Goal: Transaction & Acquisition: Purchase product/service

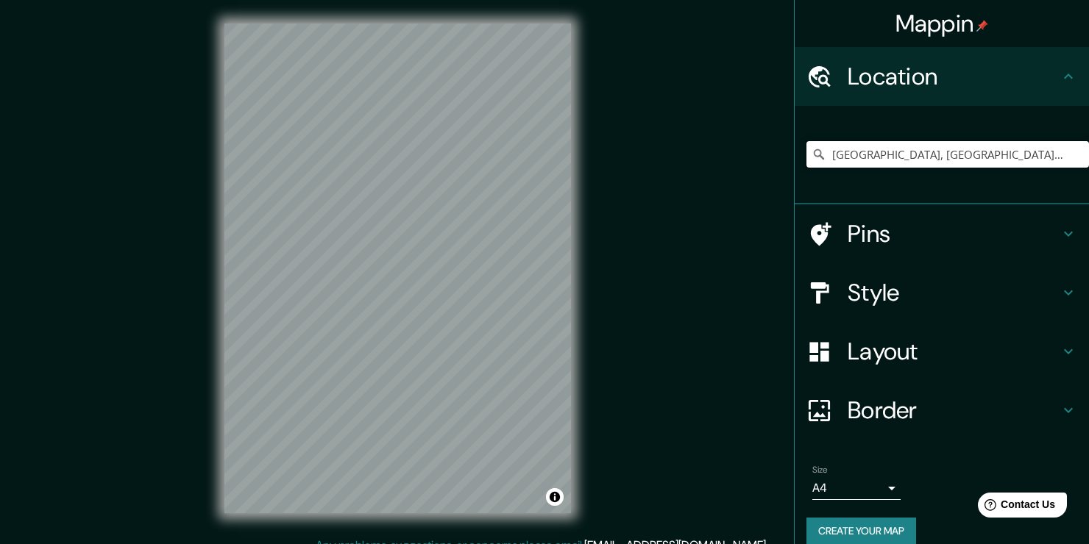
click at [1030, 156] on input "[GEOGRAPHIC_DATA], [GEOGRAPHIC_DATA][PERSON_NAME], [GEOGRAPHIC_DATA]" at bounding box center [947, 154] width 282 height 26
drag, startPoint x: 1067, startPoint y: 150, endPoint x: 724, endPoint y: 183, distance: 345.1
click at [724, 183] on div "Mappin Location [GEOGRAPHIC_DATA], [GEOGRAPHIC_DATA][PERSON_NAME], [GEOGRAPHIC_…" at bounding box center [544, 280] width 1089 height 561
click at [916, 162] on input "le" at bounding box center [947, 154] width 282 height 26
type input "l"
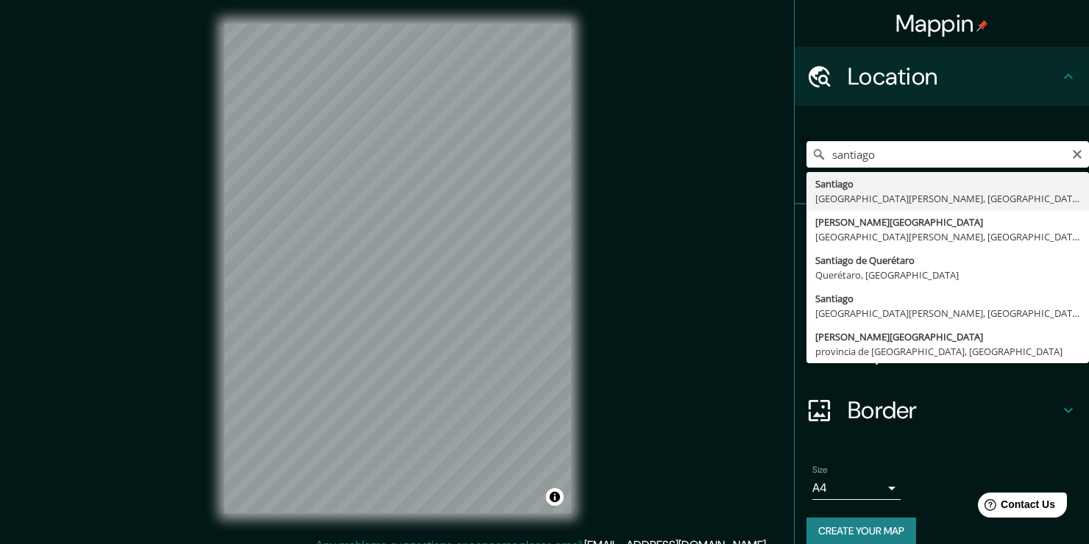
type input "[GEOGRAPHIC_DATA], [GEOGRAPHIC_DATA][PERSON_NAME], [GEOGRAPHIC_DATA]"
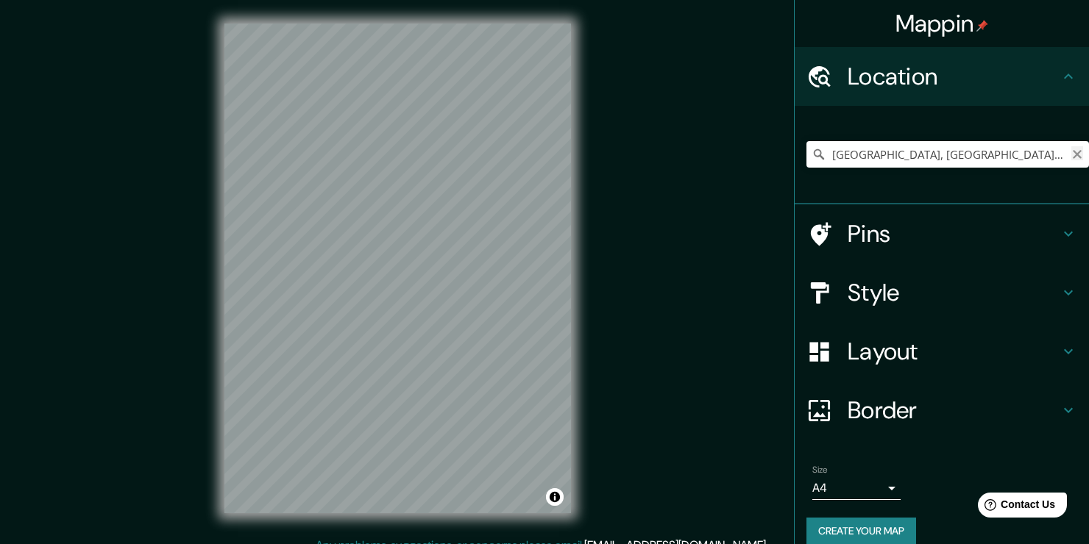
click at [1073, 151] on icon "Clear" at bounding box center [1077, 154] width 9 height 9
click at [1025, 153] on input "Pick your city or area" at bounding box center [947, 154] width 282 height 26
type input ","
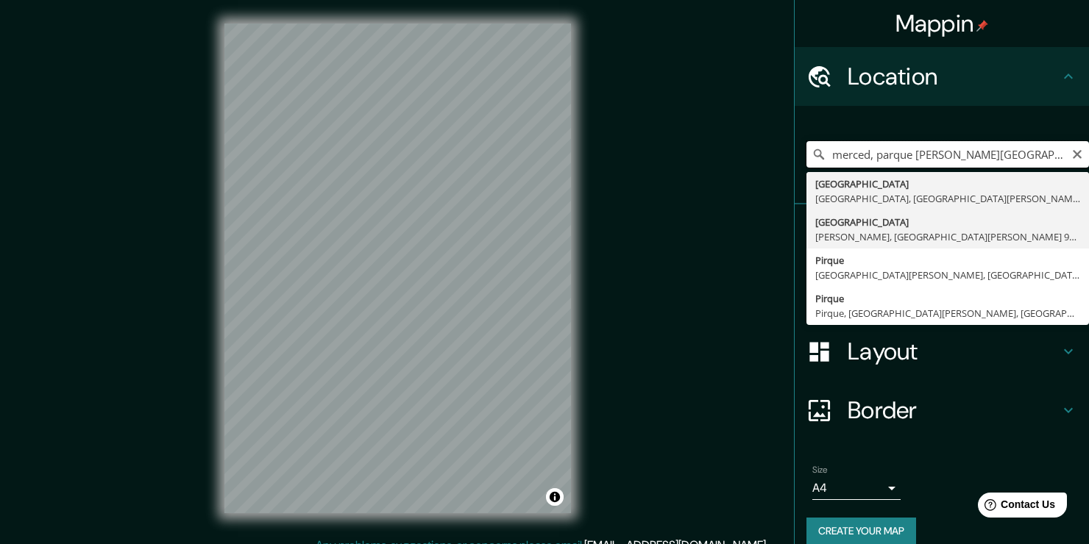
scroll to position [18, 0]
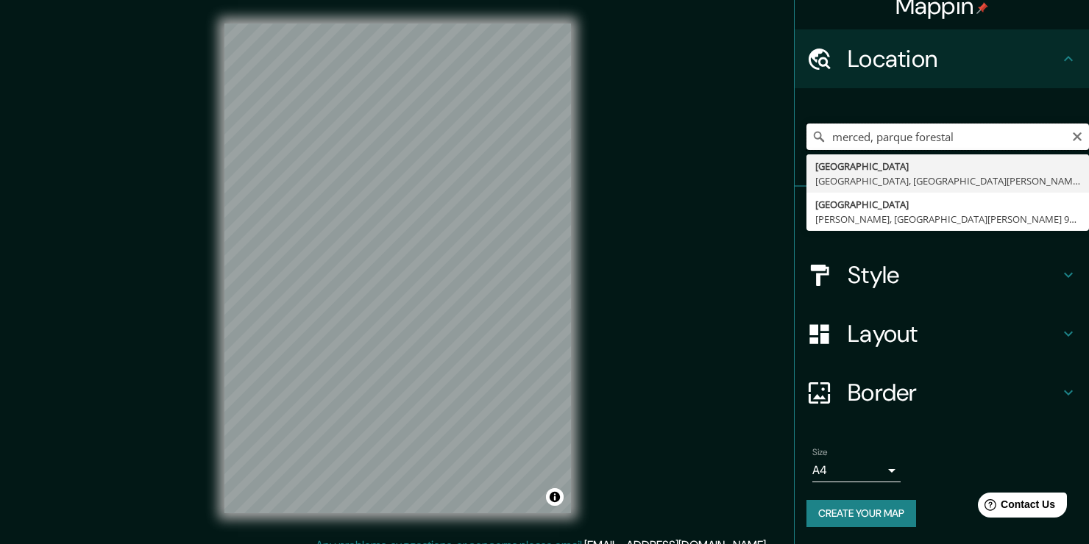
type input "merced, parque forestal"
click at [560, 168] on div "Mappin Location merced, parque forestal [GEOGRAPHIC_DATA], [GEOGRAPHIC_DATA][PE…" at bounding box center [544, 280] width 1089 height 561
paste input "[STREET_ADDRESS]"
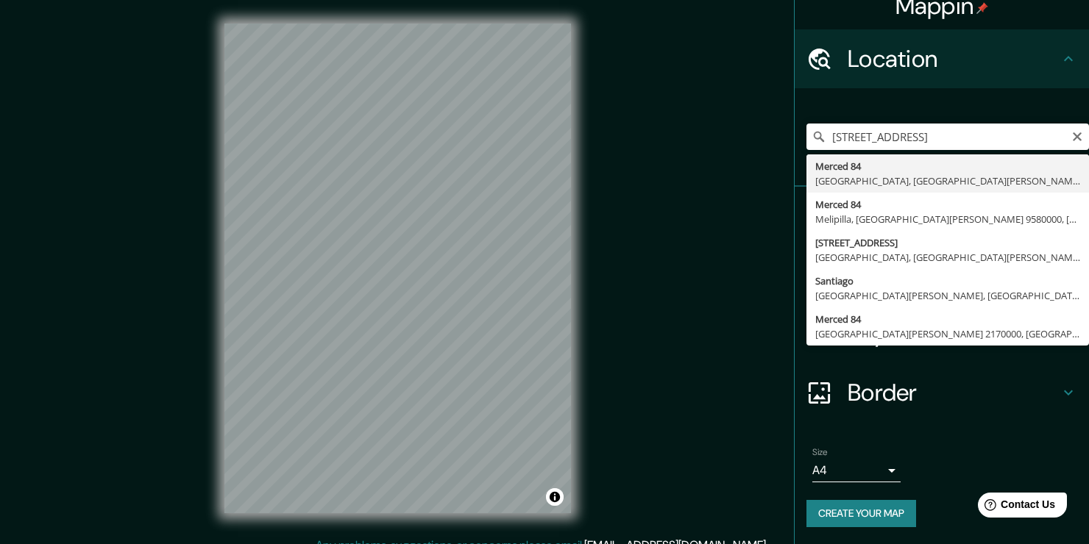
type input "[STREET_ADDRESS][PERSON_NAME]"
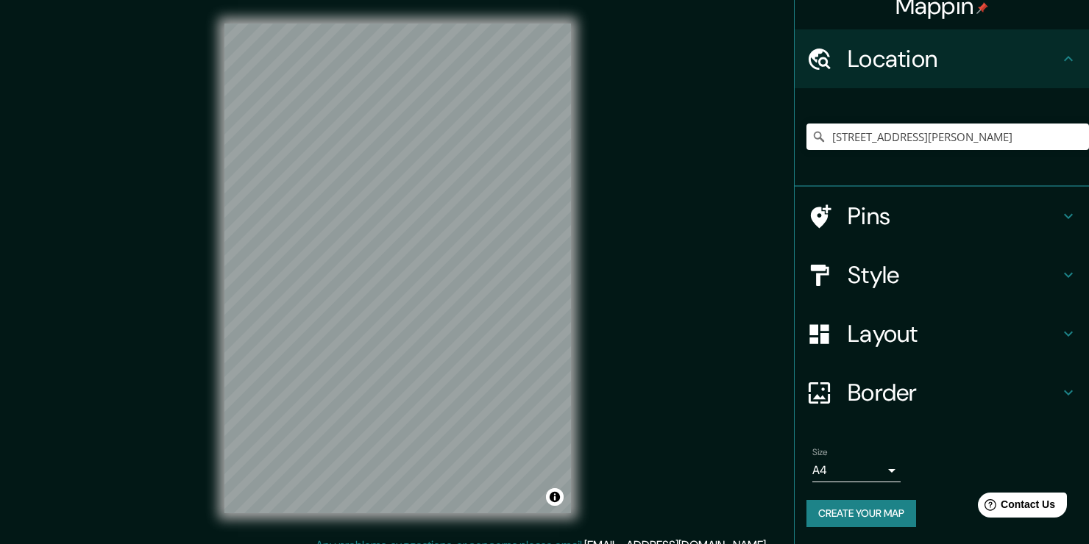
click at [866, 457] on div "Size A4 single" at bounding box center [856, 464] width 88 height 35
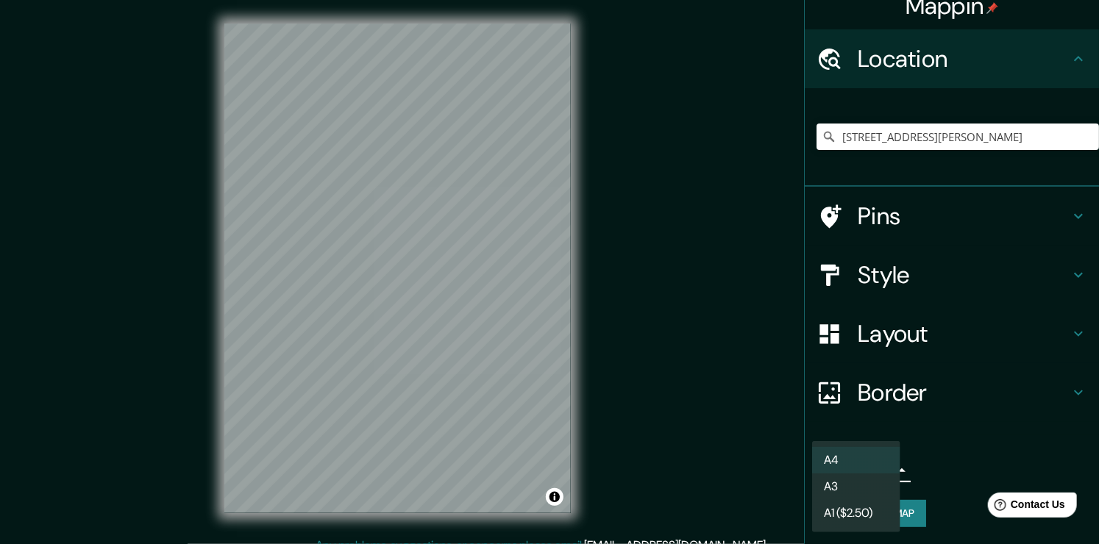
click at [878, 465] on body "Mappin Location [STREET_ADDRESS][PERSON_NAME][PERSON_NAME] Pins Style Layout Bo…" at bounding box center [549, 272] width 1099 height 544
click at [937, 455] on div at bounding box center [549, 272] width 1099 height 544
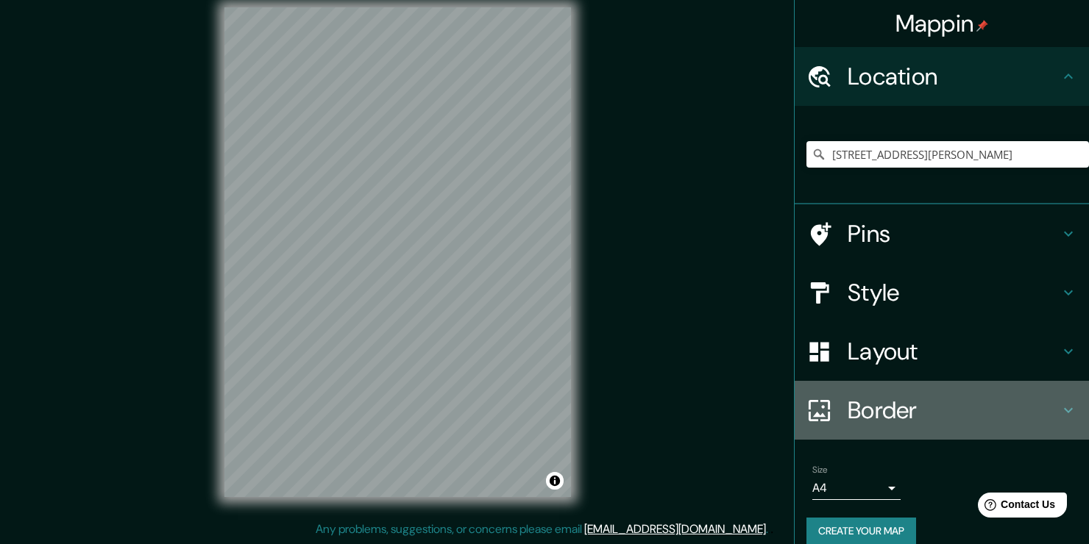
click at [907, 408] on h4 "Border" at bounding box center [953, 410] width 212 height 29
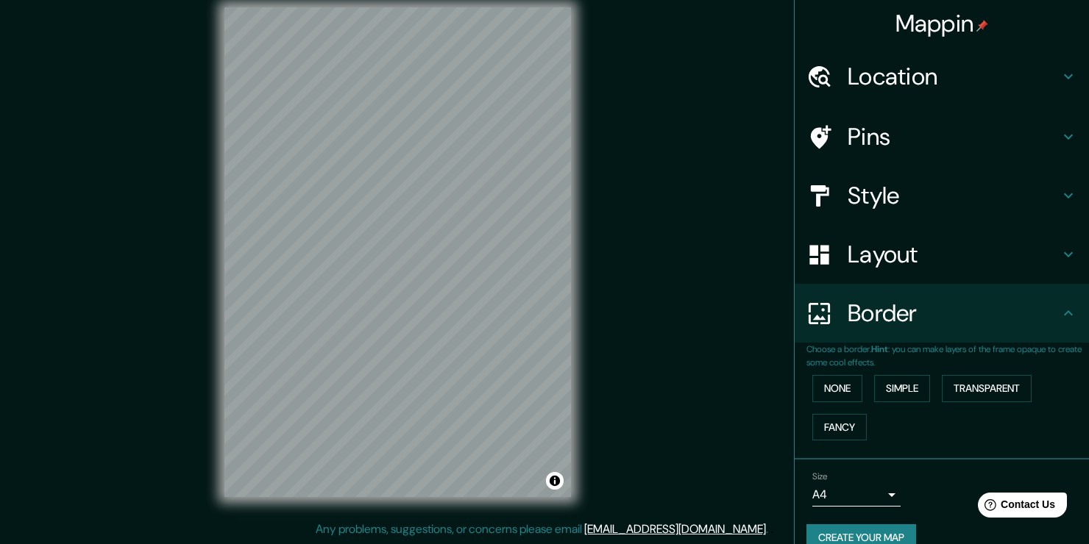
click at [962, 327] on h4 "Border" at bounding box center [953, 313] width 212 height 29
click at [882, 253] on h4 "Layout" at bounding box center [953, 254] width 212 height 29
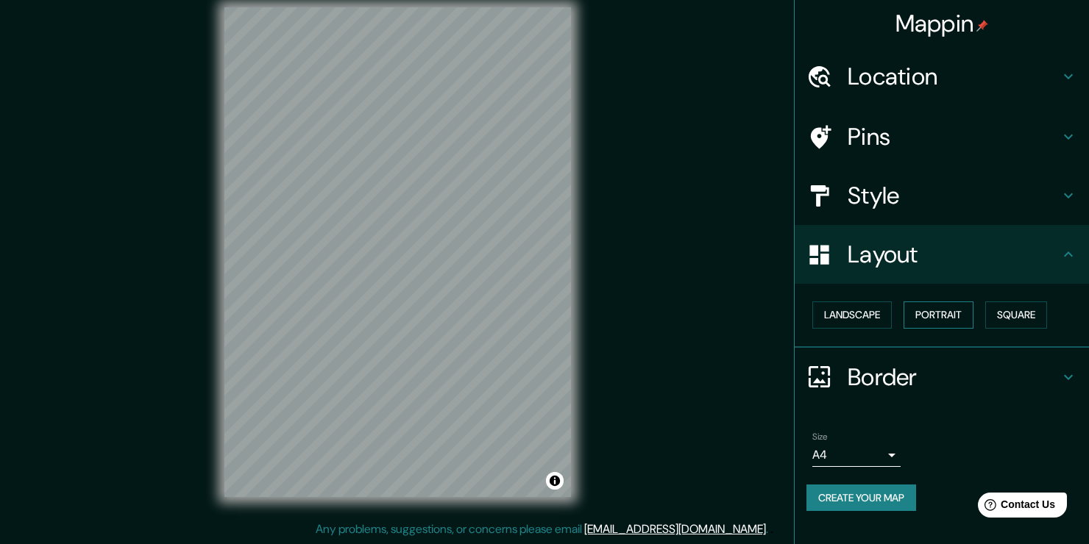
click at [933, 315] on button "Portrait" at bounding box center [938, 315] width 70 height 27
click at [940, 306] on button "Portrait" at bounding box center [938, 315] width 70 height 27
click at [942, 232] on div "Layout" at bounding box center [942, 254] width 294 height 59
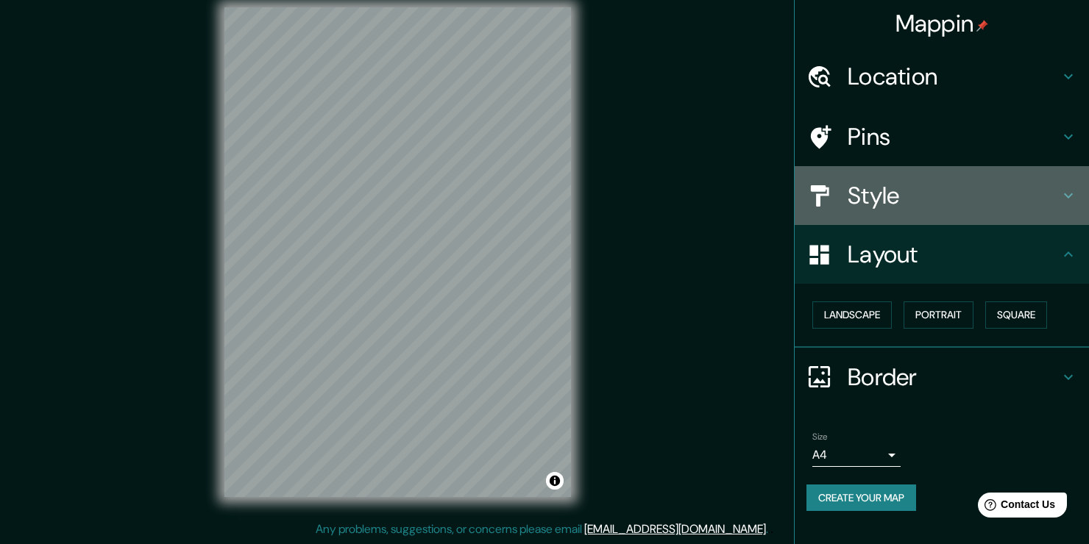
click at [937, 207] on h4 "Style" at bounding box center [953, 195] width 212 height 29
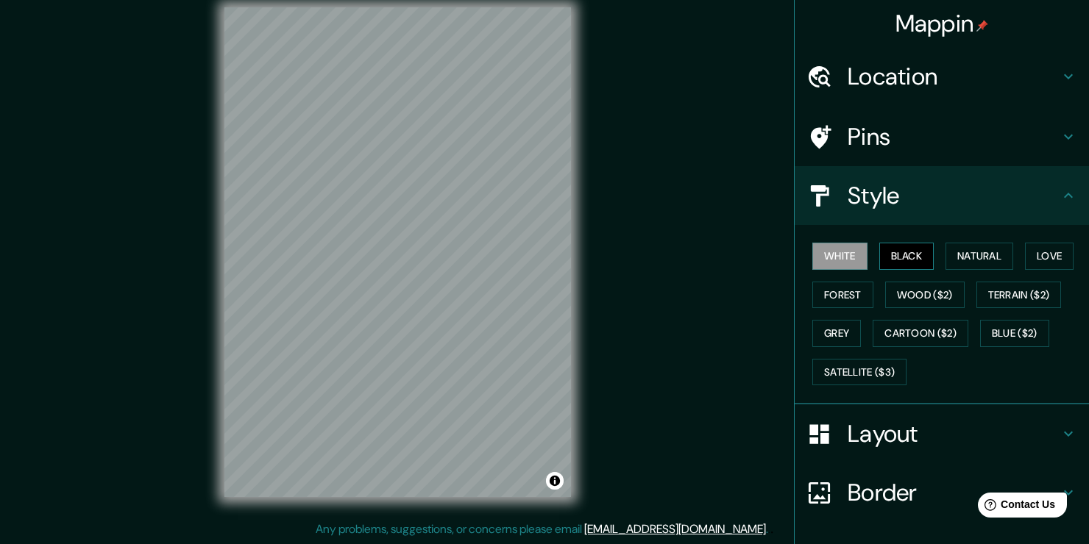
click at [889, 252] on button "Black" at bounding box center [906, 256] width 55 height 27
click at [824, 263] on button "White" at bounding box center [839, 256] width 55 height 27
click at [824, 294] on button "Forest" at bounding box center [842, 295] width 61 height 27
click at [822, 249] on button "White" at bounding box center [839, 256] width 55 height 27
click at [830, 289] on button "Forest" at bounding box center [842, 295] width 61 height 27
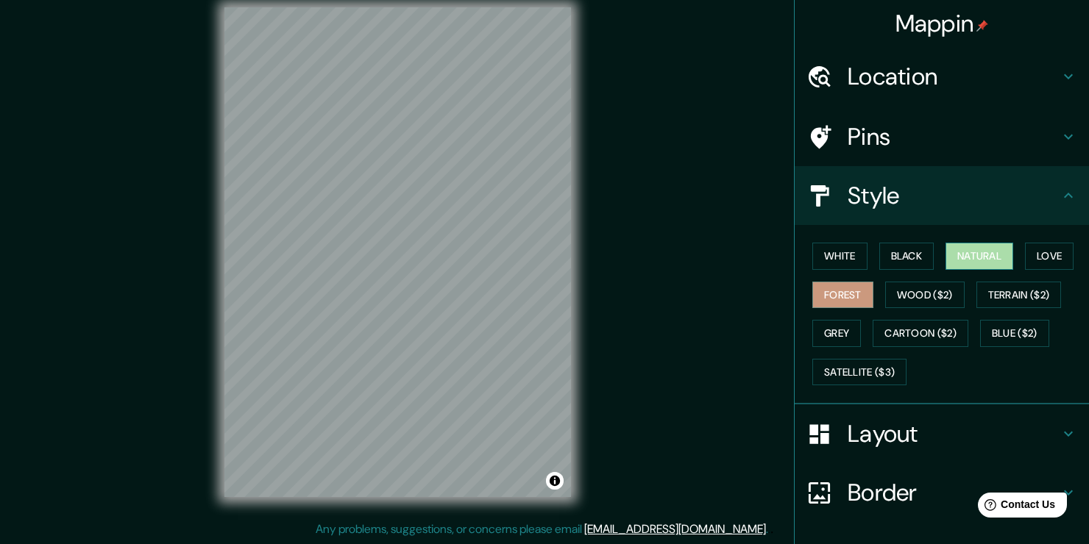
click at [993, 256] on button "Natural" at bounding box center [979, 256] width 68 height 27
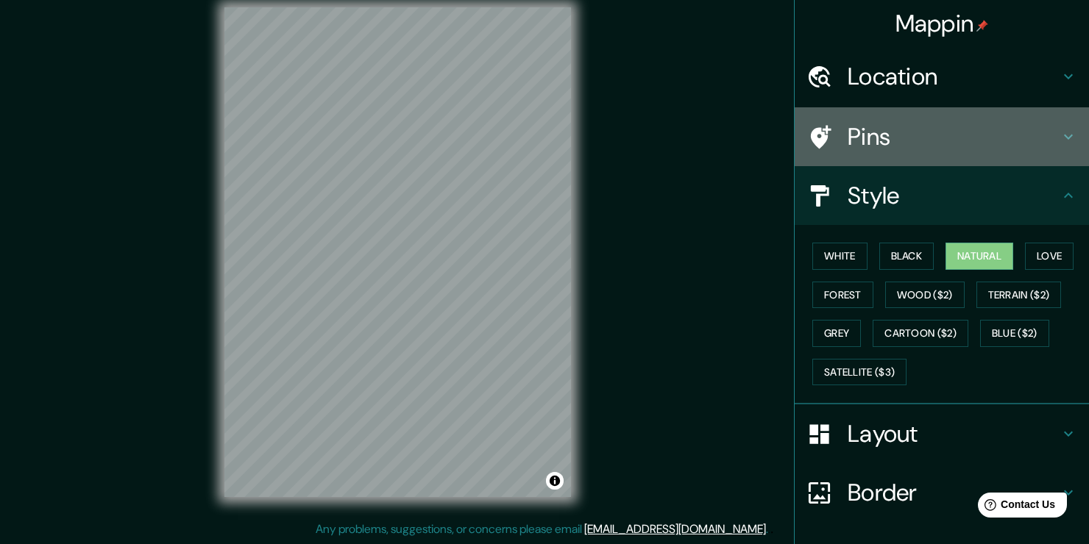
click at [906, 124] on h4 "Pins" at bounding box center [953, 136] width 212 height 29
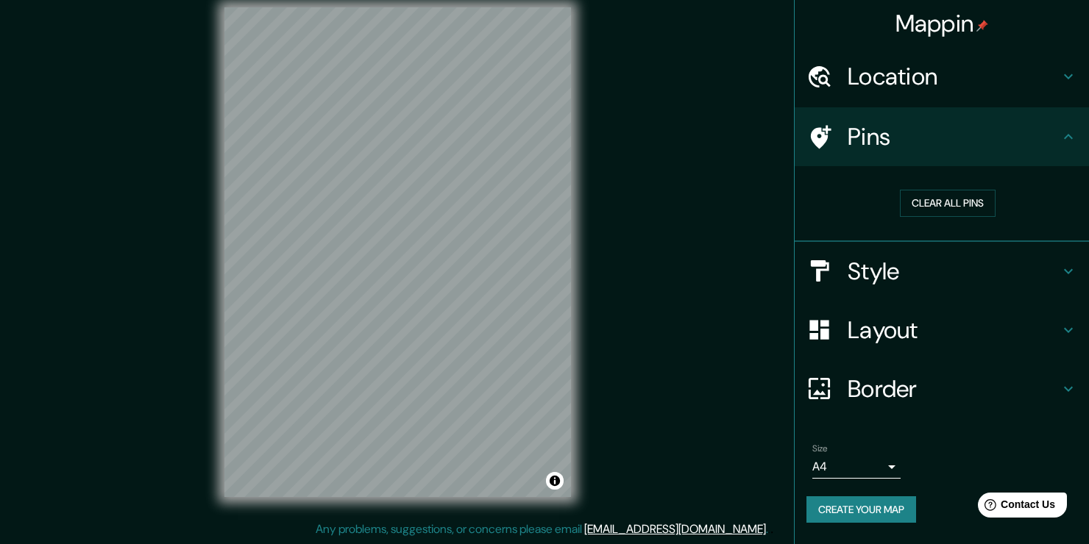
click at [934, 90] on h4 "Location" at bounding box center [953, 76] width 212 height 29
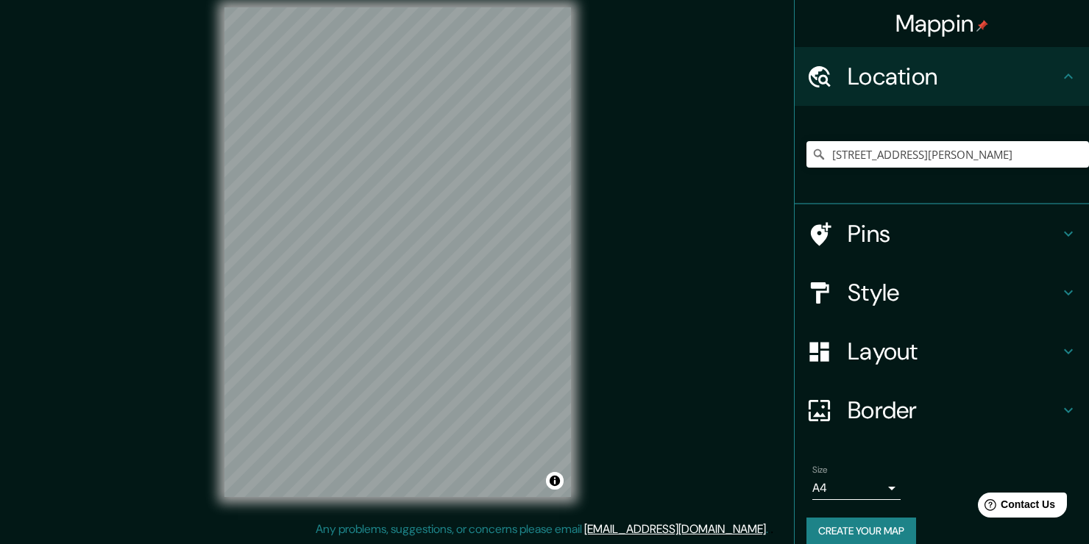
click at [923, 75] on h4 "Location" at bounding box center [953, 76] width 212 height 29
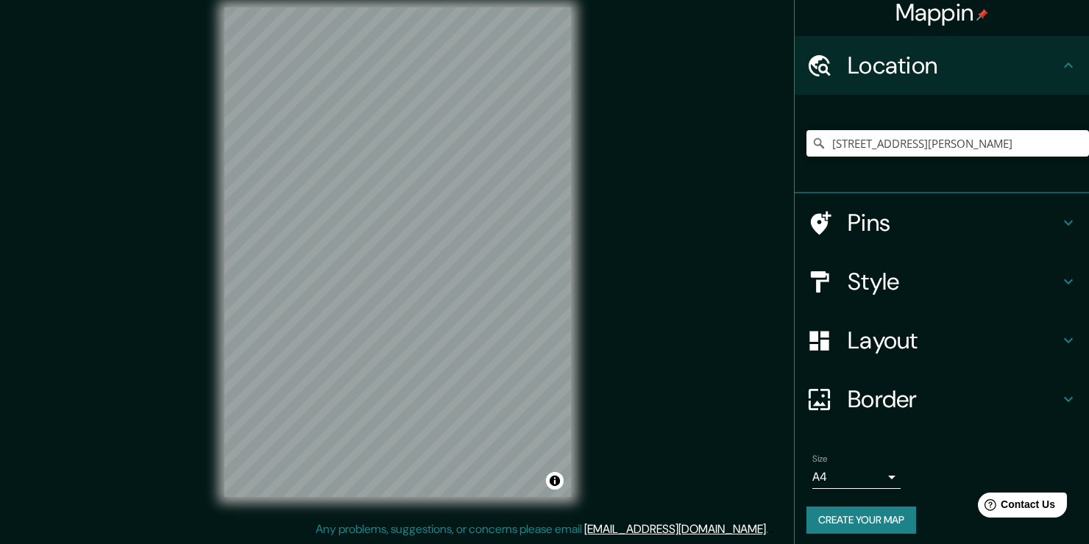
scroll to position [18, 0]
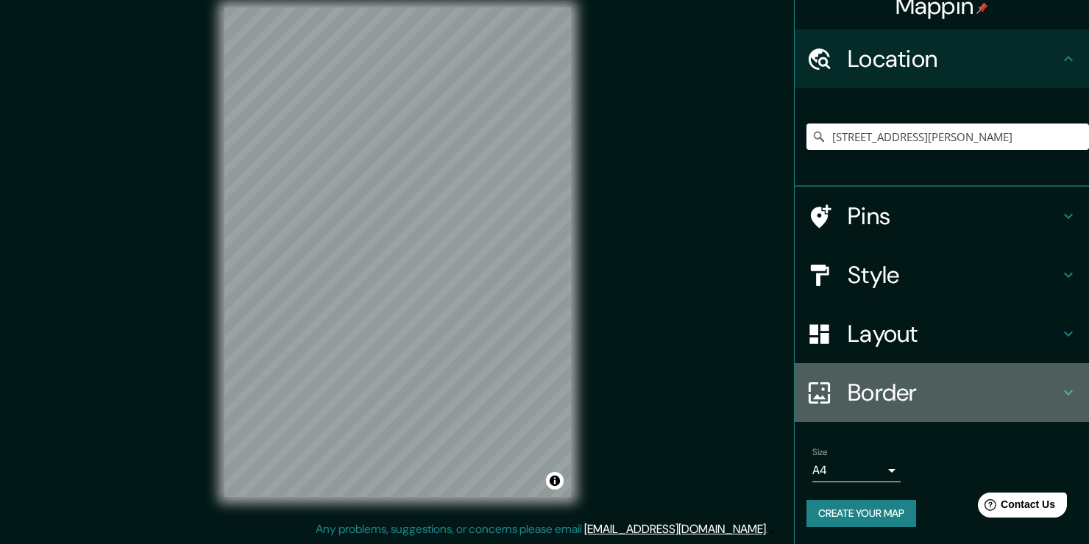
click at [925, 384] on h4 "Border" at bounding box center [953, 392] width 212 height 29
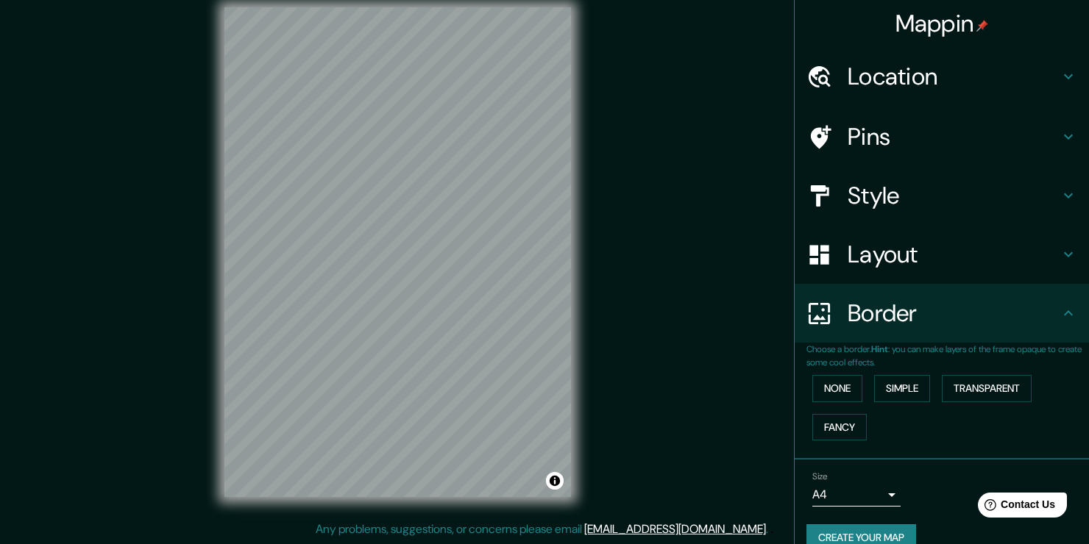
click at [847, 250] on h4 "Layout" at bounding box center [953, 254] width 212 height 29
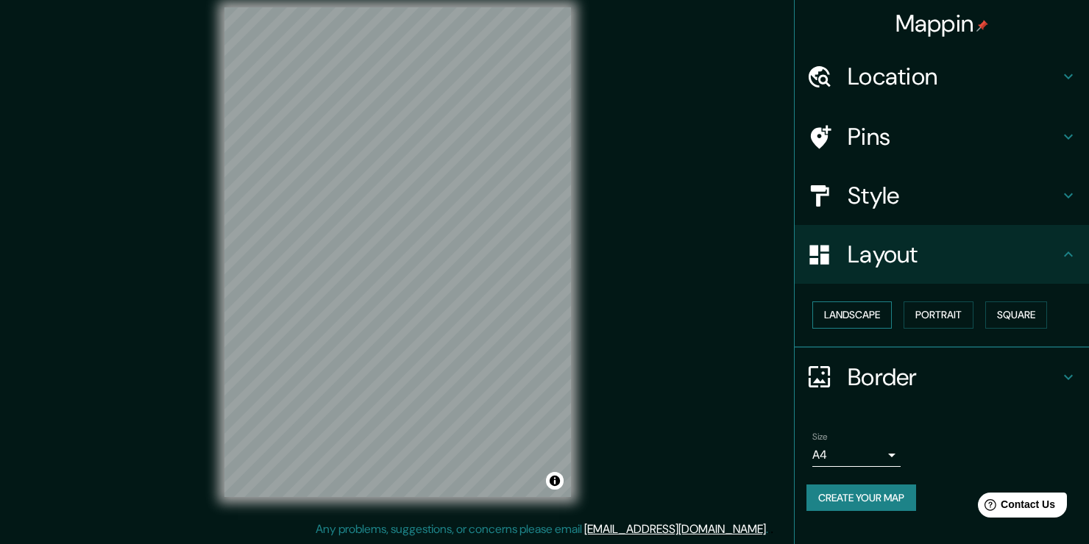
click at [850, 320] on button "Landscape" at bounding box center [851, 315] width 79 height 27
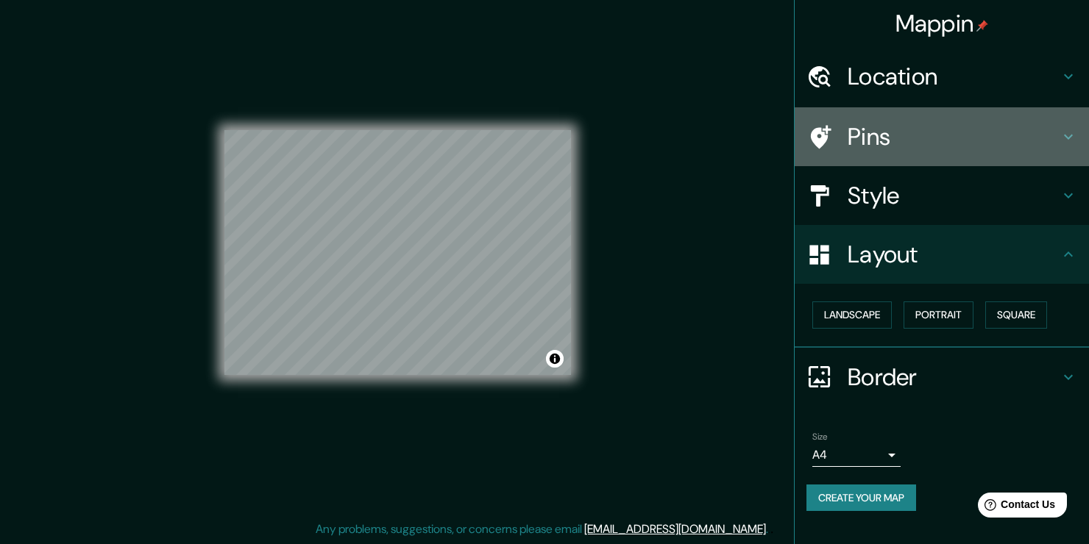
click at [882, 129] on h4 "Pins" at bounding box center [953, 136] width 212 height 29
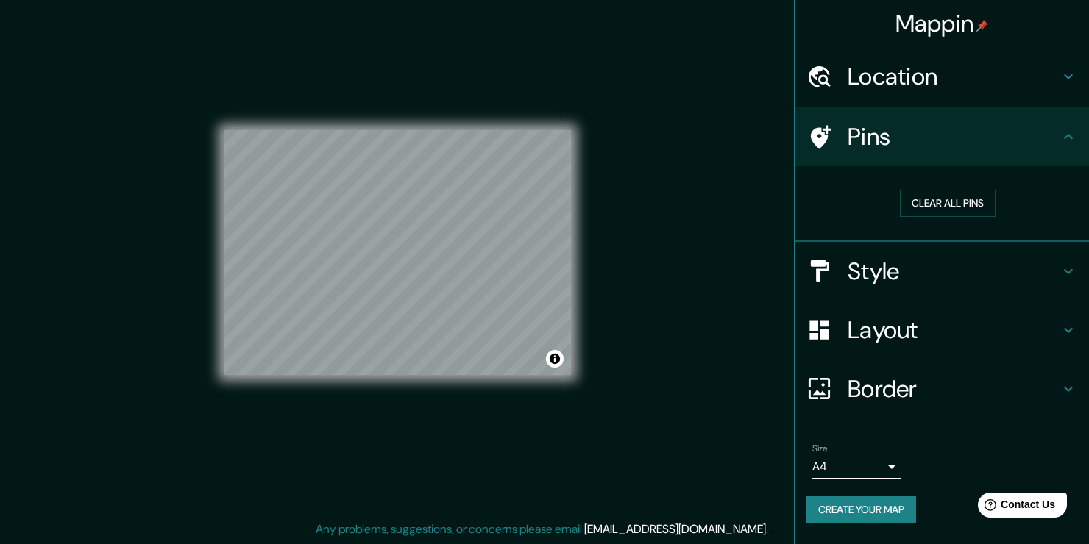
click at [889, 138] on h4 "Pins" at bounding box center [953, 136] width 212 height 29
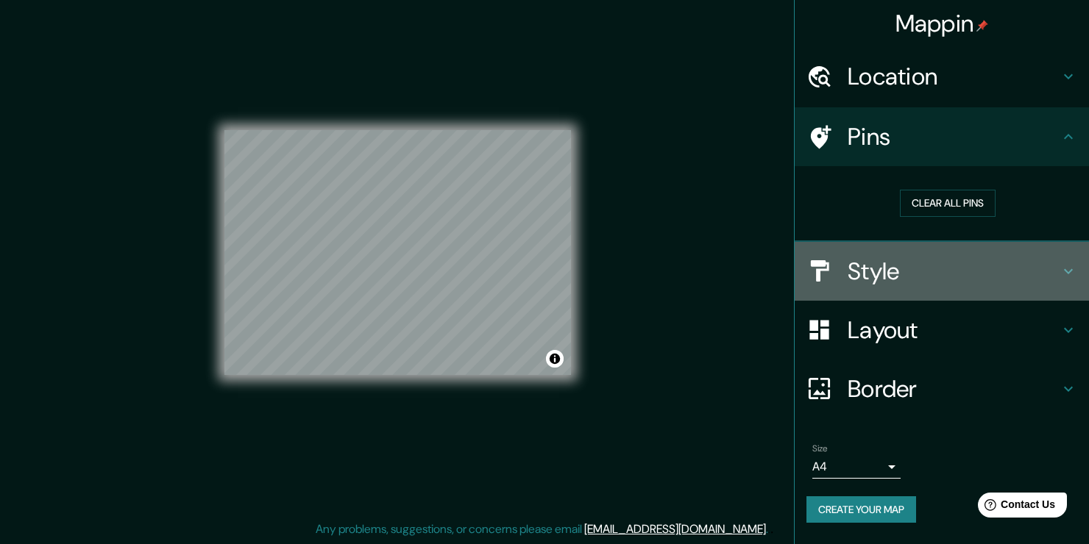
click at [880, 269] on h4 "Style" at bounding box center [953, 271] width 212 height 29
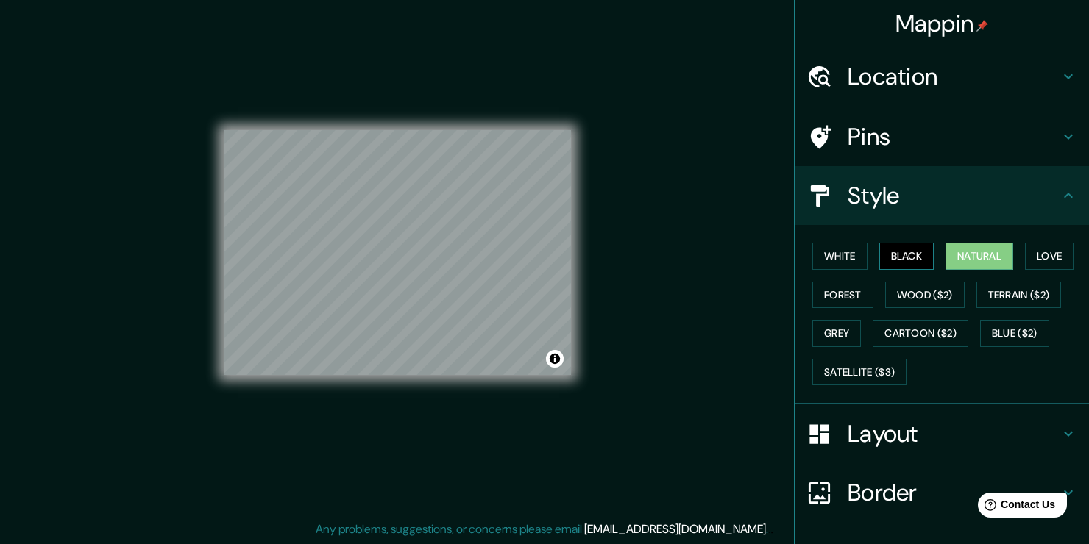
click at [879, 255] on button "Black" at bounding box center [906, 256] width 55 height 27
click at [831, 257] on button "White" at bounding box center [839, 256] width 55 height 27
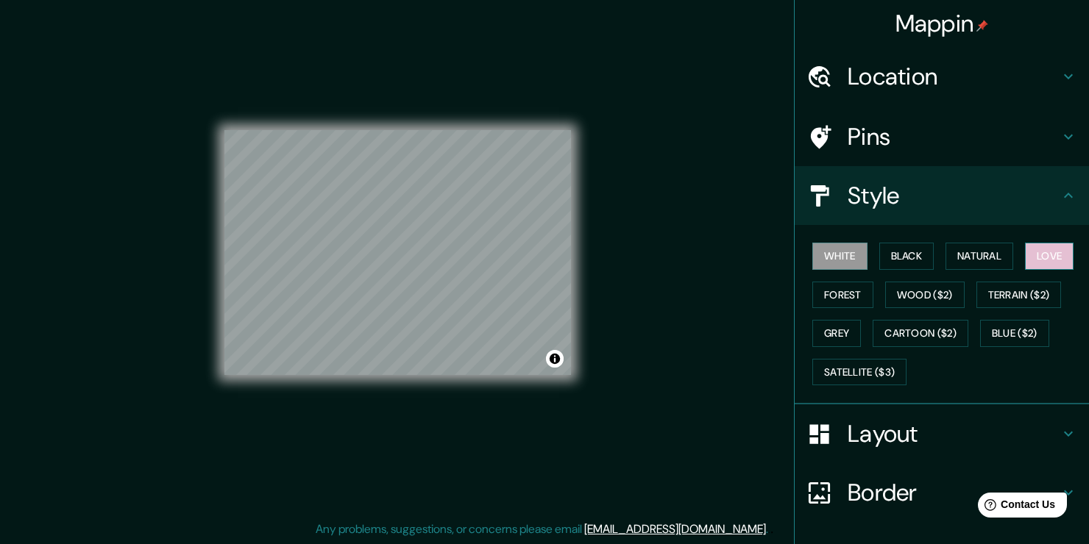
click at [1031, 255] on button "Love" at bounding box center [1049, 256] width 49 height 27
click at [836, 286] on button "Forest" at bounding box center [842, 295] width 61 height 27
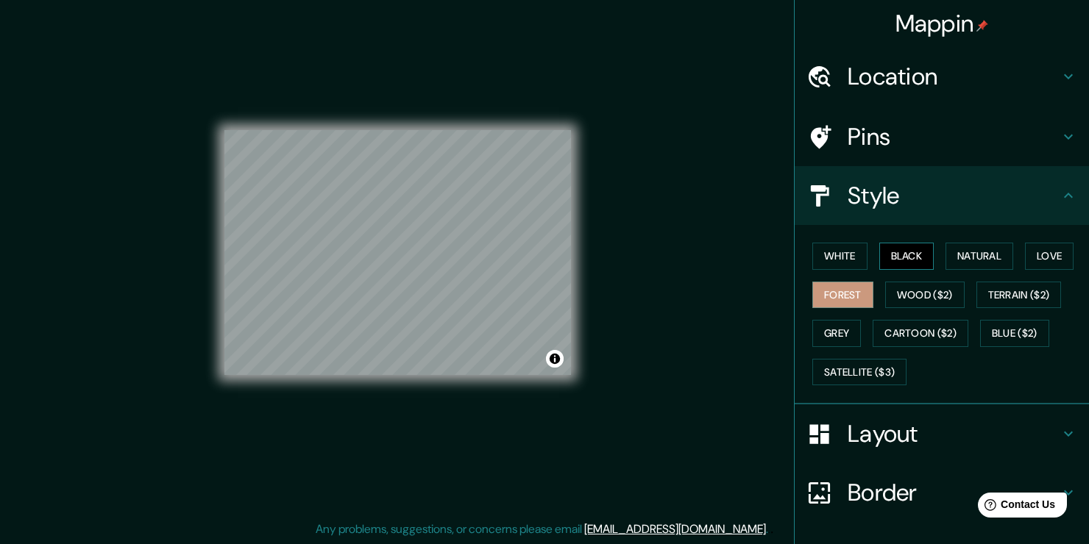
click at [910, 267] on button "Black" at bounding box center [906, 256] width 55 height 27
click at [958, 255] on button "Natural" at bounding box center [979, 256] width 68 height 27
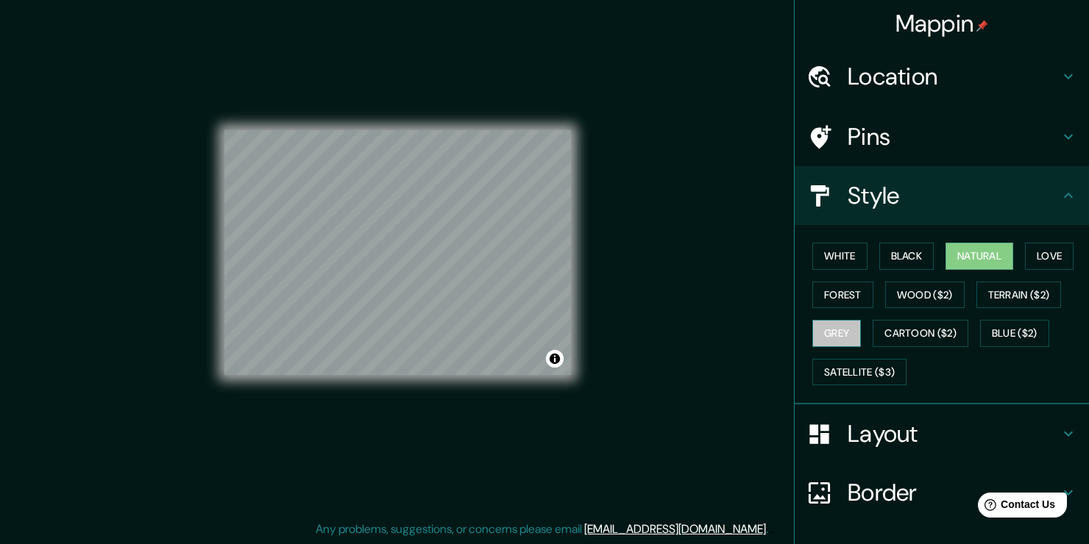
click at [820, 328] on button "Grey" at bounding box center [836, 333] width 49 height 27
click at [964, 263] on button "Natural" at bounding box center [979, 256] width 68 height 27
click at [898, 255] on button "Black" at bounding box center [906, 256] width 55 height 27
click at [970, 243] on button "Natural" at bounding box center [979, 256] width 68 height 27
click at [902, 245] on button "Black" at bounding box center [906, 256] width 55 height 27
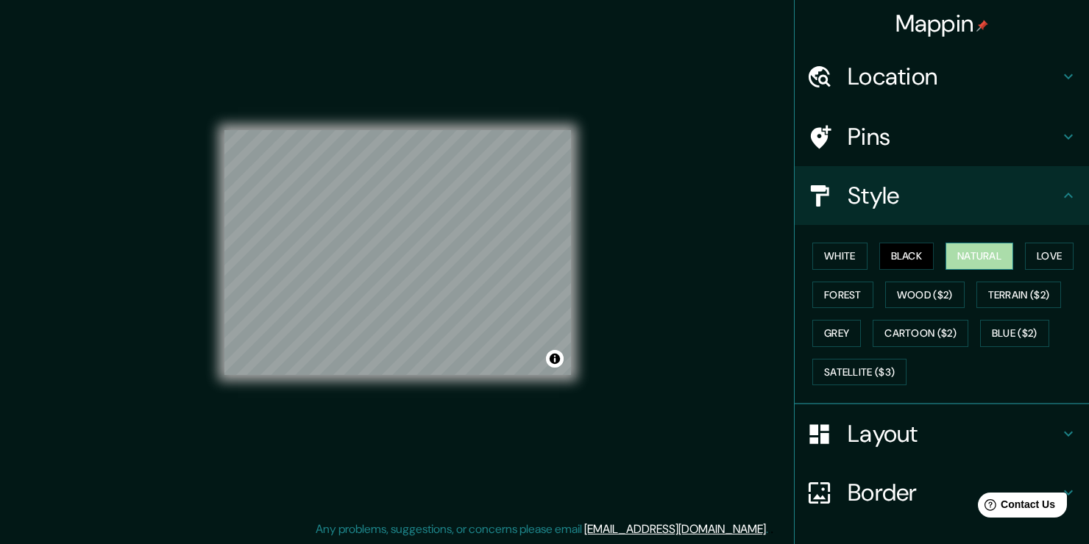
click at [964, 243] on button "Natural" at bounding box center [979, 256] width 68 height 27
click at [840, 302] on button "Forest" at bounding box center [842, 295] width 61 height 27
click at [975, 257] on button "Natural" at bounding box center [979, 256] width 68 height 27
click at [928, 338] on button "Cartoon ($2)" at bounding box center [920, 333] width 96 height 27
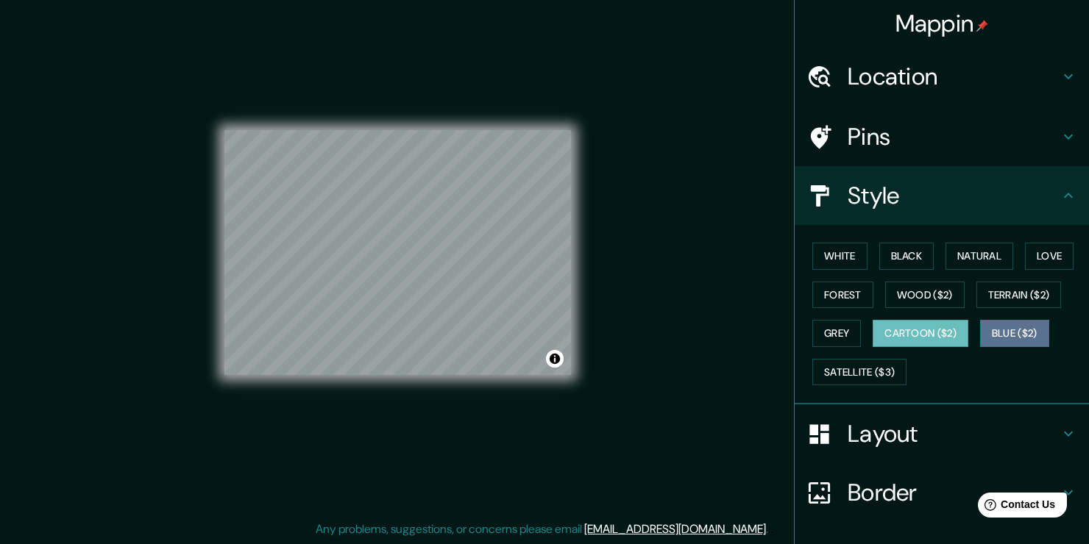
click at [999, 322] on button "Blue ($2)" at bounding box center [1014, 333] width 69 height 27
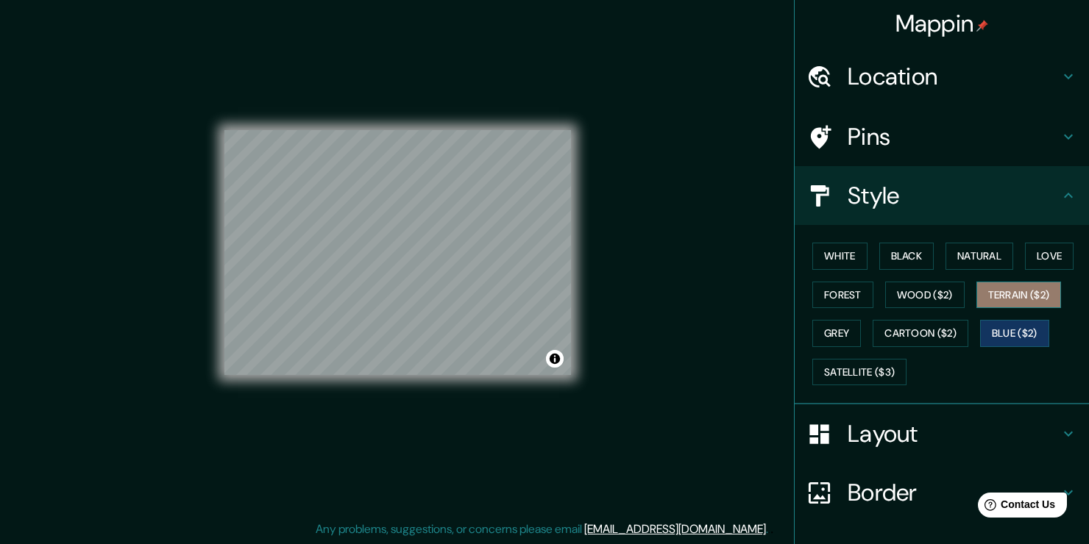
click at [1001, 297] on button "Terrain ($2)" at bounding box center [1018, 295] width 85 height 27
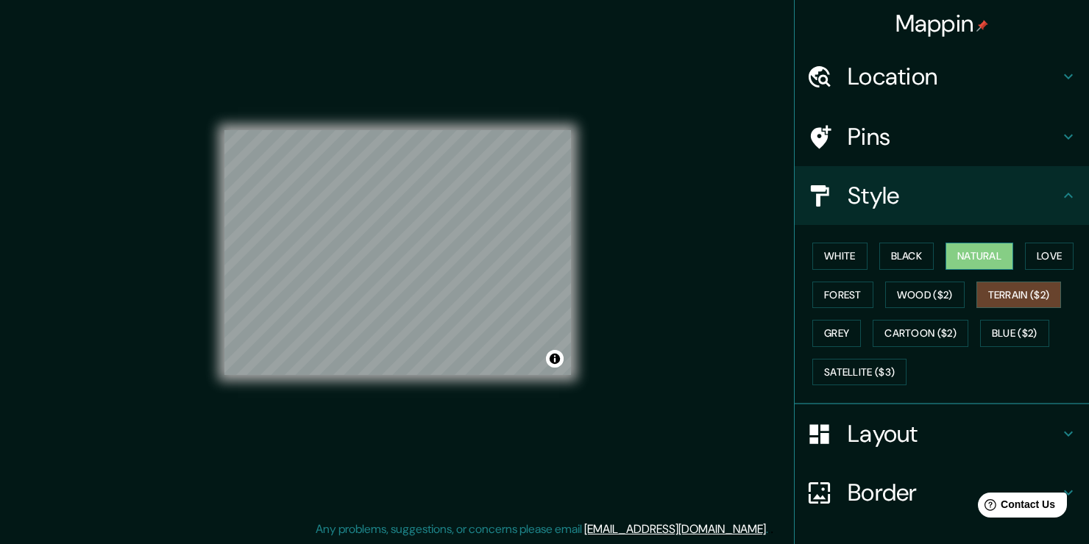
click at [962, 247] on button "Natural" at bounding box center [979, 256] width 68 height 27
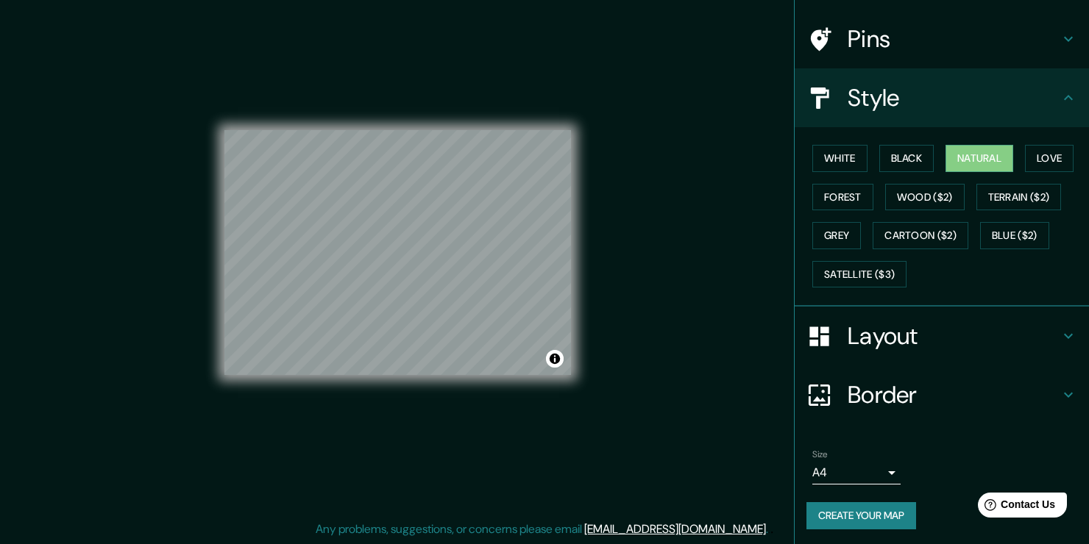
click at [880, 394] on h4 "Border" at bounding box center [953, 394] width 212 height 29
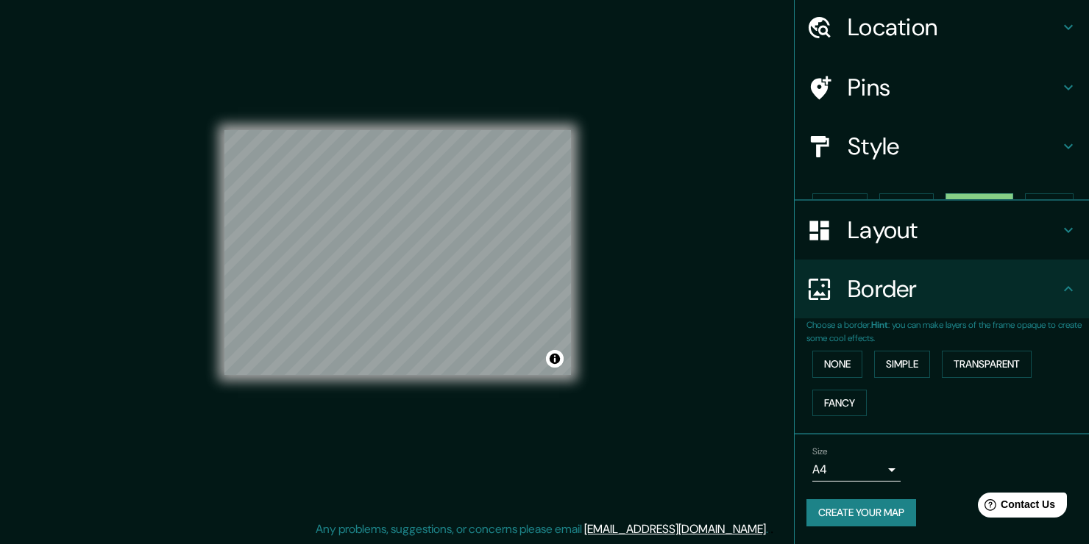
scroll to position [24, 0]
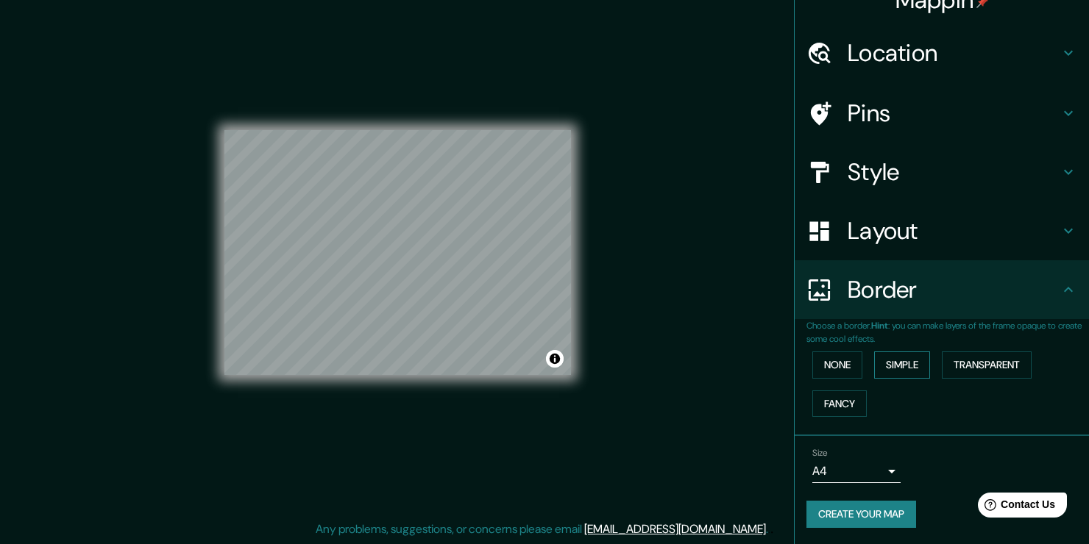
click at [914, 367] on button "Simple" at bounding box center [902, 365] width 56 height 27
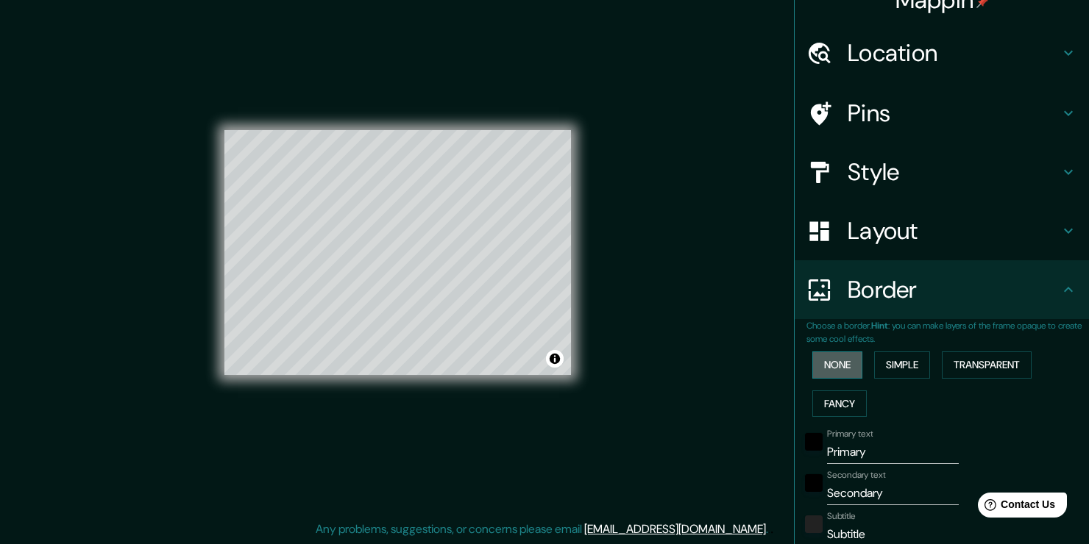
click at [836, 363] on button "None" at bounding box center [837, 365] width 50 height 27
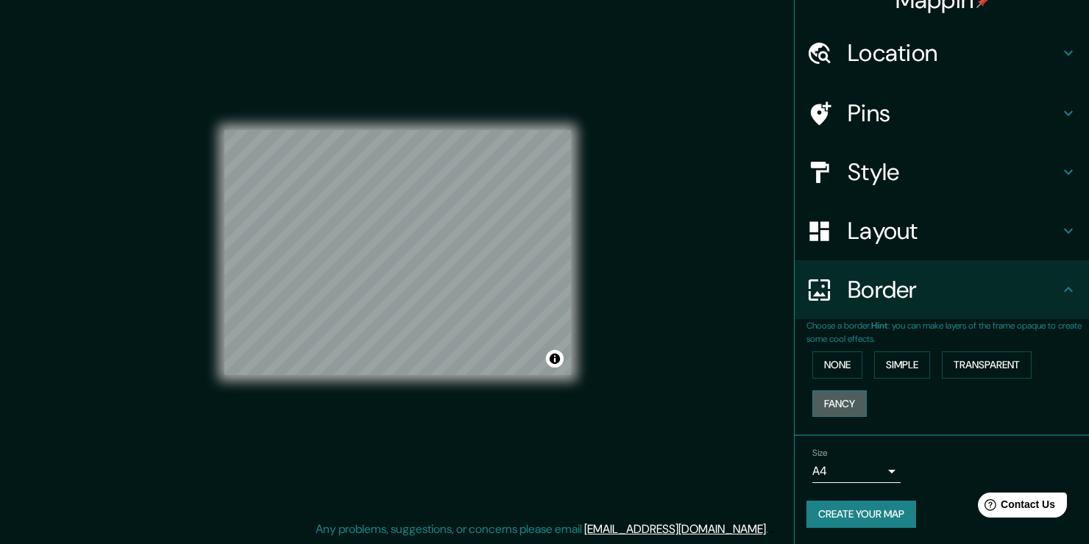
click at [844, 411] on button "Fancy" at bounding box center [839, 404] width 54 height 27
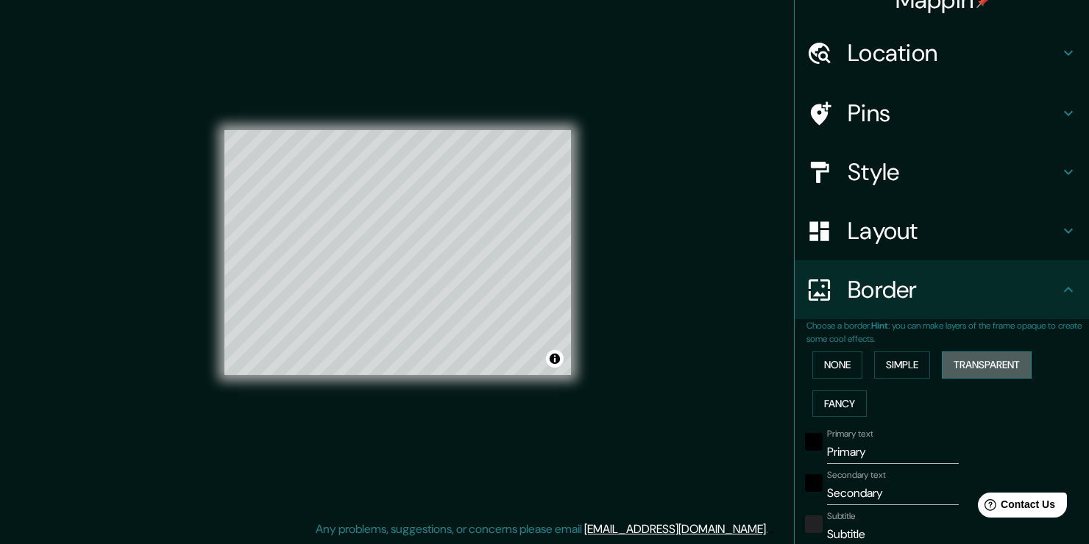
click at [984, 358] on button "Transparent" at bounding box center [987, 365] width 90 height 27
click at [878, 356] on button "Simple" at bounding box center [902, 365] width 56 height 27
click at [827, 365] on button "None" at bounding box center [837, 365] width 50 height 27
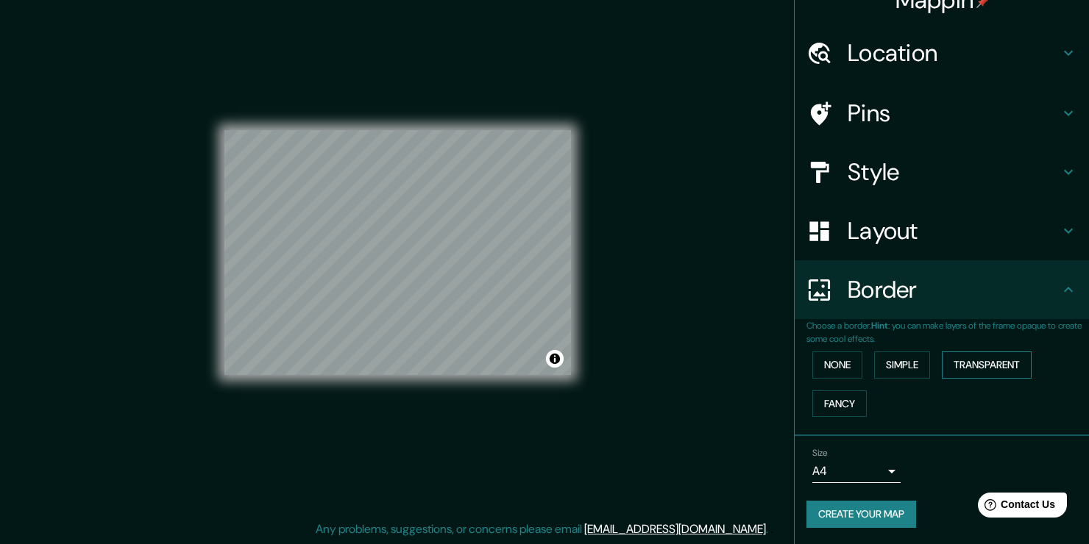
click at [967, 362] on button "Transparent" at bounding box center [987, 365] width 90 height 27
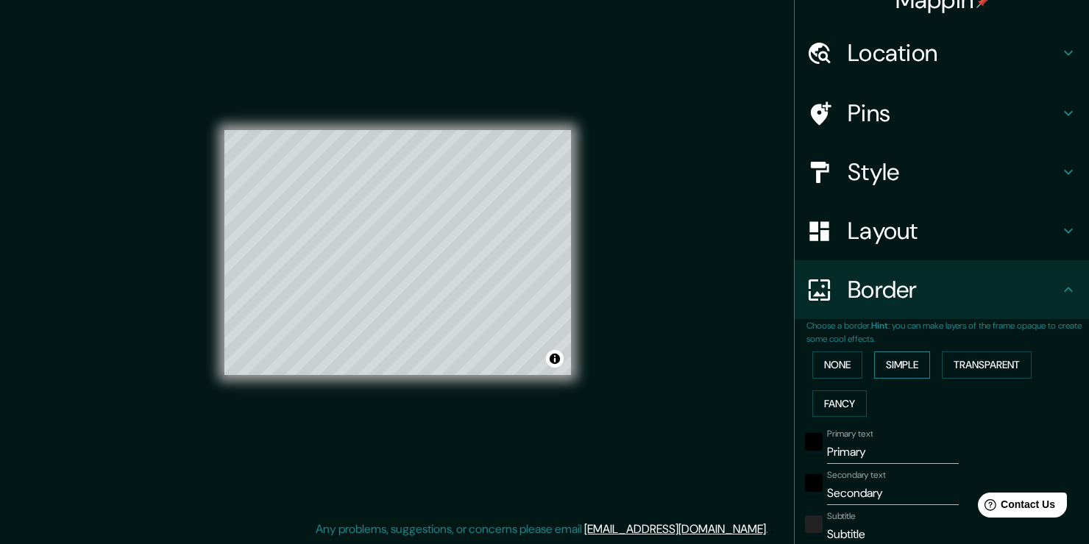
click at [885, 371] on button "Simple" at bounding box center [902, 365] width 56 height 27
click at [825, 366] on button "None" at bounding box center [837, 365] width 50 height 27
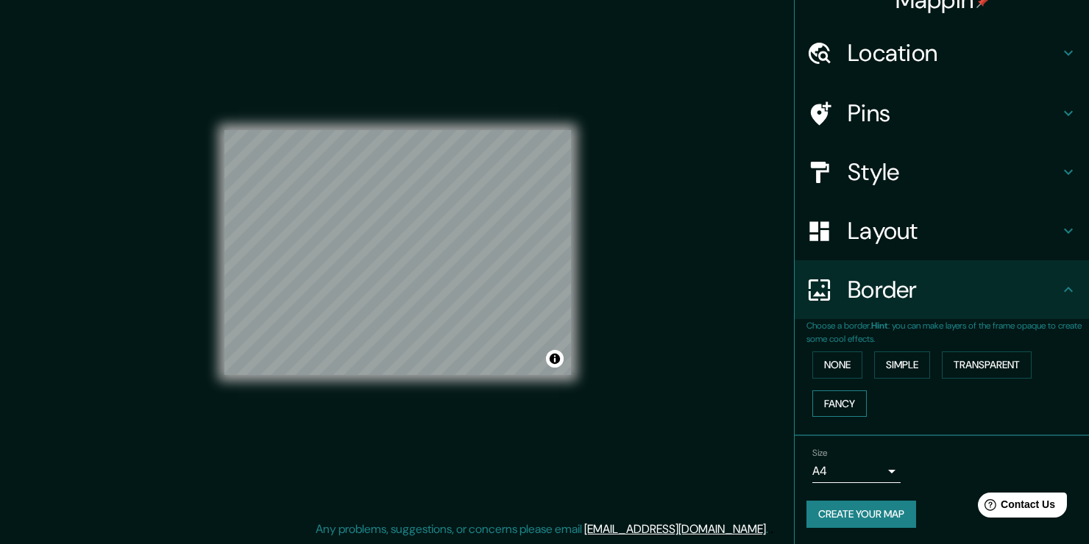
click at [828, 398] on button "Fancy" at bounding box center [839, 404] width 54 height 27
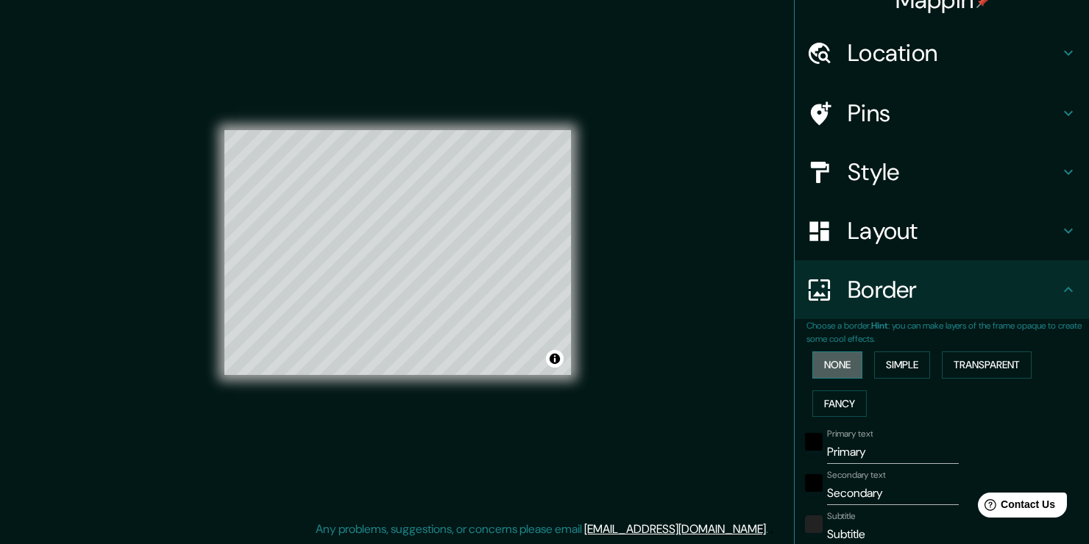
click at [850, 360] on button "None" at bounding box center [837, 365] width 50 height 27
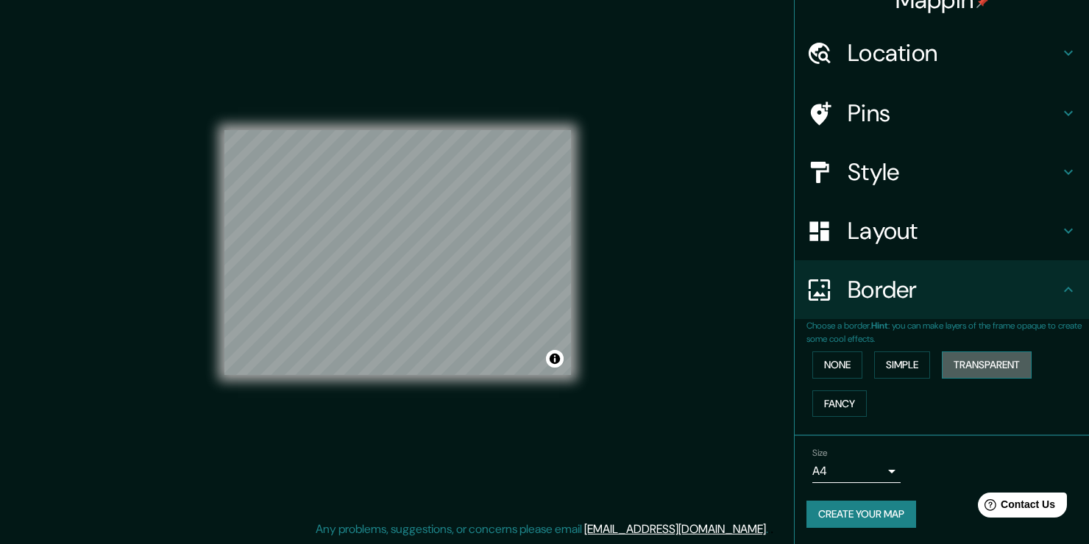
click at [955, 367] on button "Transparent" at bounding box center [987, 365] width 90 height 27
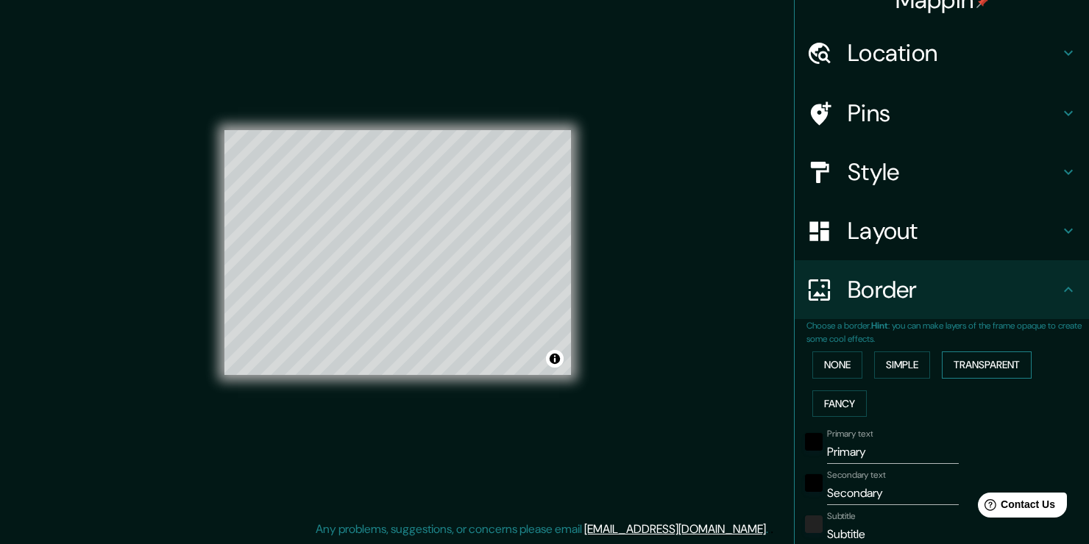
scroll to position [171, 0]
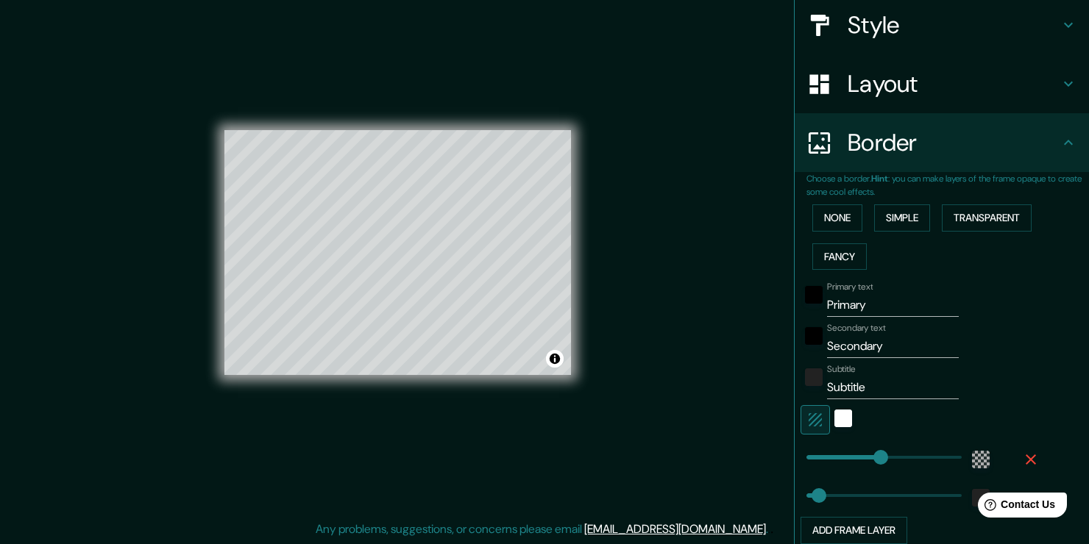
click at [811, 294] on div at bounding box center [813, 299] width 26 height 35
click at [806, 300] on div "black" at bounding box center [814, 295] width 18 height 18
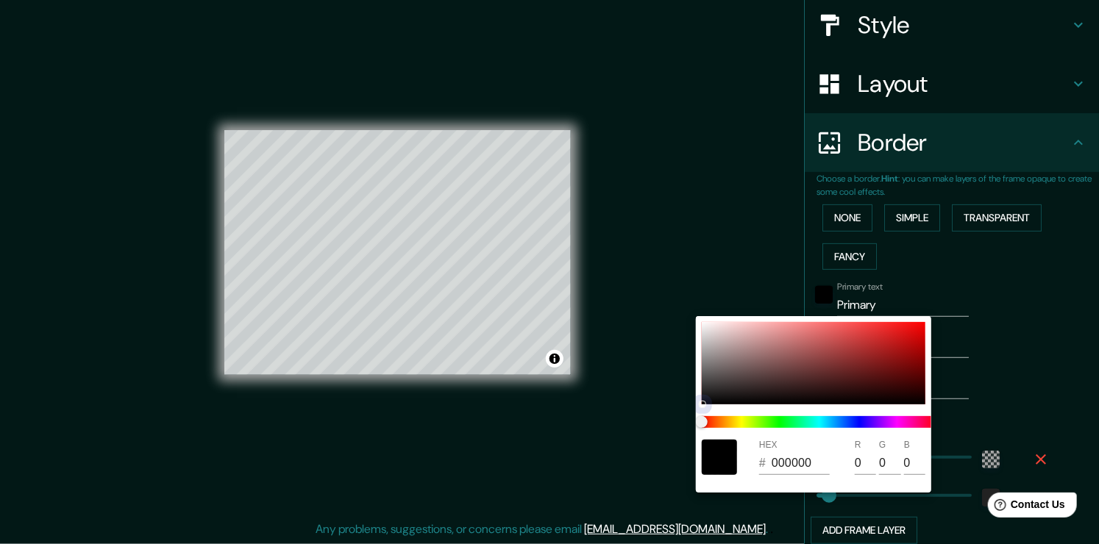
click at [828, 338] on div at bounding box center [814, 363] width 224 height 82
type input "226"
type input "38"
type input "CD5959"
type input "205"
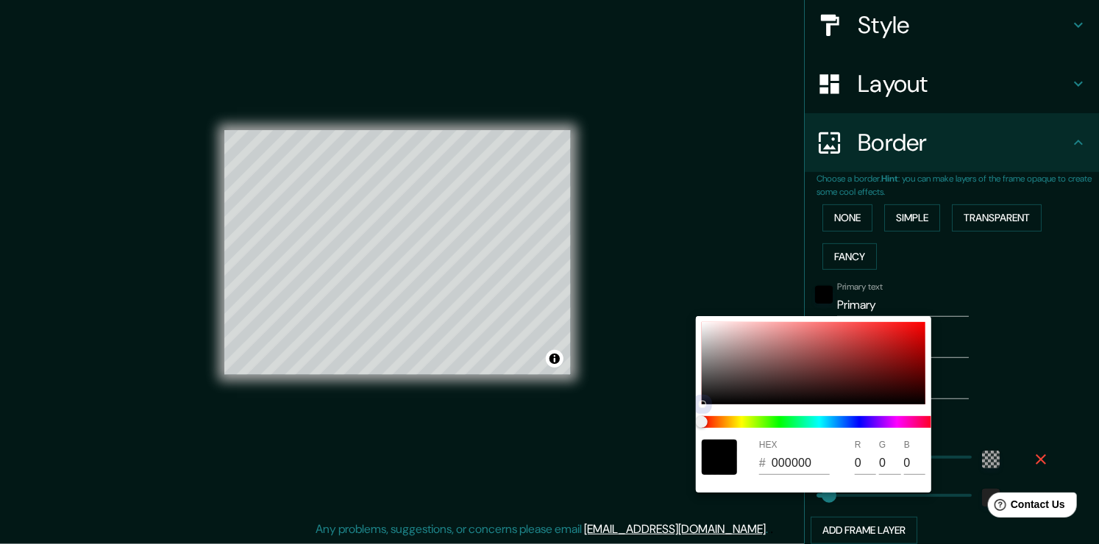
type input "89"
type input "226"
type input "38"
type input "E93C3C"
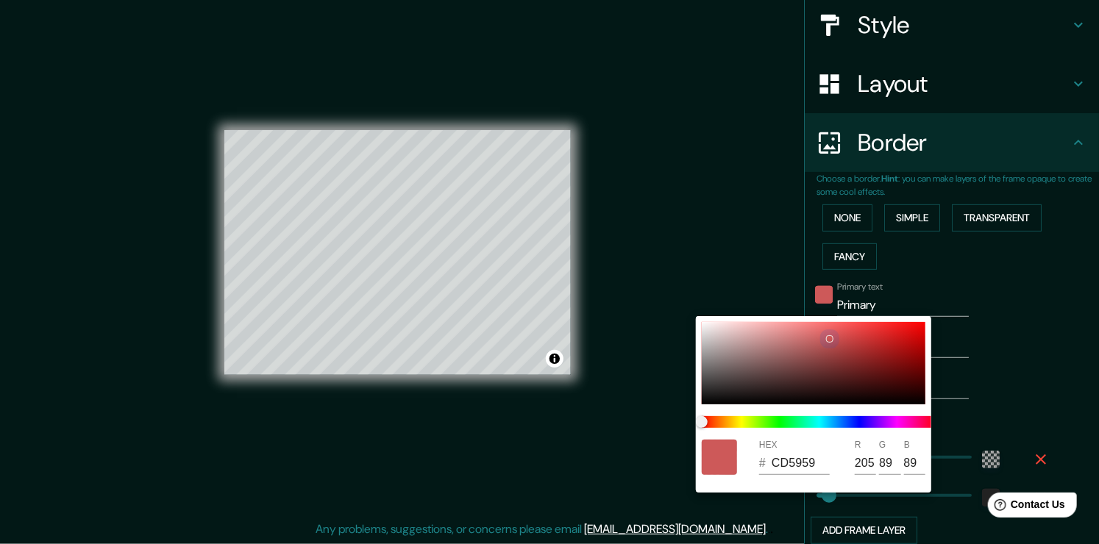
type input "233"
type input "60"
click at [885, 321] on div "HEX # E93C3C R 233 G 60 B 60" at bounding box center [813, 404] width 235 height 177
type input "226"
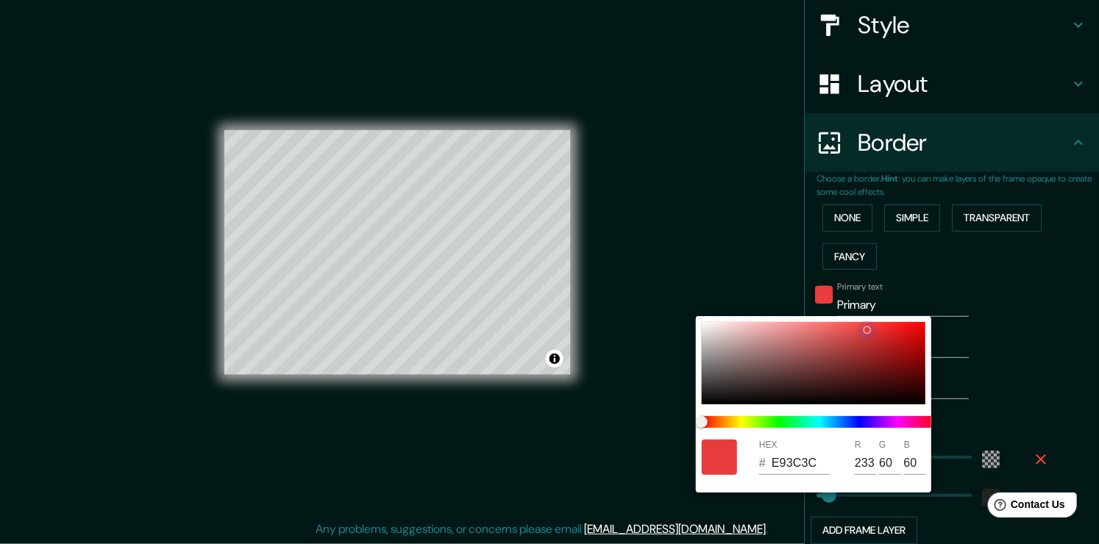
type input "38"
type input "C43030"
type input "196"
type input "48"
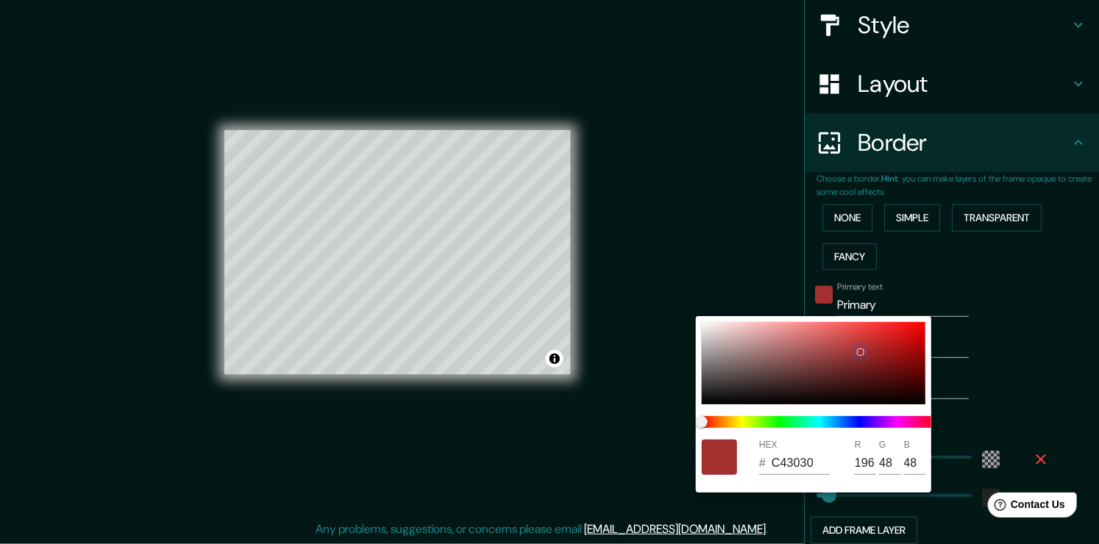
type input "226"
type input "38"
type input "A42F2F"
type input "164"
type input "47"
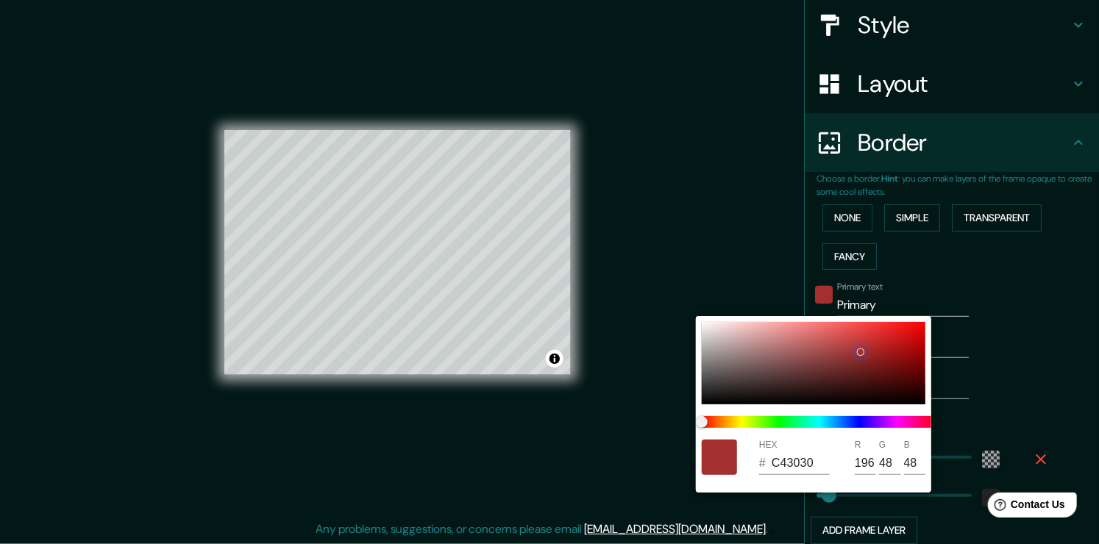
type input "47"
type input "226"
type input "38"
type input "992E2E"
type input "153"
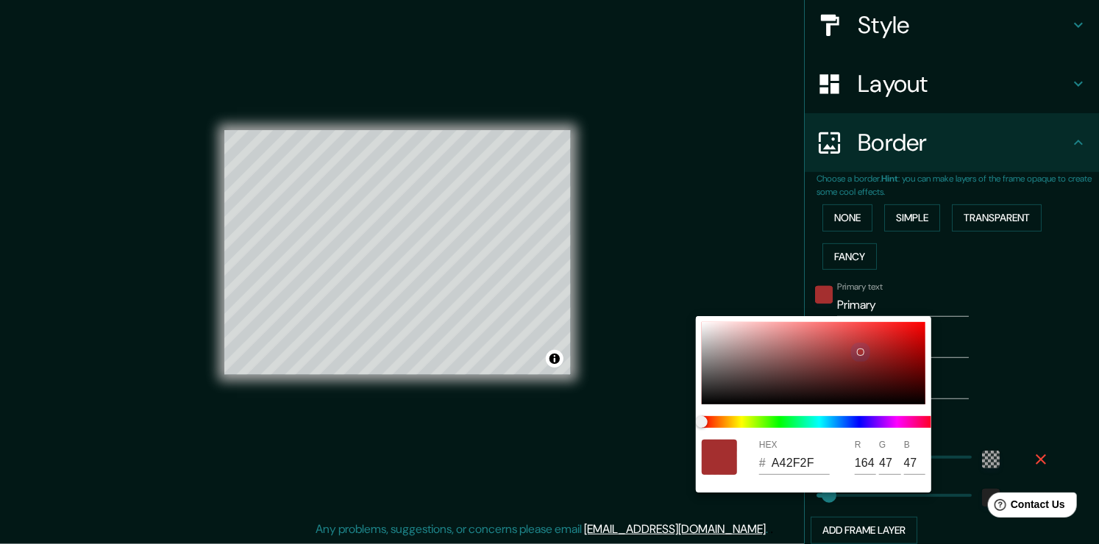
type input "46"
type input "226"
type input "38"
type input "942E2E"
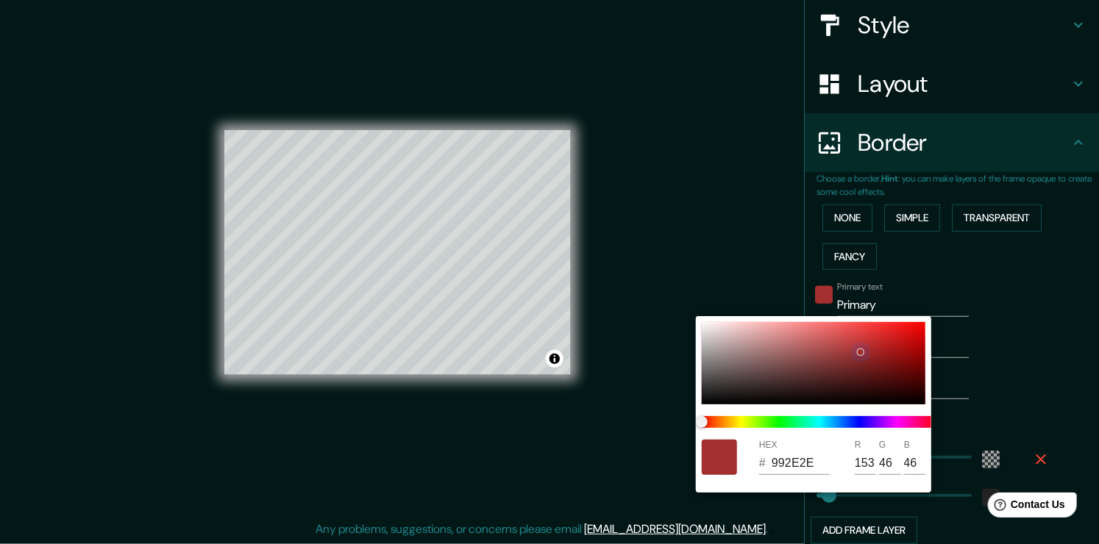
type input "148"
type input "226"
type input "38"
type input "8F2E2E"
type input "143"
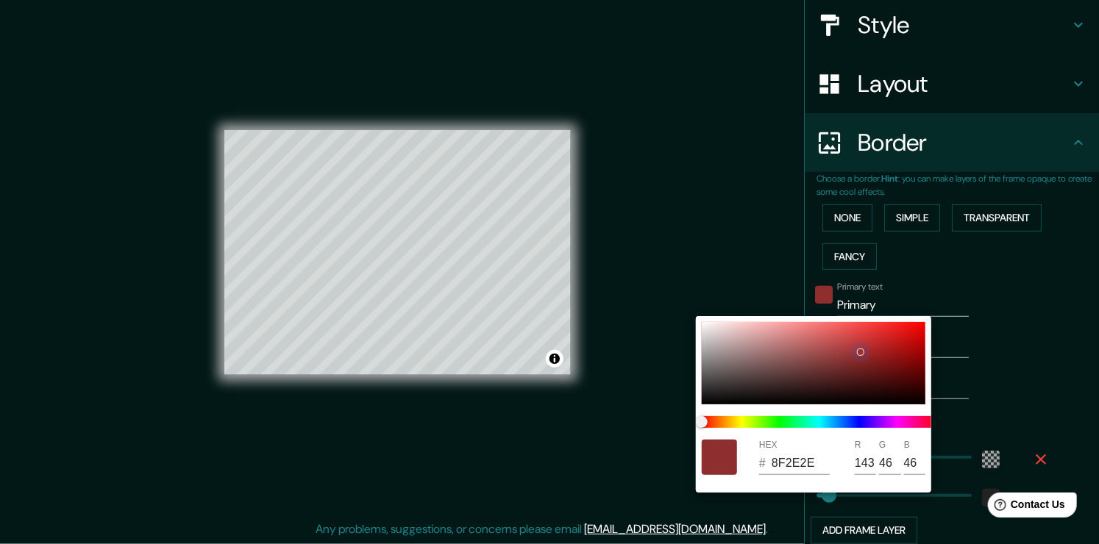
type input "226"
type input "38"
type input "8D2D2D"
type input "141"
type input "45"
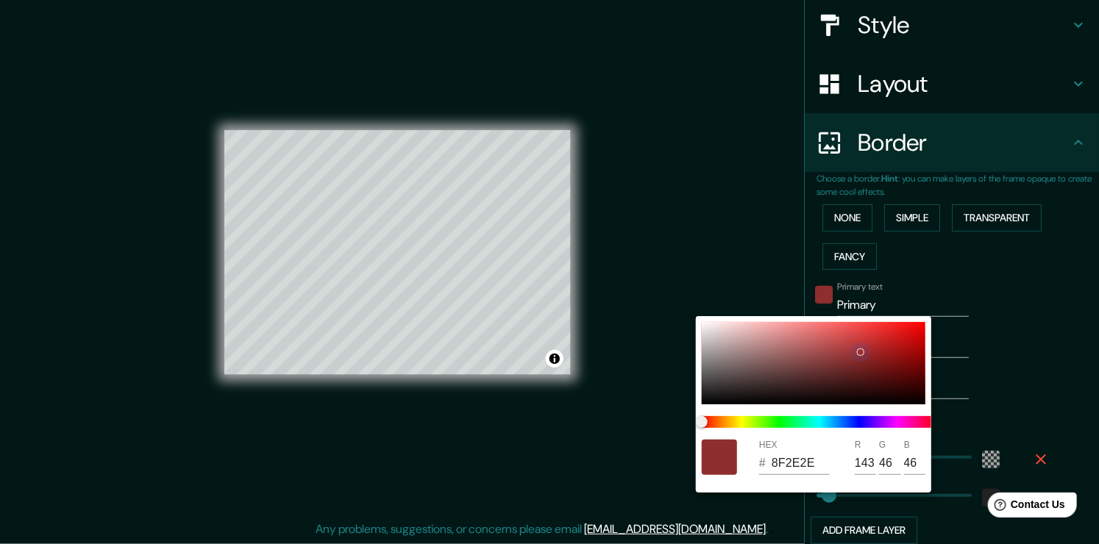
type input "45"
drag, startPoint x: 885, startPoint y: 321, endPoint x: 853, endPoint y: 359, distance: 49.6
click at [853, 359] on div "HEX # 8D2D2D R 141 G 45 B 45" at bounding box center [813, 404] width 235 height 177
type input "226"
type input "38"
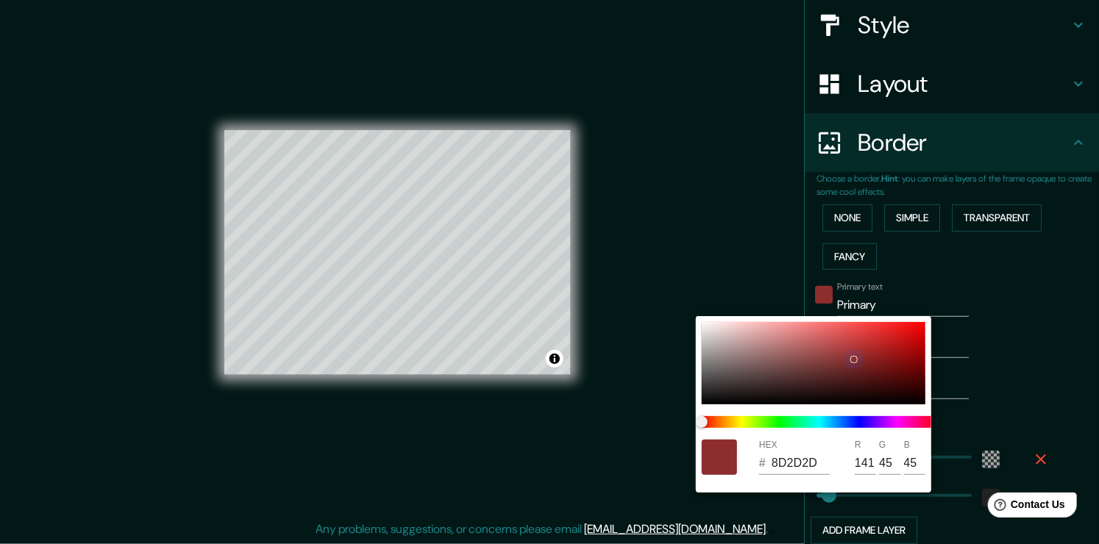
type input "226"
type input "38"
type input "762929"
type input "118"
type input "41"
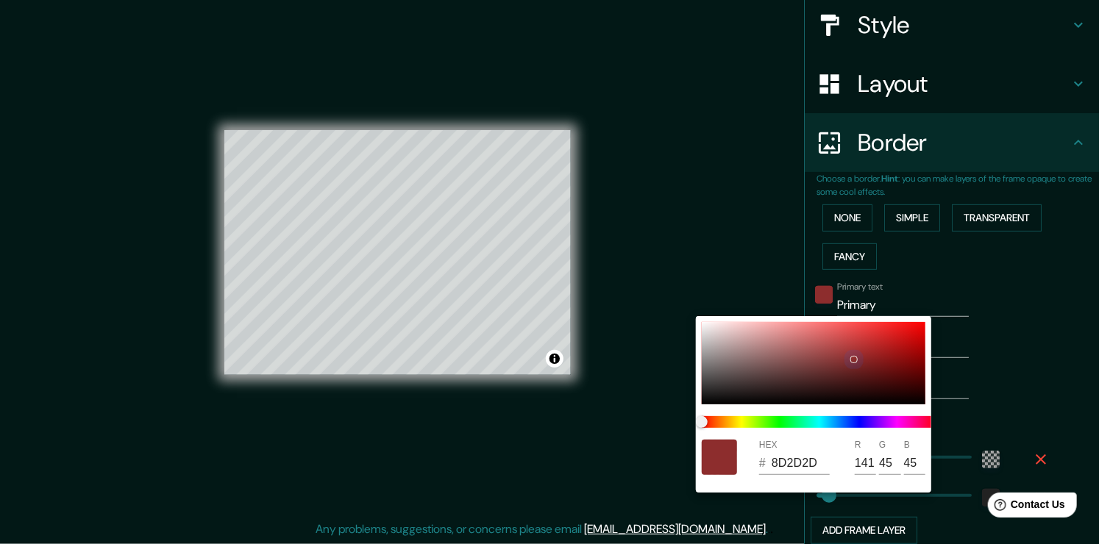
type input "41"
type input "226"
type input "38"
type input "6D2727"
type input "109"
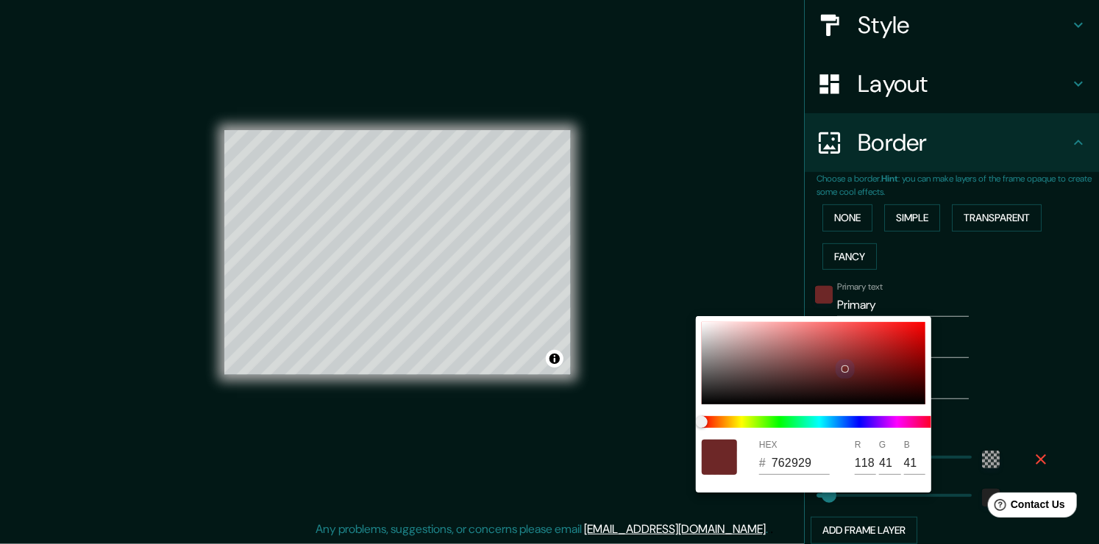
type input "39"
type input "226"
type input "38"
type input "662626"
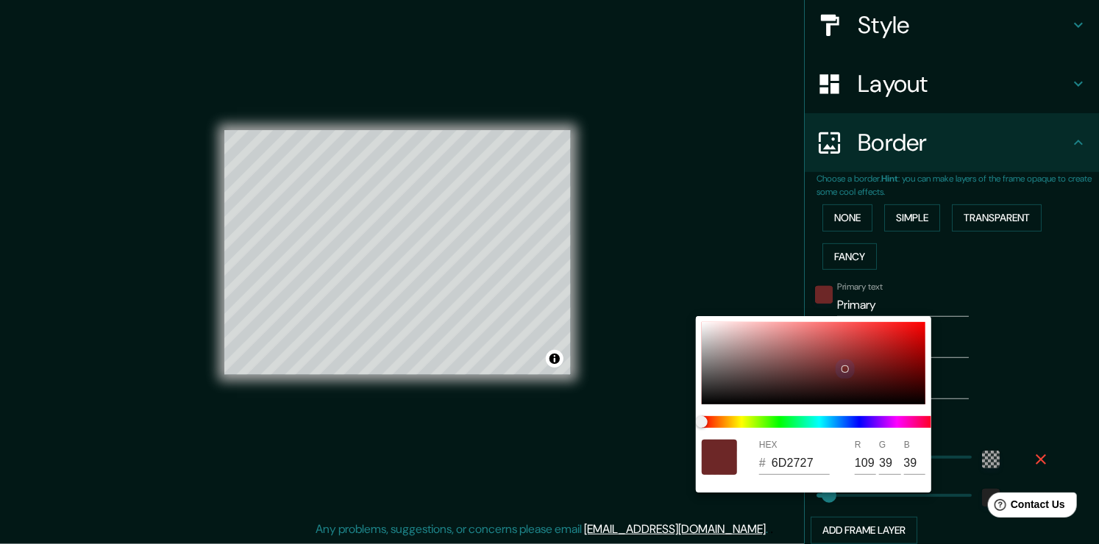
type input "102"
type input "38"
type input "226"
type input "38"
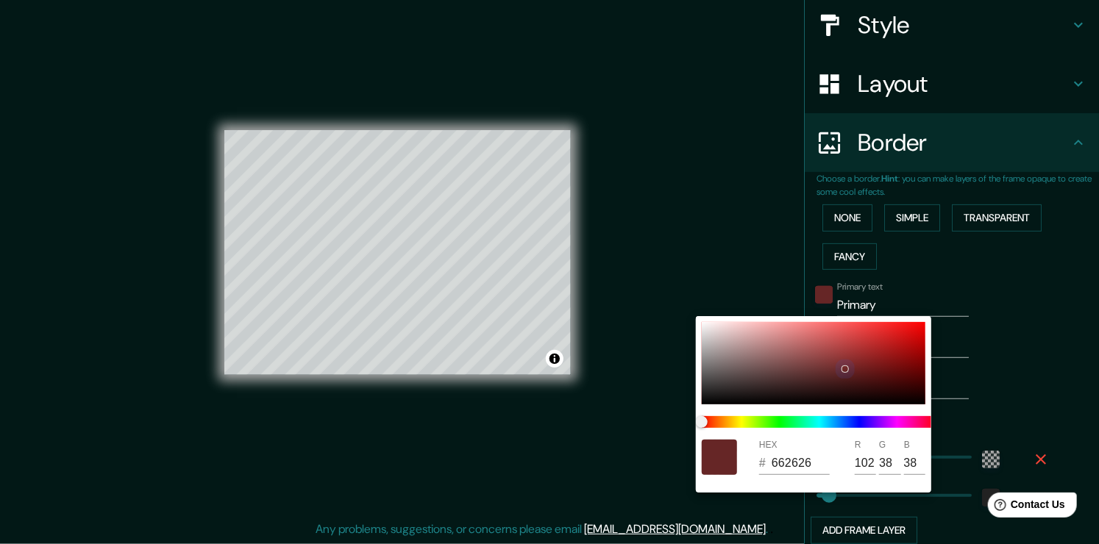
type input "642525"
type input "100"
type input "37"
type input "226"
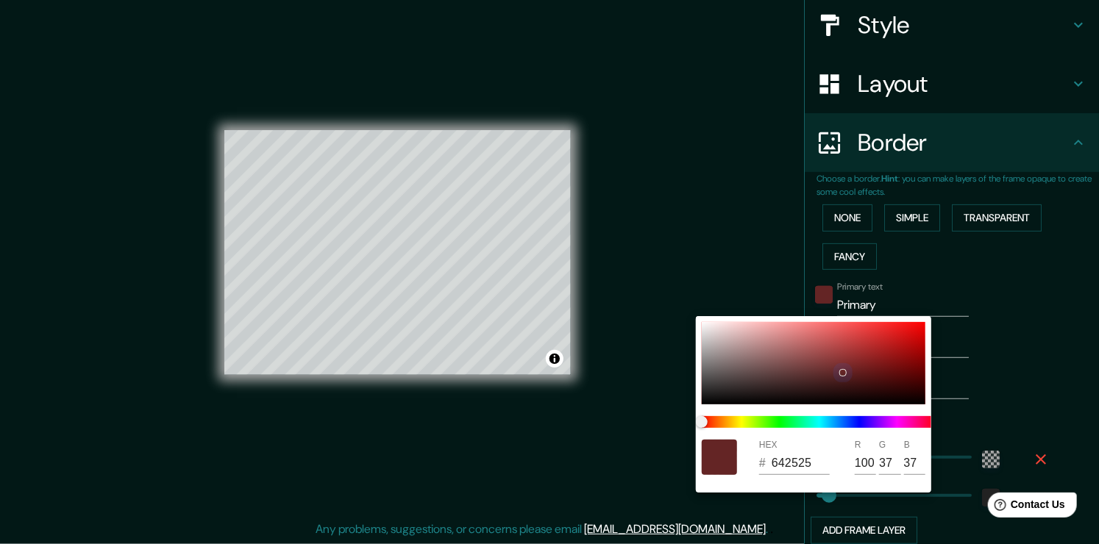
type input "38"
type input "642626"
type input "38"
type input "226"
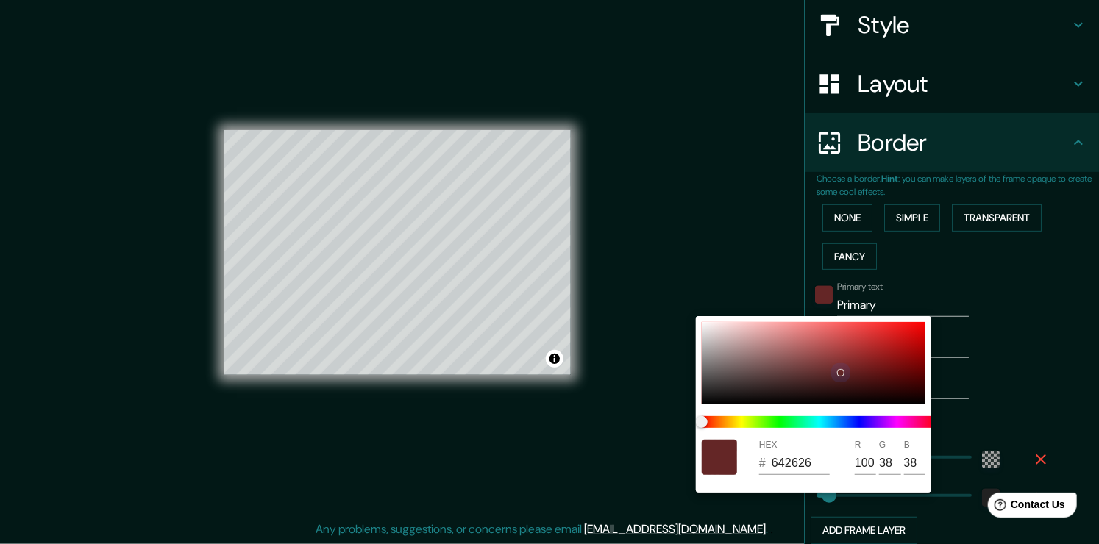
type input "38"
type input "541E1E"
type input "84"
type input "30"
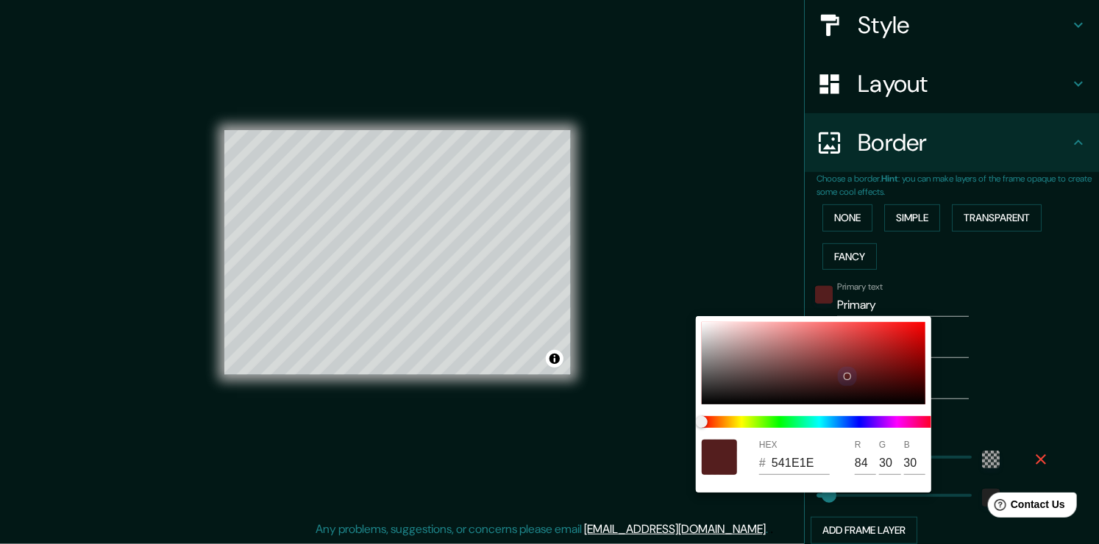
type input "226"
type input "38"
type input "561E1E"
type input "86"
type input "226"
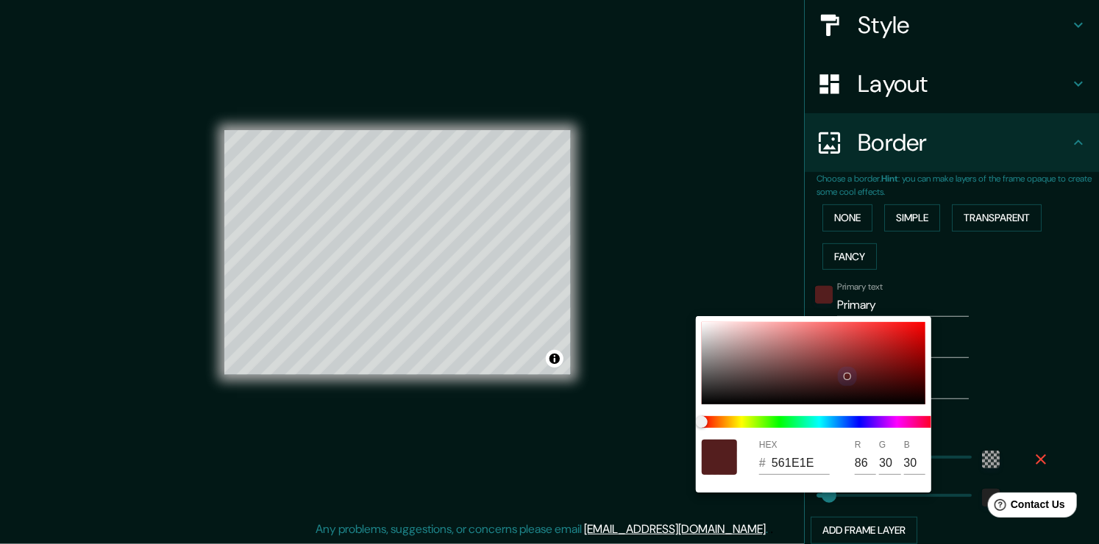
type input "38"
type input "581E1E"
type input "88"
drag, startPoint x: 853, startPoint y: 359, endPoint x: 848, endPoint y: 376, distance: 17.7
click at [848, 376] on div at bounding box center [850, 376] width 6 height 6
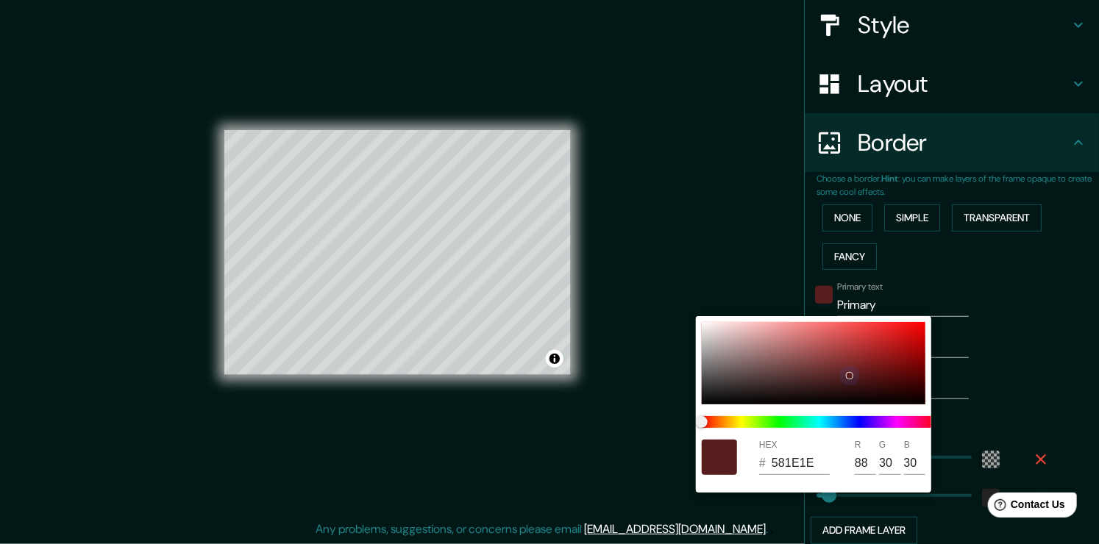
type input "226"
type input "38"
click at [993, 335] on div at bounding box center [549, 272] width 1099 height 544
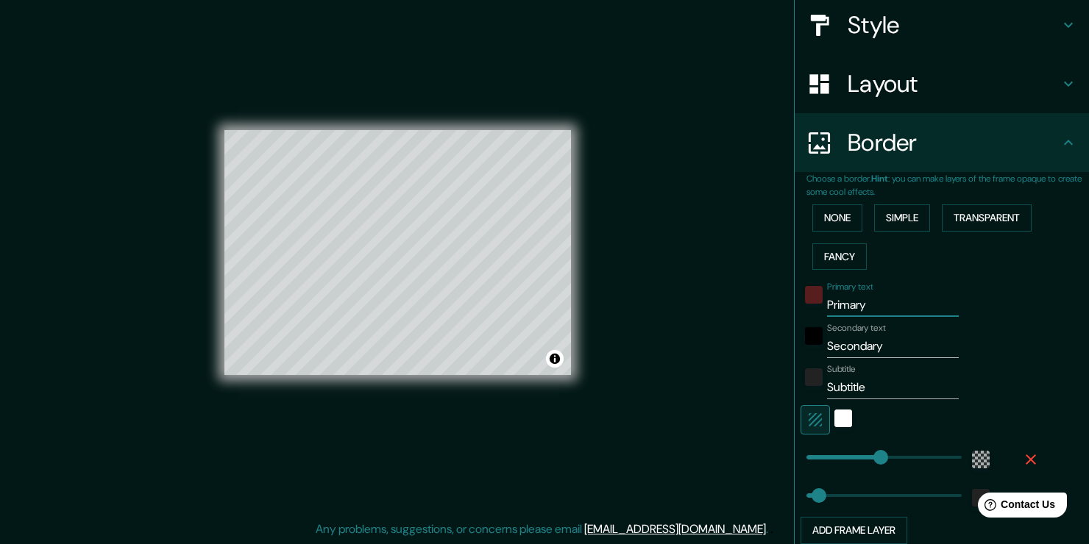
click at [850, 304] on input "Primary" at bounding box center [893, 306] width 132 height 24
click at [881, 306] on input "Primary" at bounding box center [893, 306] width 132 height 24
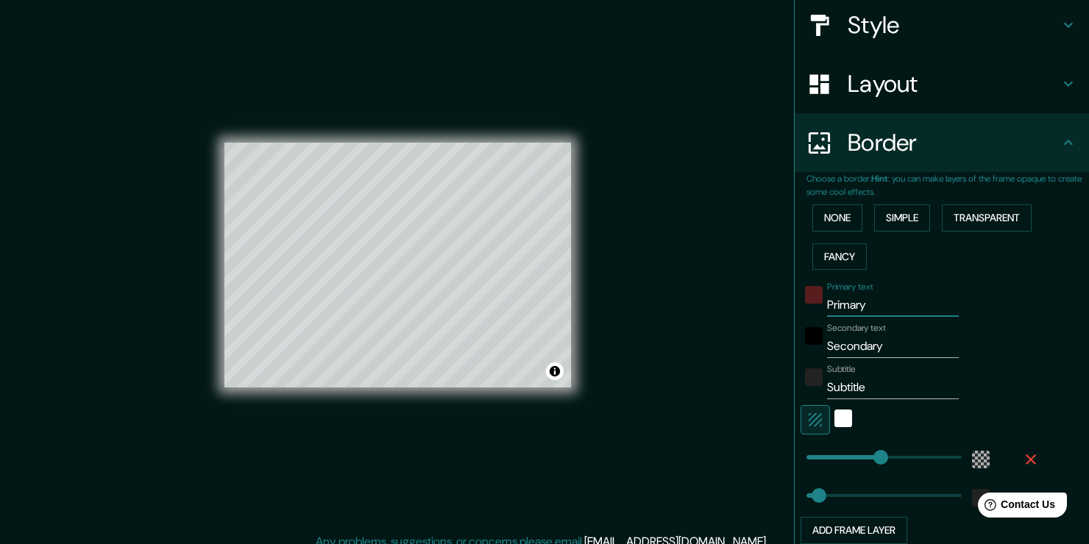
scroll to position [0, 0]
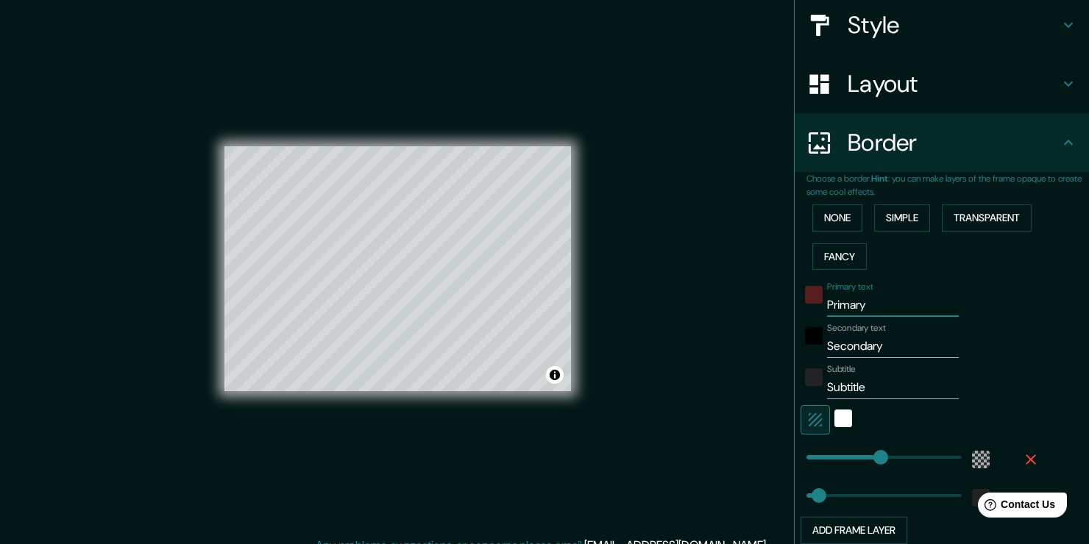
drag, startPoint x: 875, startPoint y: 312, endPoint x: 733, endPoint y: 311, distance: 142.7
click at [733, 311] on div "Mappin Location [STREET_ADDRESS][PERSON_NAME][PERSON_NAME] Pins Style Layout Bo…" at bounding box center [544, 280] width 1089 height 561
type input "226"
type input "38"
paste input "MERCED - PARQ"
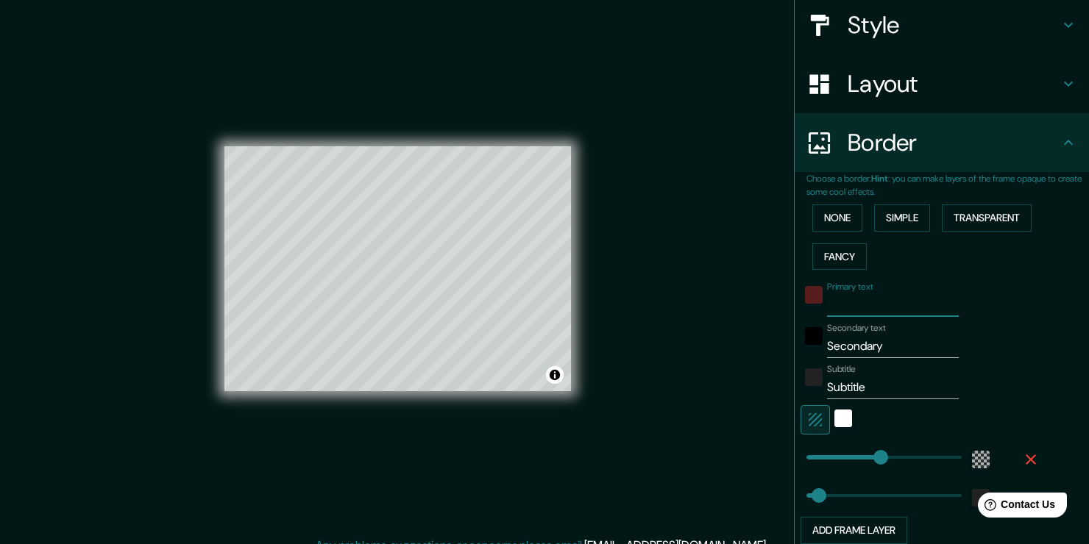
type input "MERCED - PARQ"
type input "226"
type input "38"
click at [918, 303] on input "MERCED - PARQ" at bounding box center [893, 306] width 132 height 24
type input "MERCED - PAR"
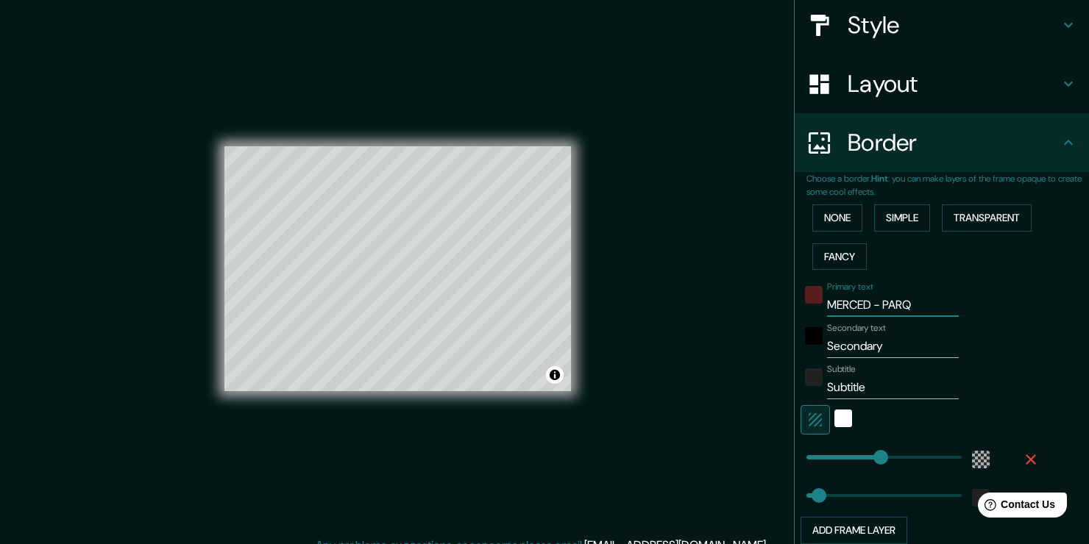
type input "226"
type input "38"
type input "MERCED - [GEOGRAPHIC_DATA]"
type input "226"
type input "38"
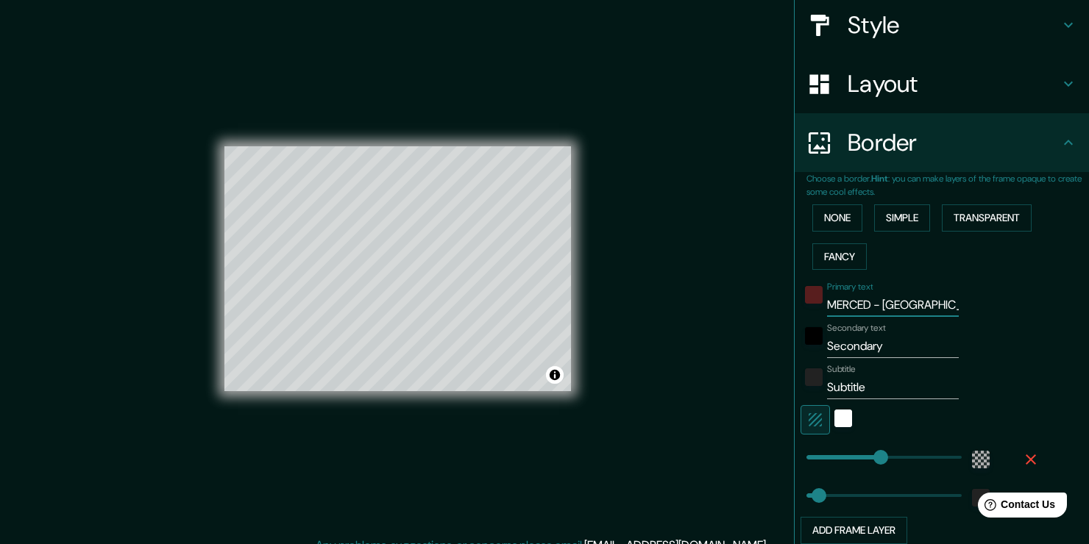
type input "MERCED - P"
type input "226"
type input "38"
type input "MERCED -"
type input "226"
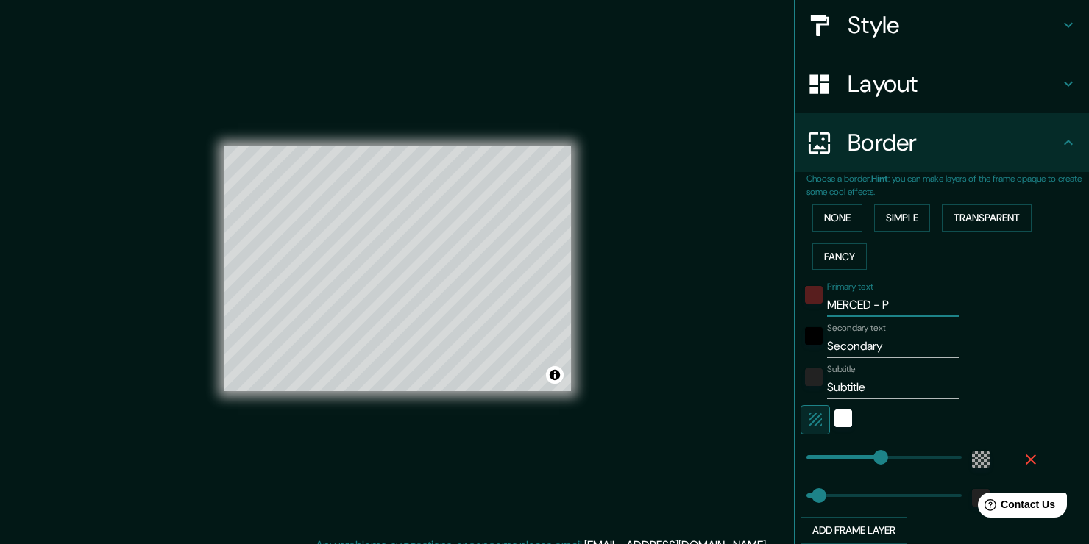
type input "38"
type input "MERCED -"
type input "226"
type input "38"
type input "MERCED"
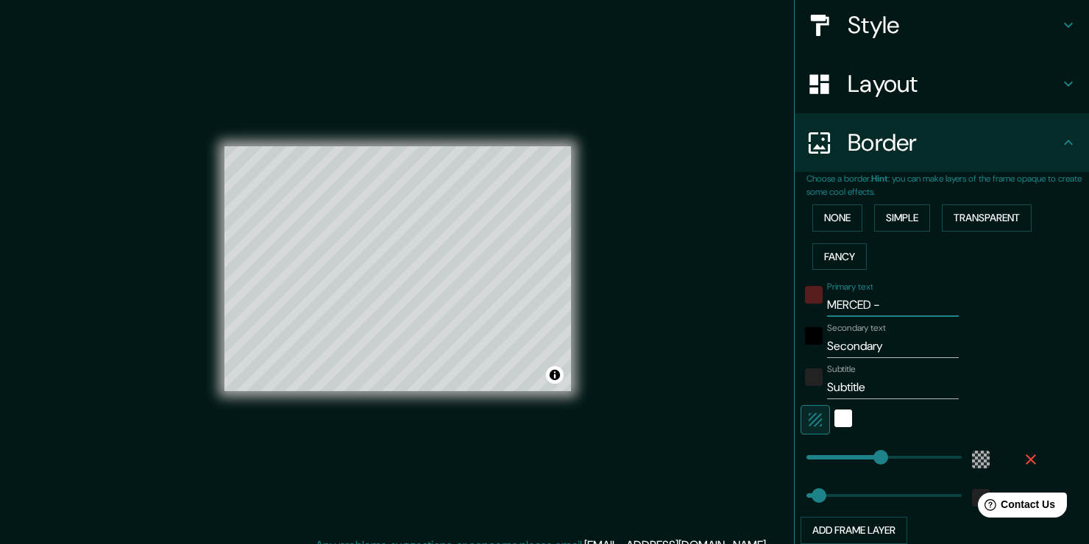
type input "226"
type input "38"
type input "MERCED"
type input "226"
type input "38"
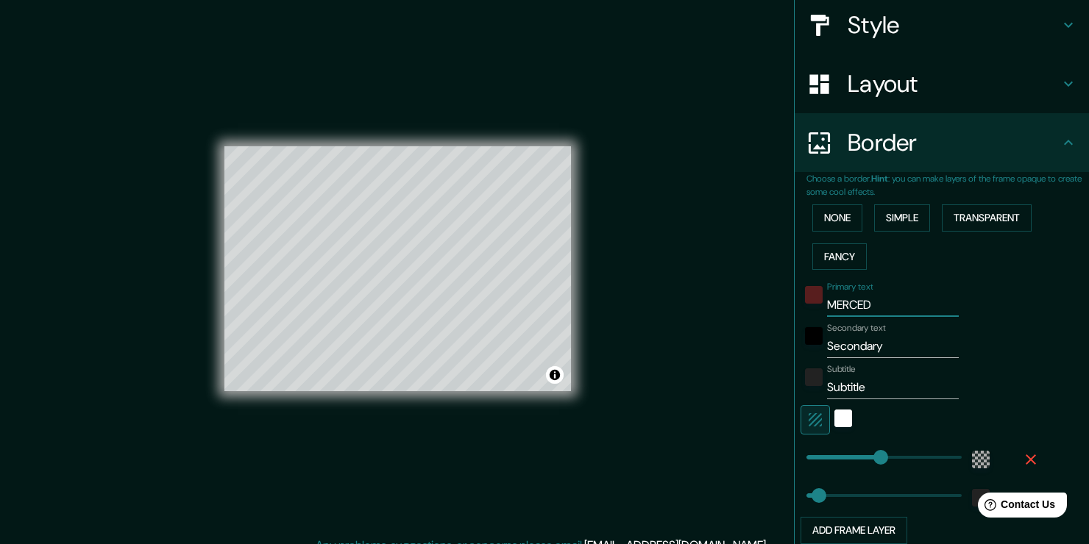
type input "MERCED"
click at [880, 348] on input "Secondary" at bounding box center [893, 347] width 132 height 24
drag, startPoint x: 891, startPoint y: 339, endPoint x: 748, endPoint y: 350, distance: 143.1
click at [748, 350] on div "Mappin Location [STREET_ADDRESS][PERSON_NAME][PERSON_NAME] Pins Style Layout Bo…" at bounding box center [544, 280] width 1089 height 561
type input "226"
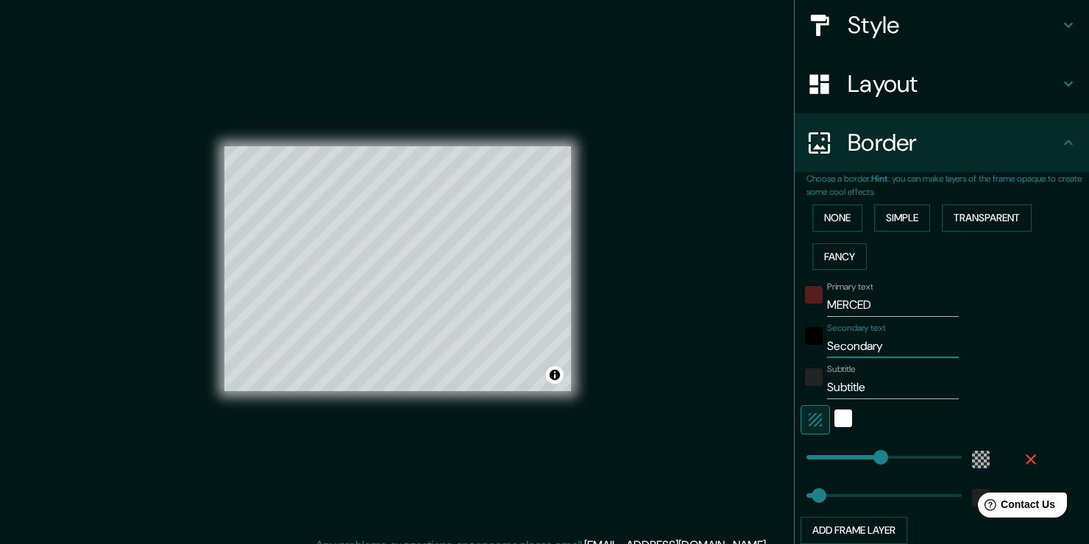
type input "38"
paste input "PARQUE FORESTAL"
type input "PARQUE FORESTAL"
type input "226"
type input "38"
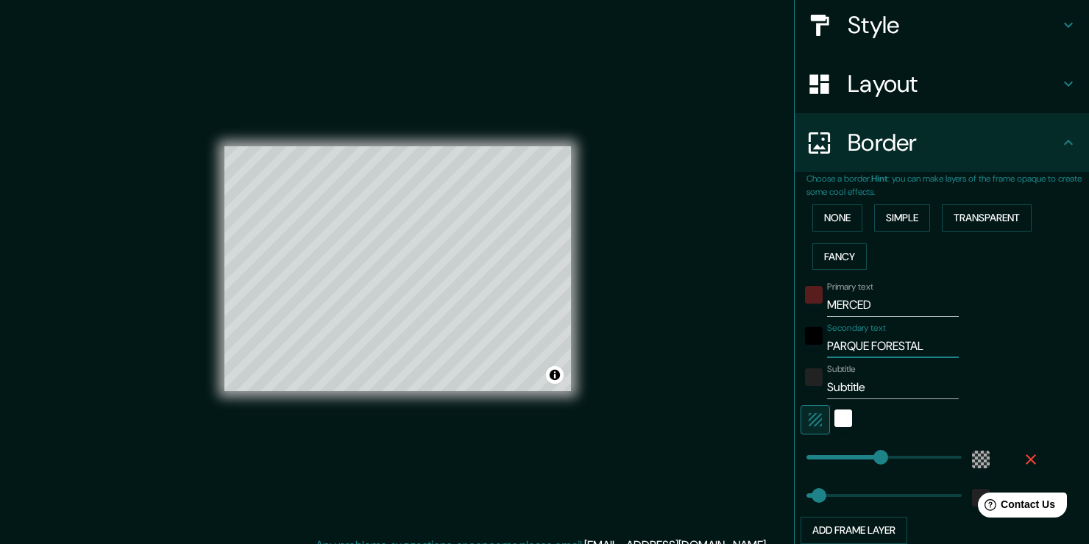
type input "PARQUE FORESTAL"
click at [971, 344] on div "Secondary text PARQUE FORESTAL" at bounding box center [920, 340] width 241 height 35
click at [871, 397] on input "Subtitle" at bounding box center [893, 388] width 132 height 24
type input "Subtitl"
type input "226"
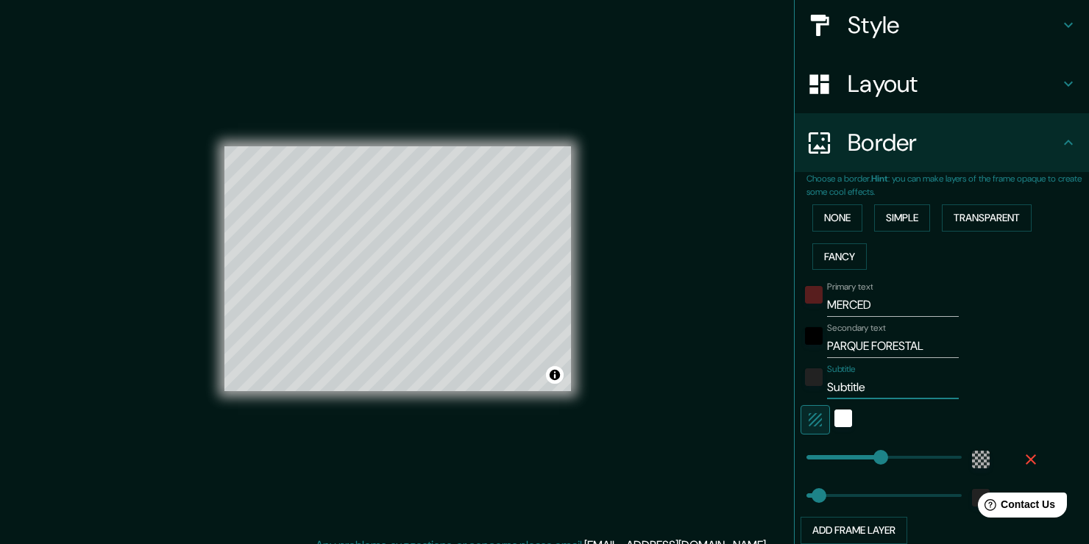
type input "38"
type input "S"
type input "226"
type input "38"
type input "226"
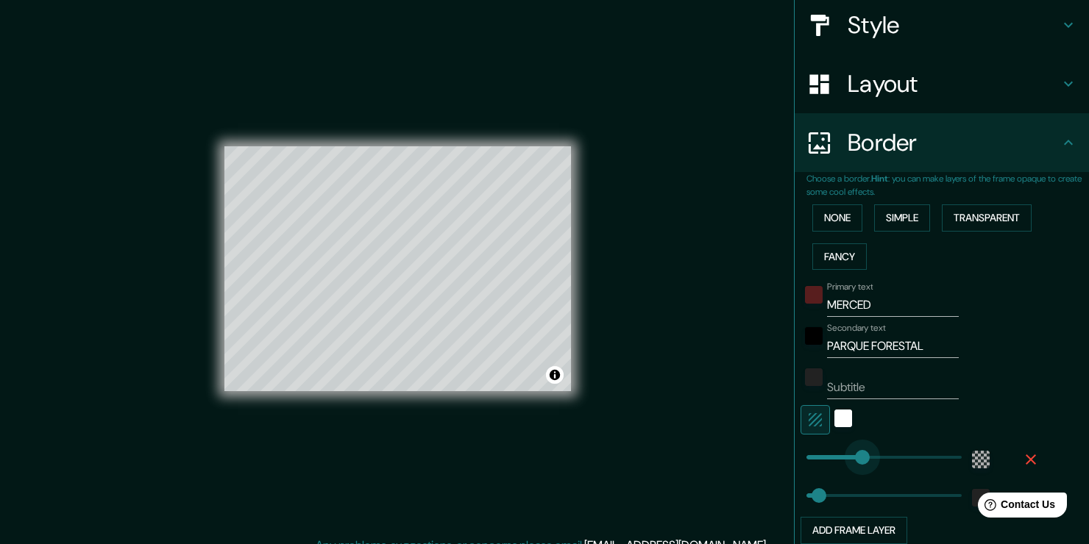
type input "124"
drag, startPoint x: 853, startPoint y: 448, endPoint x: 836, endPoint y: 452, distance: 16.6
type input "38"
type input "99"
drag, startPoint x: 838, startPoint y: 452, endPoint x: 825, endPoint y: 458, distance: 13.8
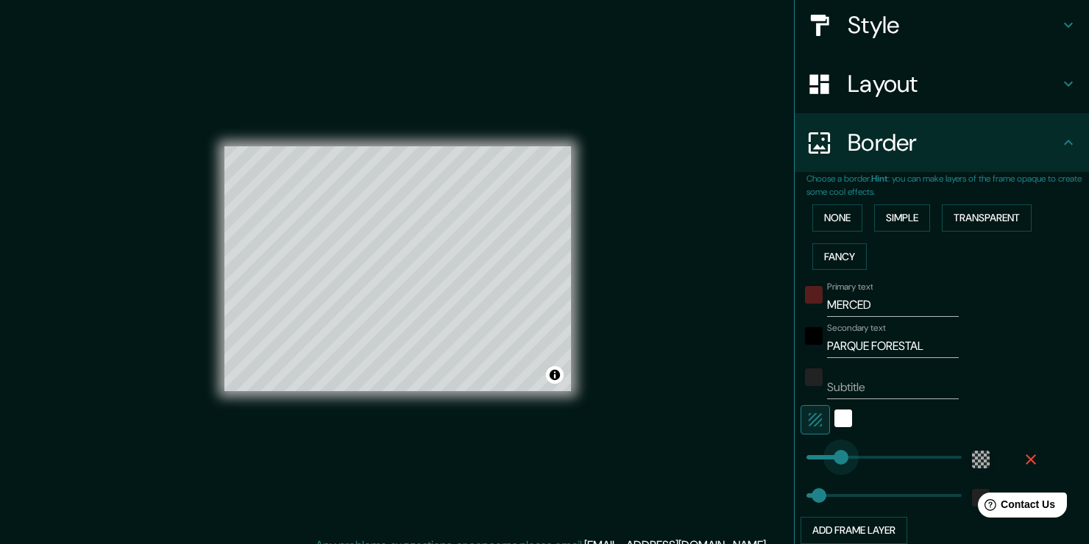
type input "38"
type input "55"
type input "38"
type input "30"
drag, startPoint x: 814, startPoint y: 462, endPoint x: 806, endPoint y: 463, distance: 8.2
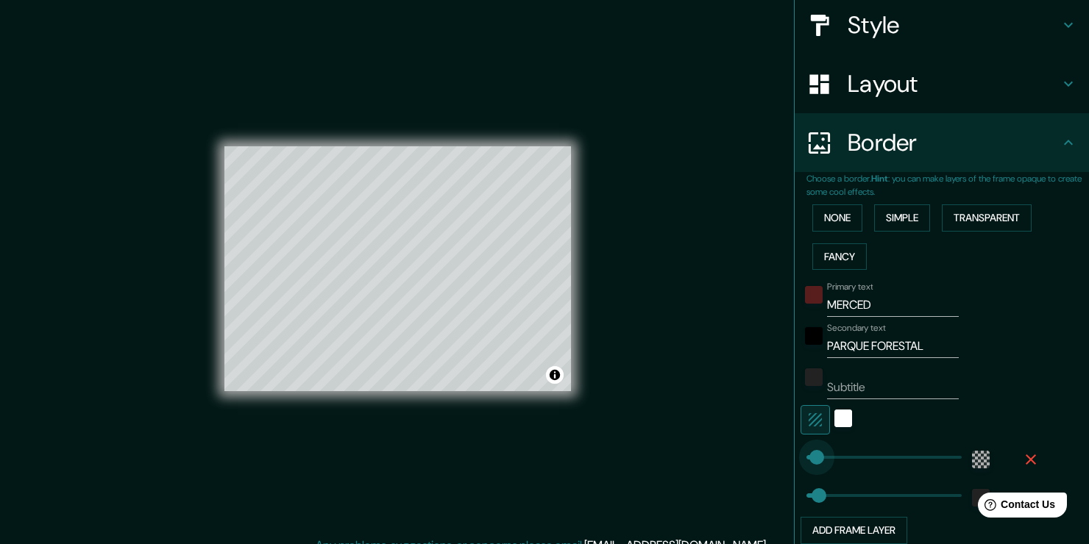
type input "38"
type input "17"
type input "38"
type input "8"
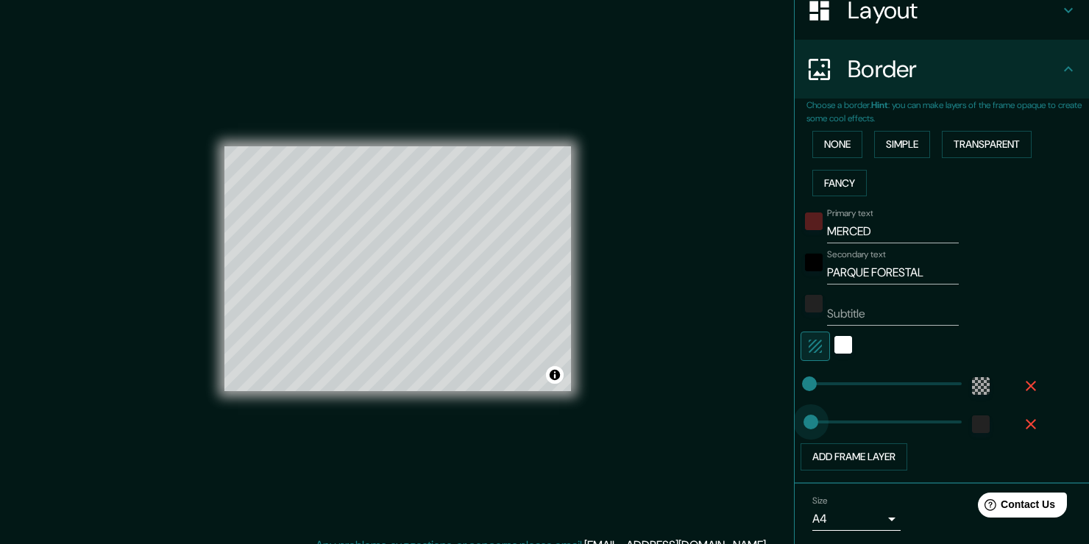
type input "0"
type input "3"
type input "0"
drag, startPoint x: 797, startPoint y: 422, endPoint x: 789, endPoint y: 423, distance: 7.5
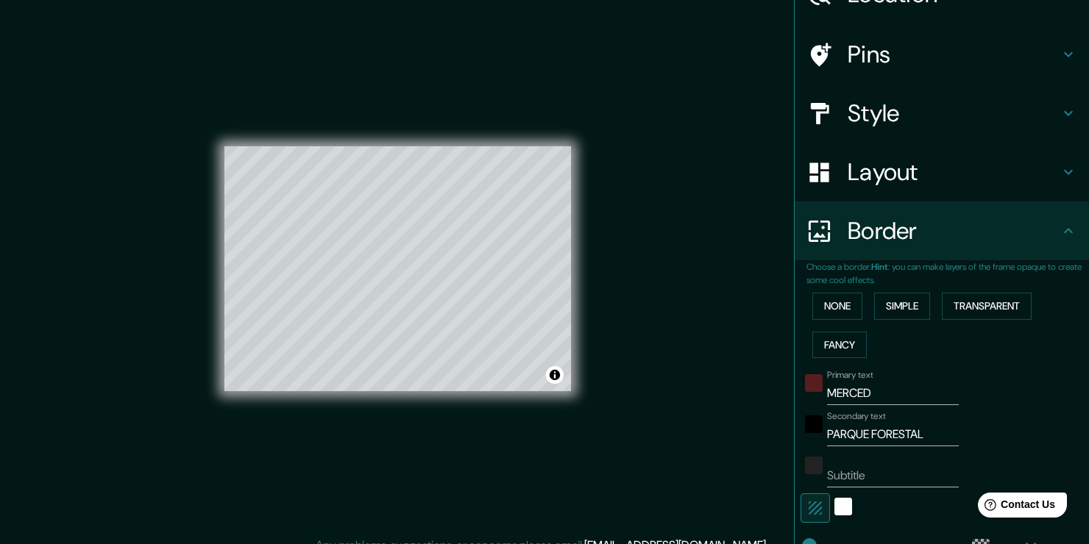
scroll to position [0, 0]
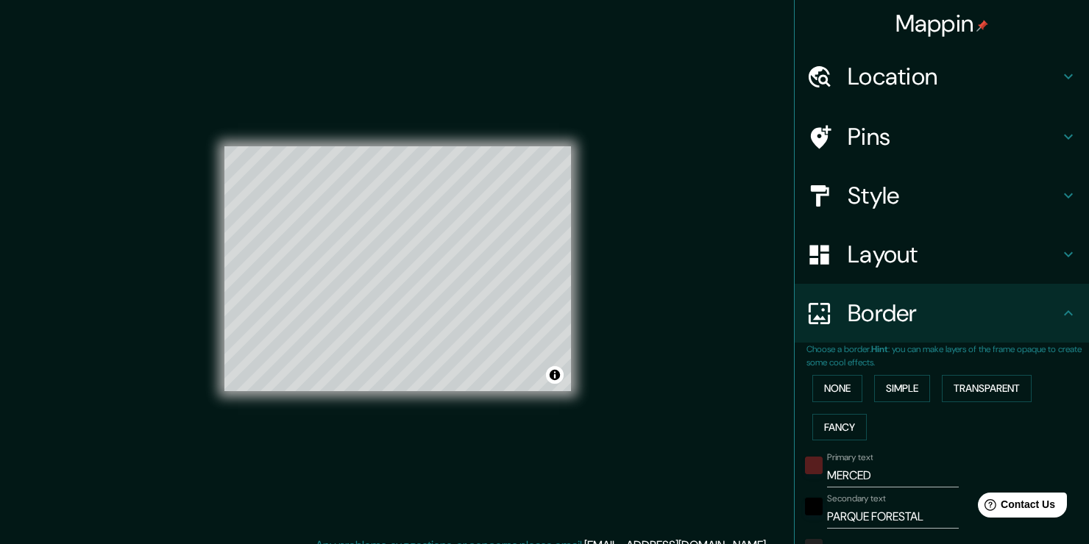
click at [893, 131] on h4 "Pins" at bounding box center [953, 136] width 212 height 29
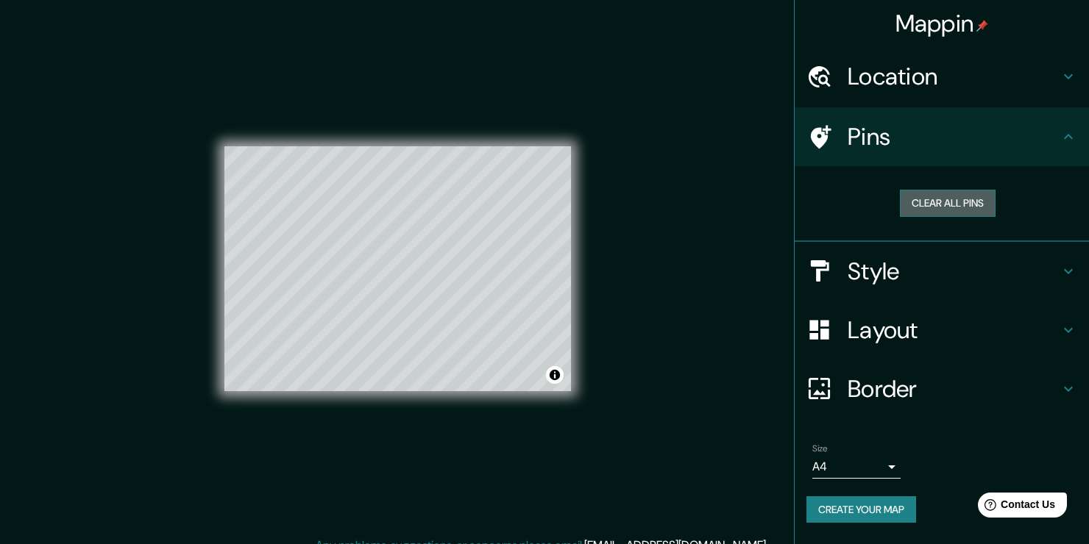
click at [964, 205] on button "Clear all pins" at bounding box center [948, 203] width 96 height 27
click at [939, 207] on button "Clear all pins" at bounding box center [948, 203] width 96 height 27
click at [933, 391] on h4 "Border" at bounding box center [953, 388] width 212 height 29
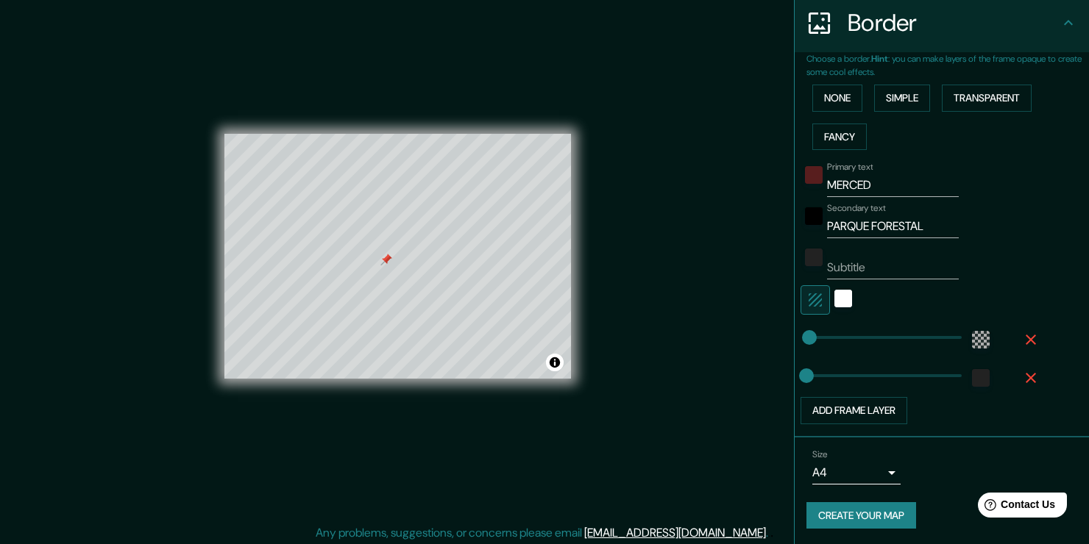
scroll to position [16, 0]
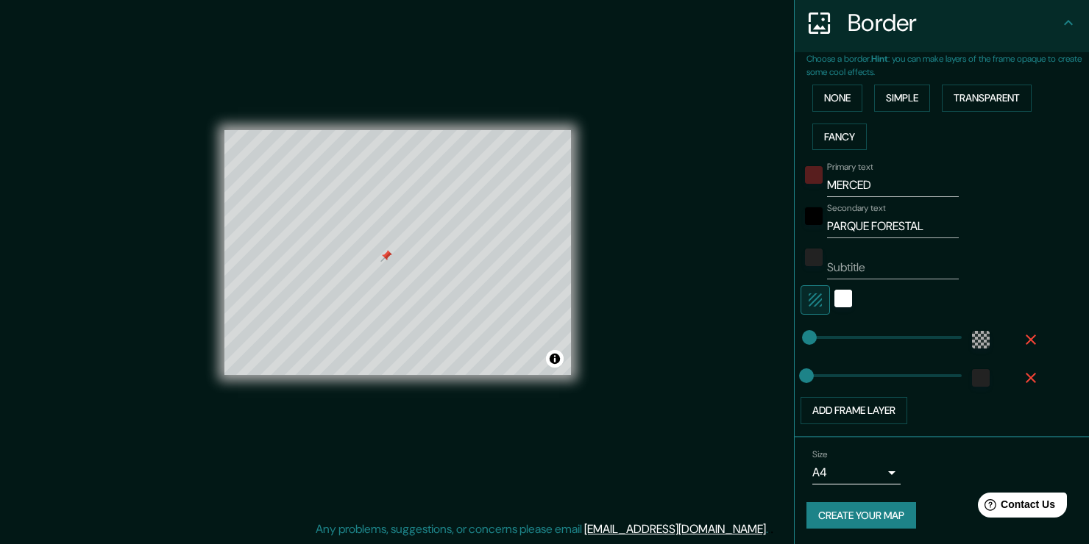
click at [870, 516] on button "Create your map" at bounding box center [861, 515] width 110 height 27
type input "S"
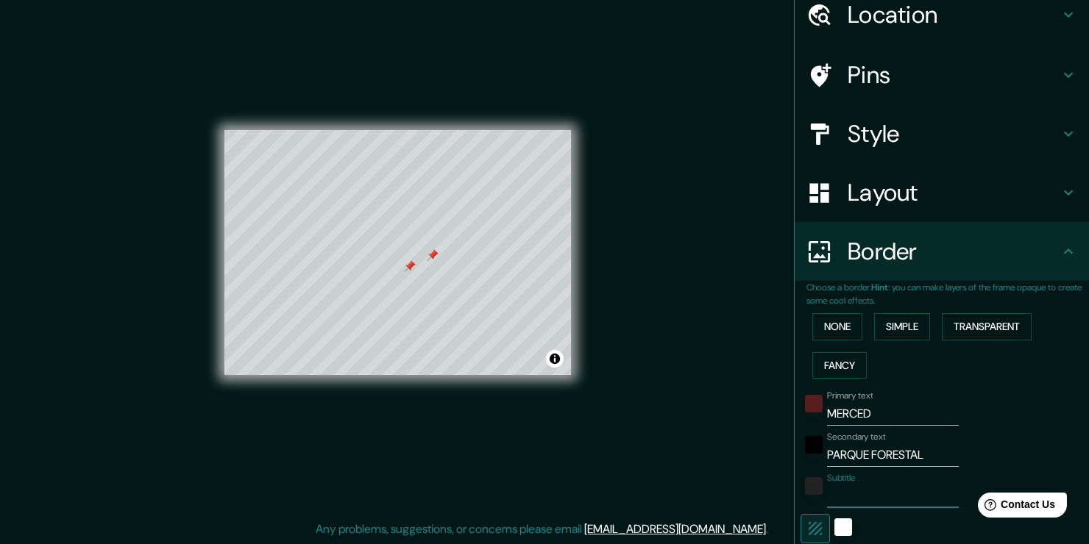
scroll to position [0, 0]
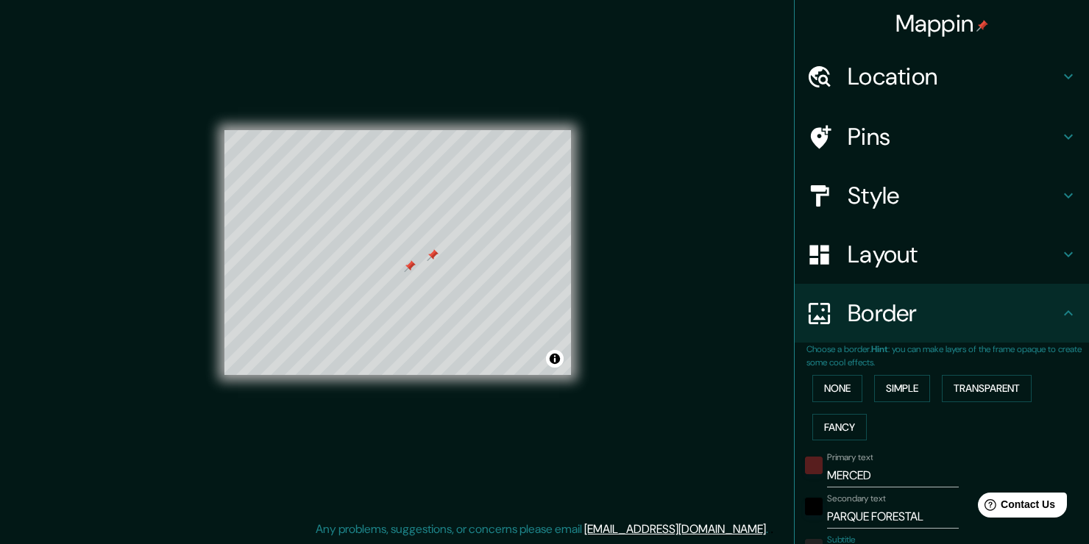
click at [858, 148] on h4 "Pins" at bounding box center [953, 136] width 212 height 29
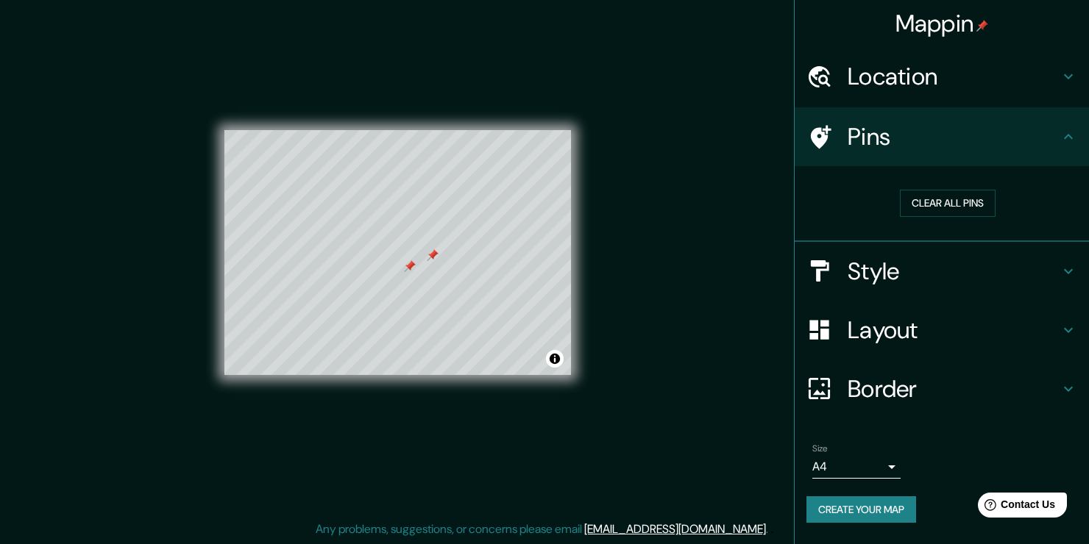
click at [435, 258] on div at bounding box center [433, 255] width 12 height 12
click at [831, 508] on button "Create your map" at bounding box center [861, 510] width 110 height 27
click at [1070, 133] on icon at bounding box center [1068, 137] width 18 height 18
click at [1040, 138] on h4 "Pins" at bounding box center [953, 136] width 212 height 29
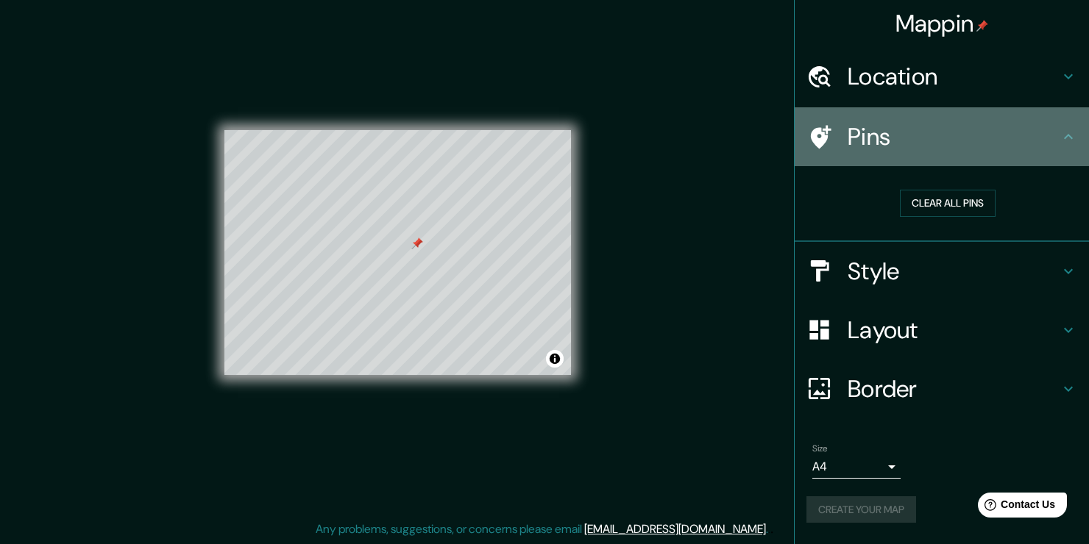
click at [1059, 138] on icon at bounding box center [1068, 137] width 18 height 18
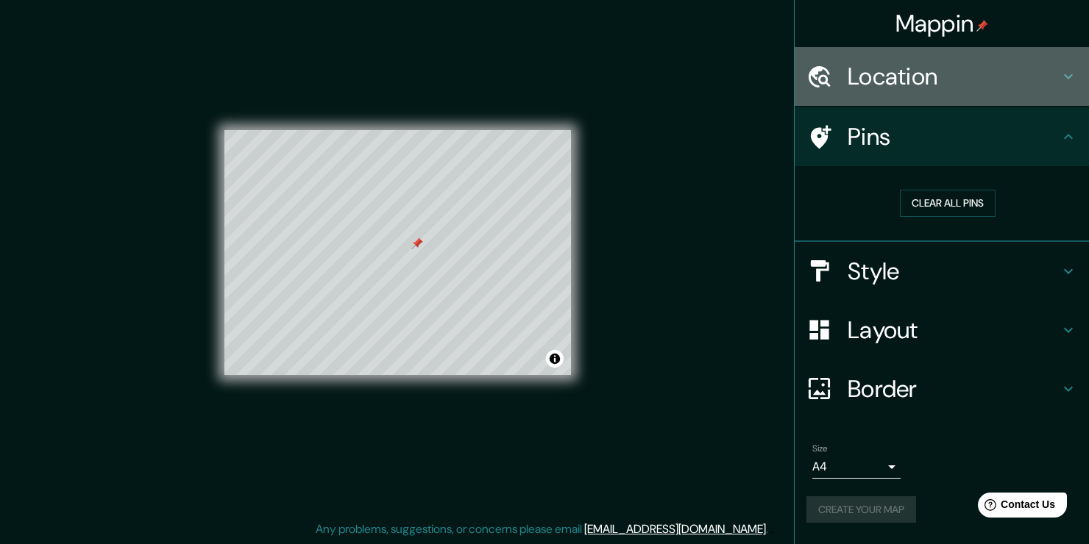
click at [1064, 74] on icon at bounding box center [1068, 77] width 18 height 18
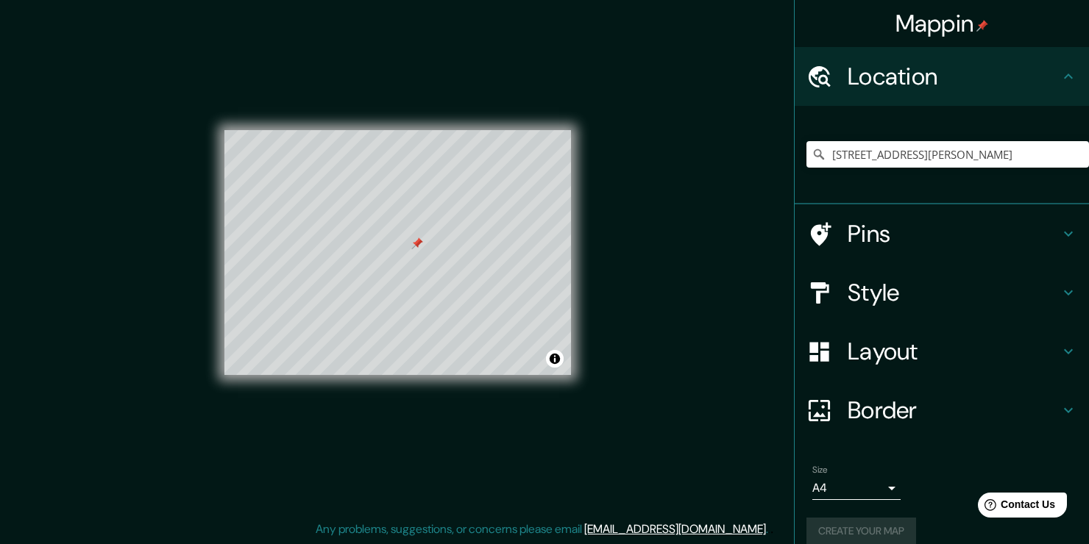
click at [1064, 74] on icon at bounding box center [1068, 77] width 18 height 18
click at [1066, 82] on icon at bounding box center [1068, 77] width 18 height 18
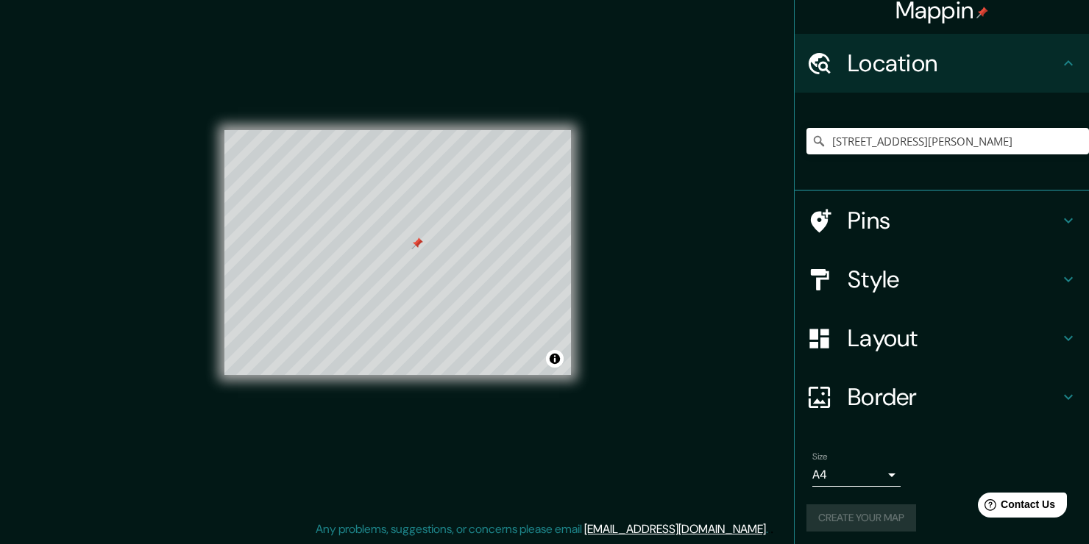
scroll to position [18, 0]
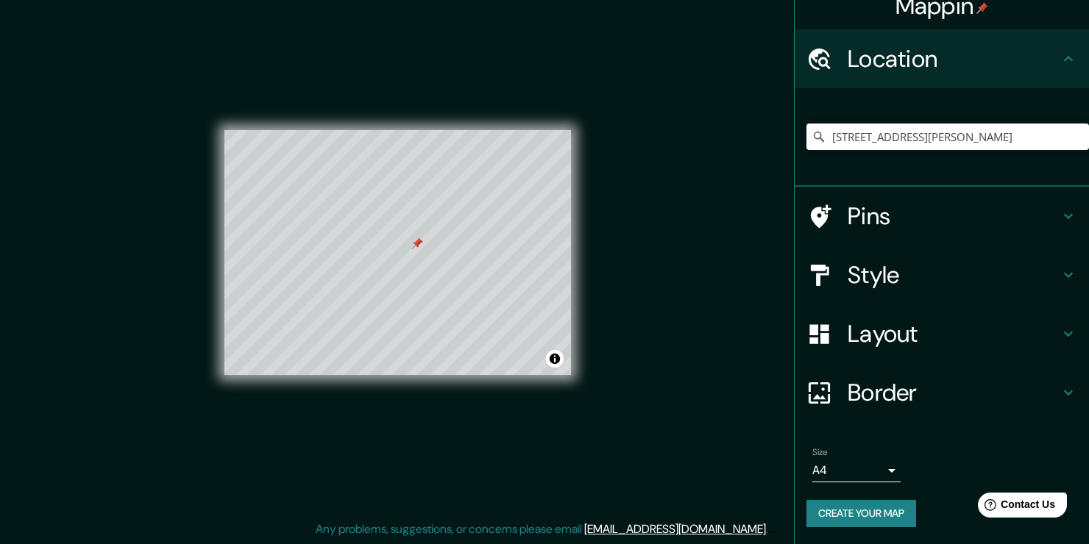
click at [859, 481] on body "Mappin Location [STREET_ADDRESS][PERSON_NAME][PERSON_NAME] Pins Style Layout Bo…" at bounding box center [544, 256] width 1089 height 544
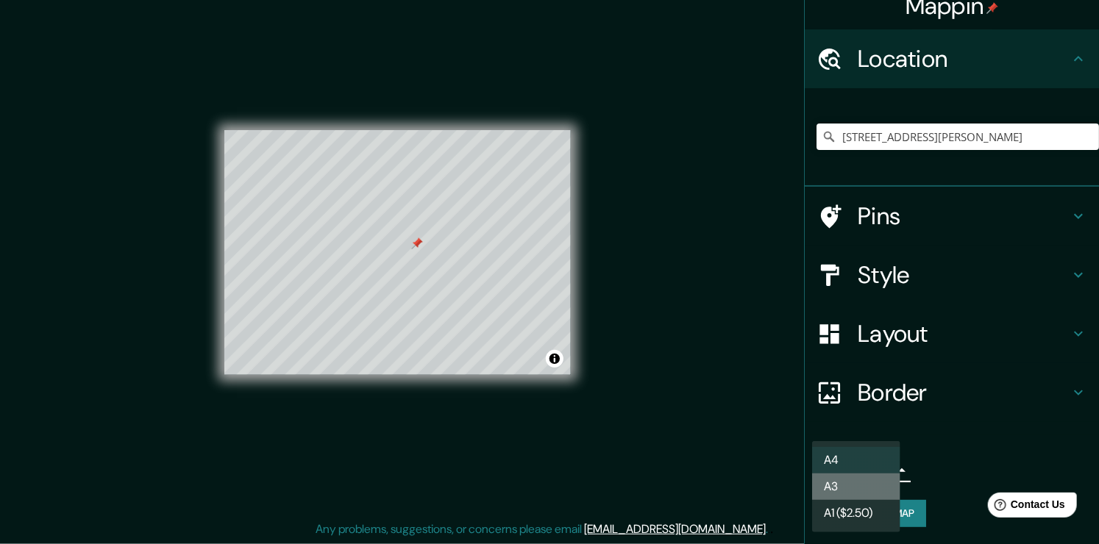
click at [870, 485] on li "A3" at bounding box center [856, 487] width 88 height 26
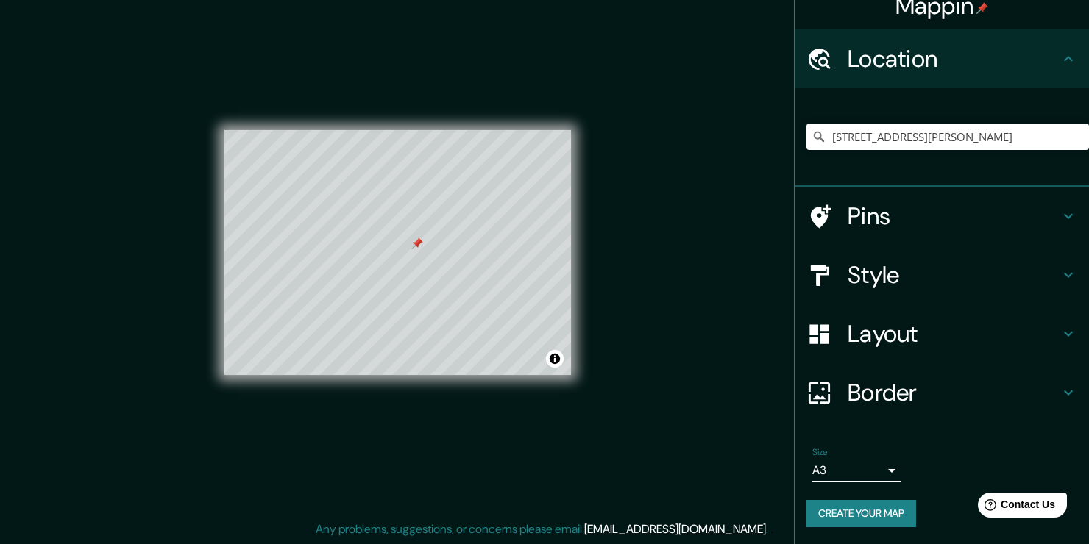
click at [877, 518] on button "Create your map" at bounding box center [861, 513] width 110 height 27
click at [1025, 513] on div "Help Contact Us" at bounding box center [1022, 505] width 93 height 26
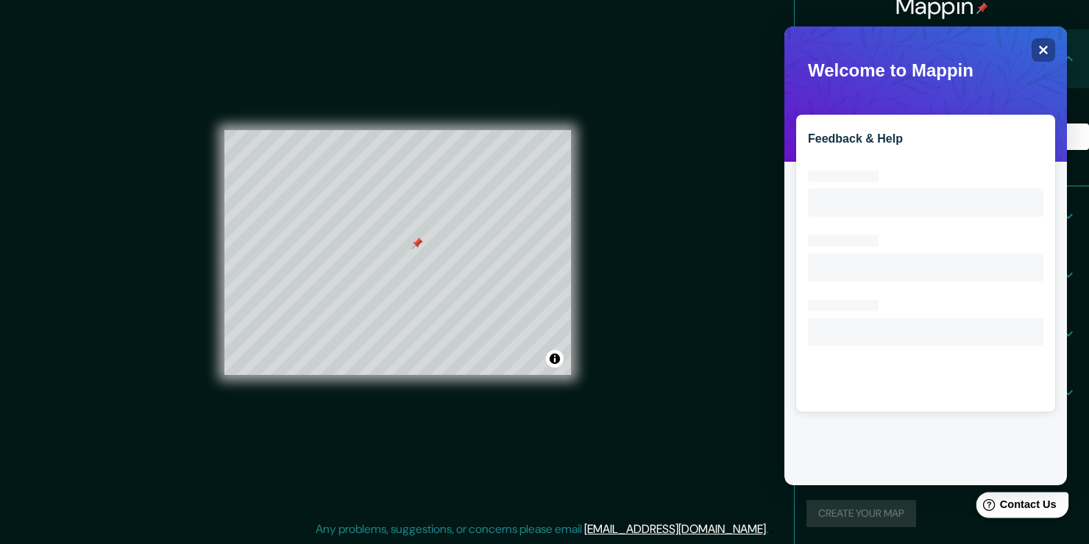
scroll to position [0, 0]
click at [928, 510] on div "Create your map" at bounding box center [941, 513] width 271 height 27
click at [1055, 44] on div "Feedback & Help Loading interface..." at bounding box center [925, 255] width 282 height 459
click at [1034, 49] on div "Close" at bounding box center [1043, 50] width 24 height 24
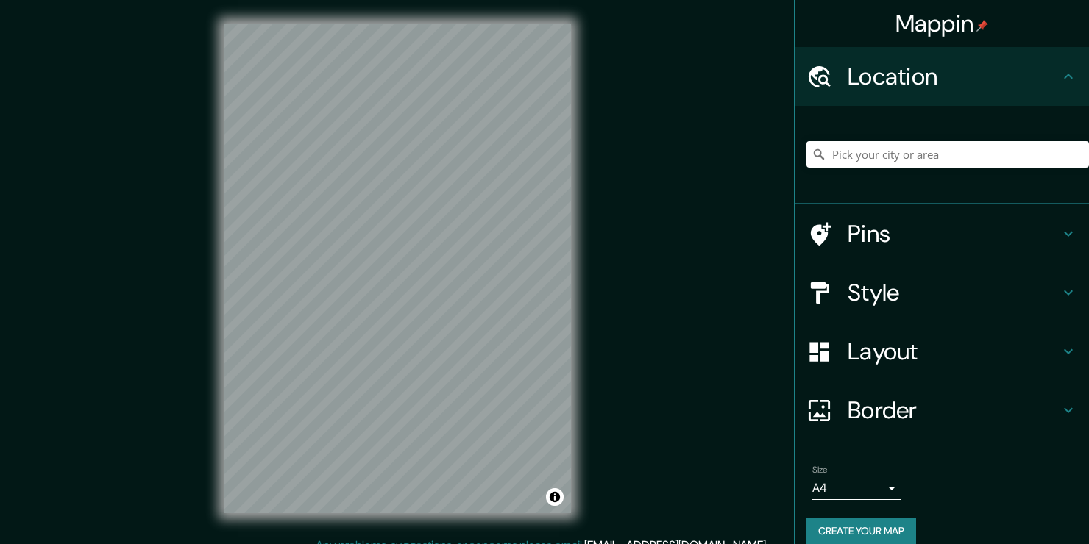
scroll to position [16, 0]
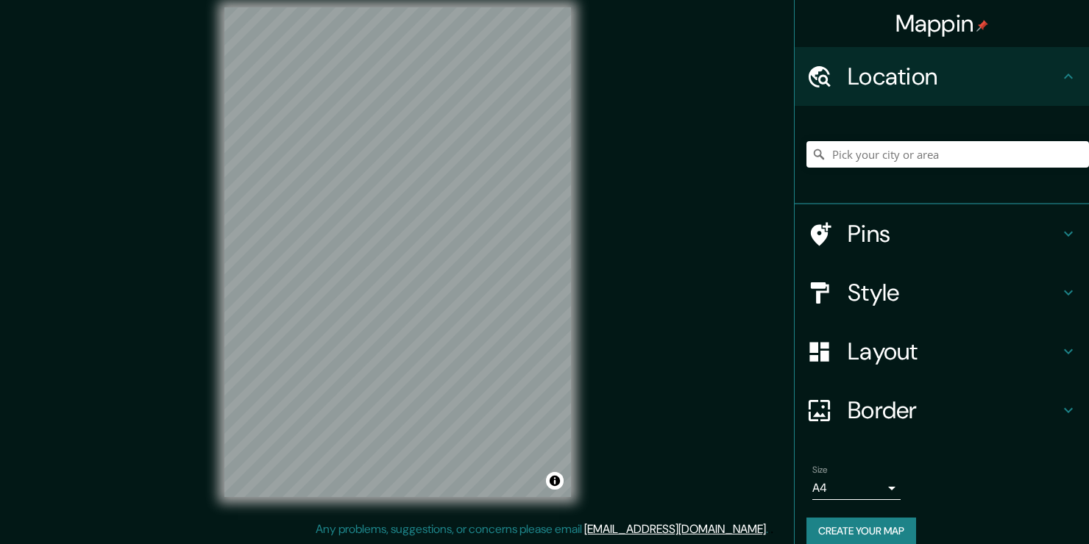
click at [870, 527] on button "Create your map" at bounding box center [861, 531] width 110 height 27
click at [889, 152] on input "Pick your city or area" at bounding box center [947, 154] width 282 height 26
paste input "PARQUE FORESTAL"
type input "PARQUE FORESTAL"
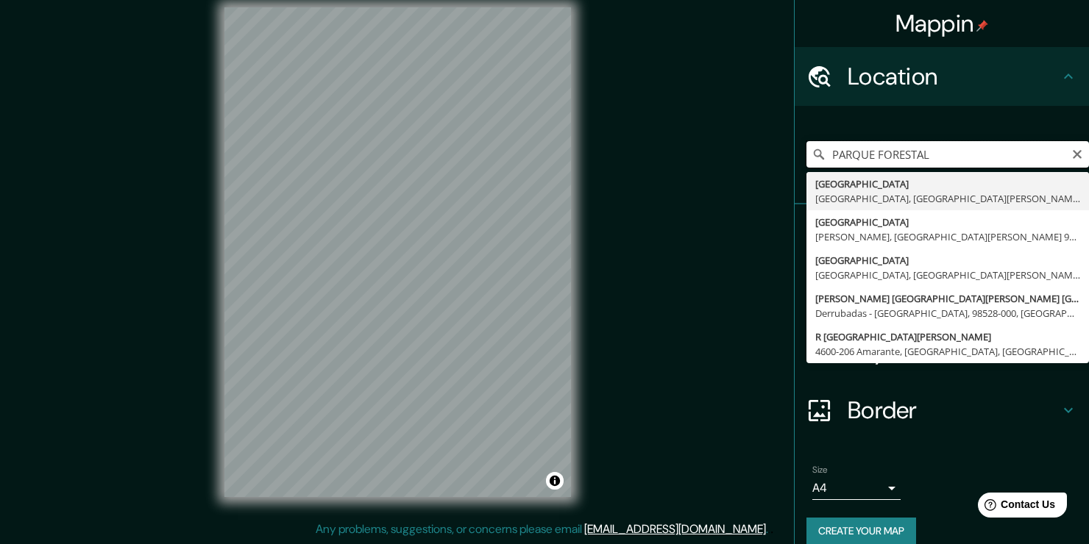
drag, startPoint x: 936, startPoint y: 153, endPoint x: 694, endPoint y: 191, distance: 244.2
click at [694, 191] on div "Mappin Location PARQUE FORESTAL Pasaje Parque Forestal Maipú, Región Metropolit…" at bounding box center [544, 264] width 1089 height 561
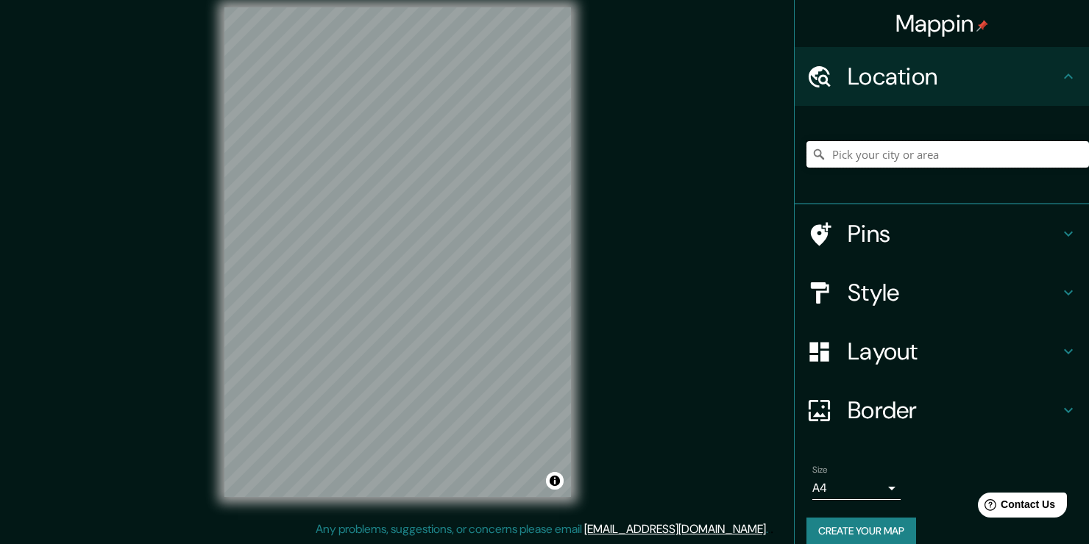
click at [949, 153] on input "Pick your city or area" at bounding box center [947, 154] width 282 height 26
paste input "[STREET_ADDRESS]"
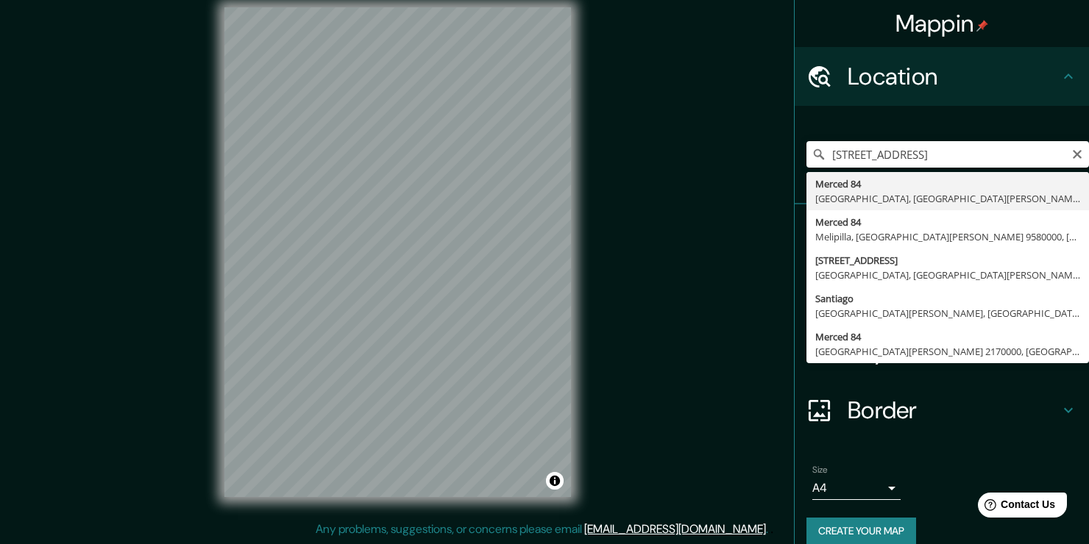
type input "[STREET_ADDRESS][PERSON_NAME]"
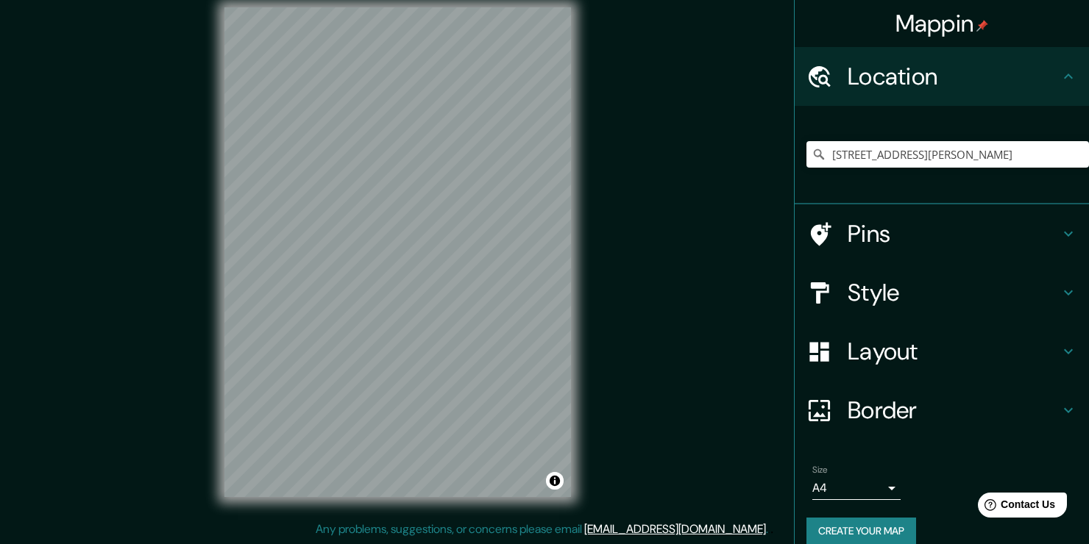
click at [887, 239] on h4 "Pins" at bounding box center [953, 233] width 212 height 29
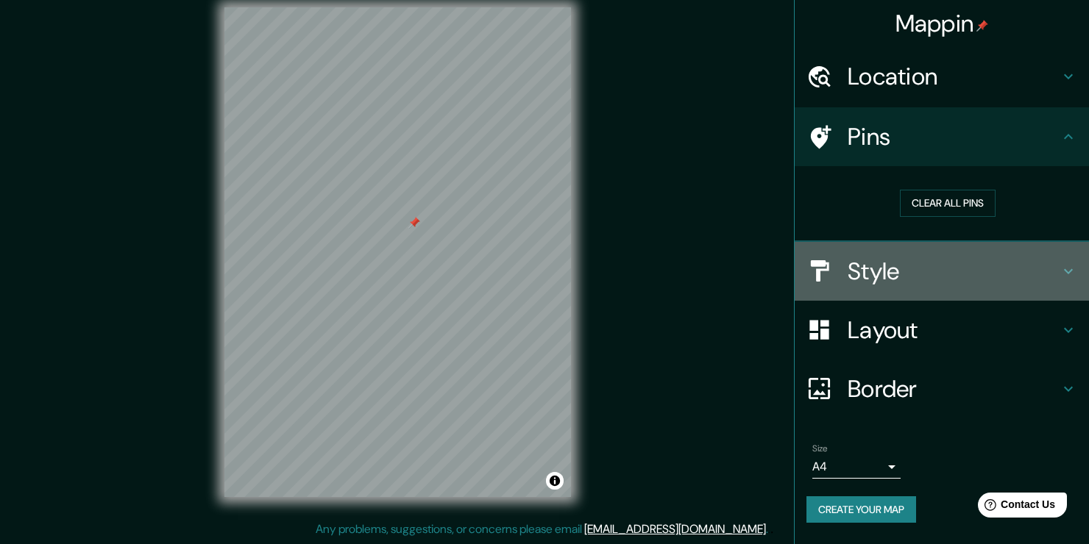
click at [880, 282] on h4 "Style" at bounding box center [953, 271] width 212 height 29
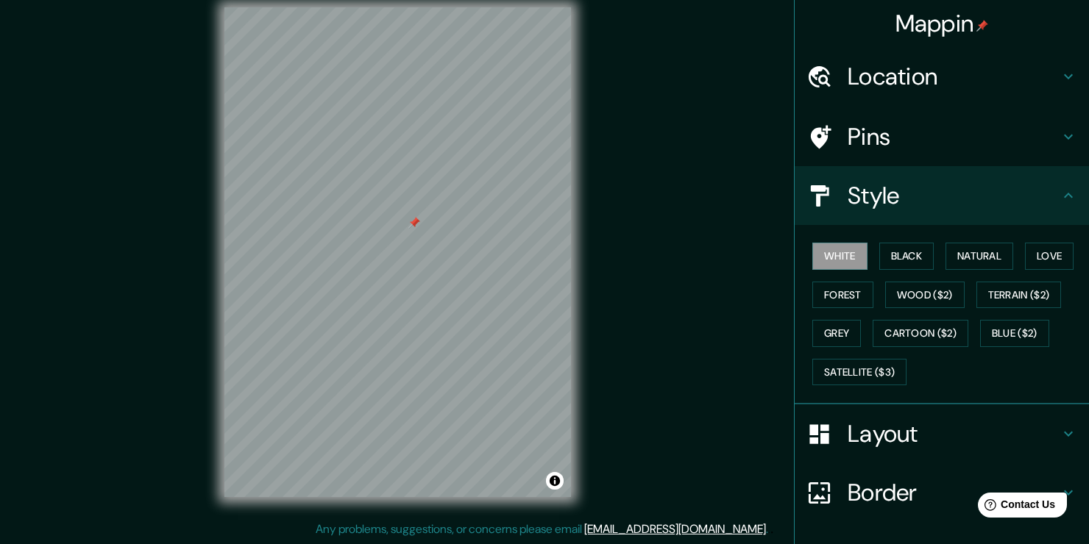
click at [879, 204] on h4 "Style" at bounding box center [953, 195] width 212 height 29
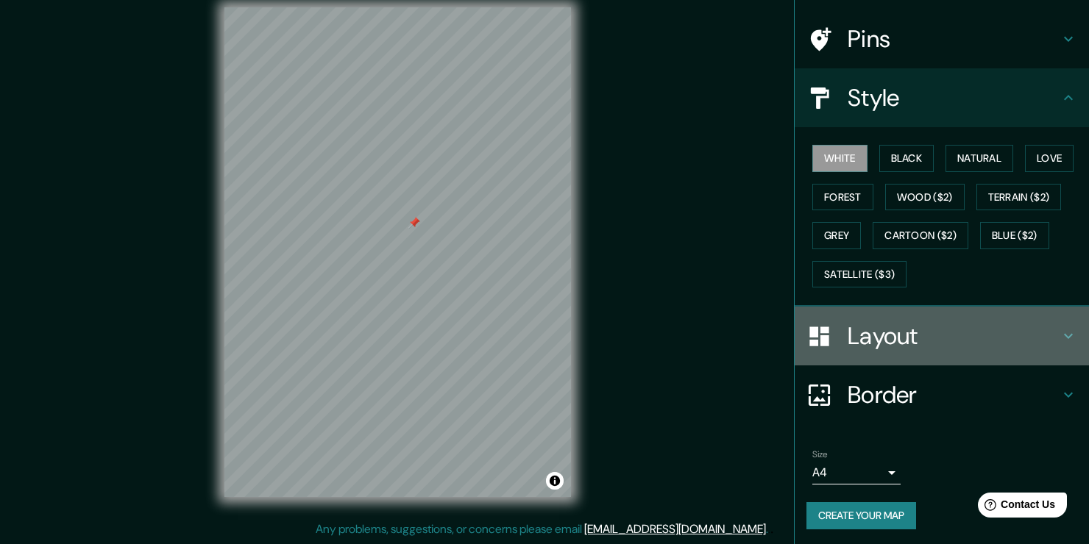
click at [915, 327] on h4 "Layout" at bounding box center [953, 335] width 212 height 29
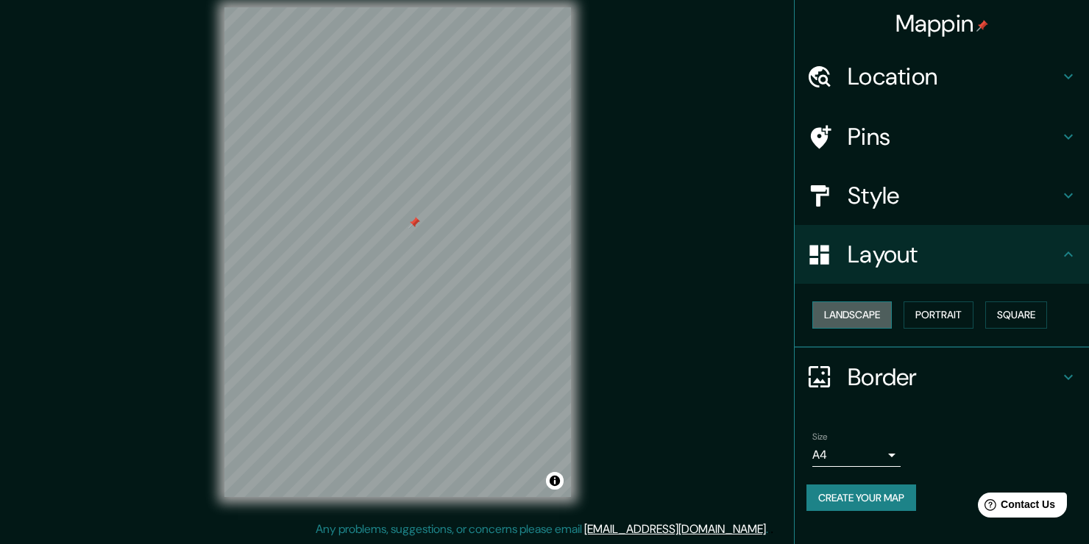
click at [864, 319] on button "Landscape" at bounding box center [851, 315] width 79 height 27
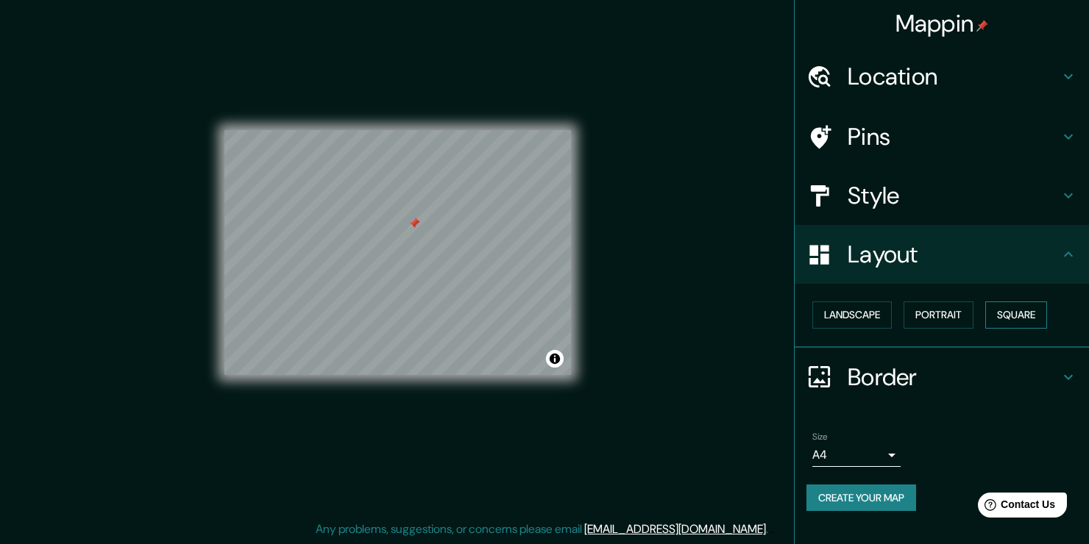
click at [999, 318] on button "Square" at bounding box center [1016, 315] width 62 height 27
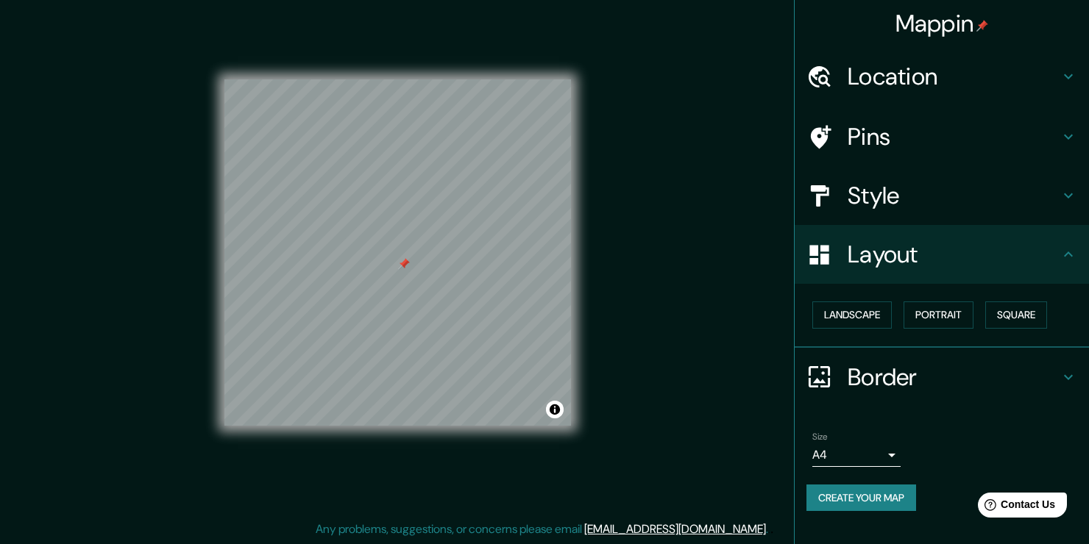
click at [923, 202] on h4 "Style" at bounding box center [953, 195] width 212 height 29
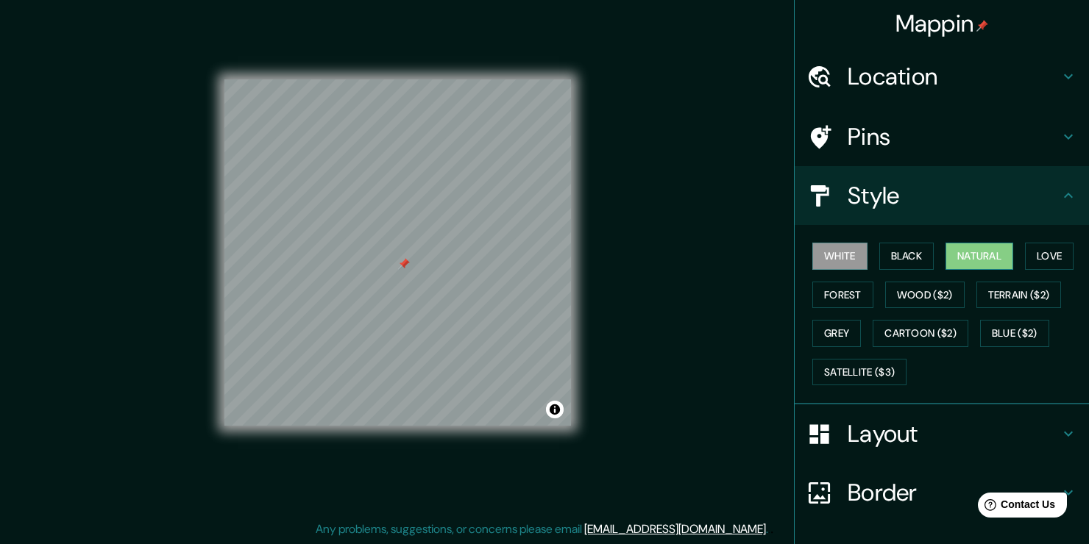
click at [962, 260] on button "Natural" at bounding box center [979, 256] width 68 height 27
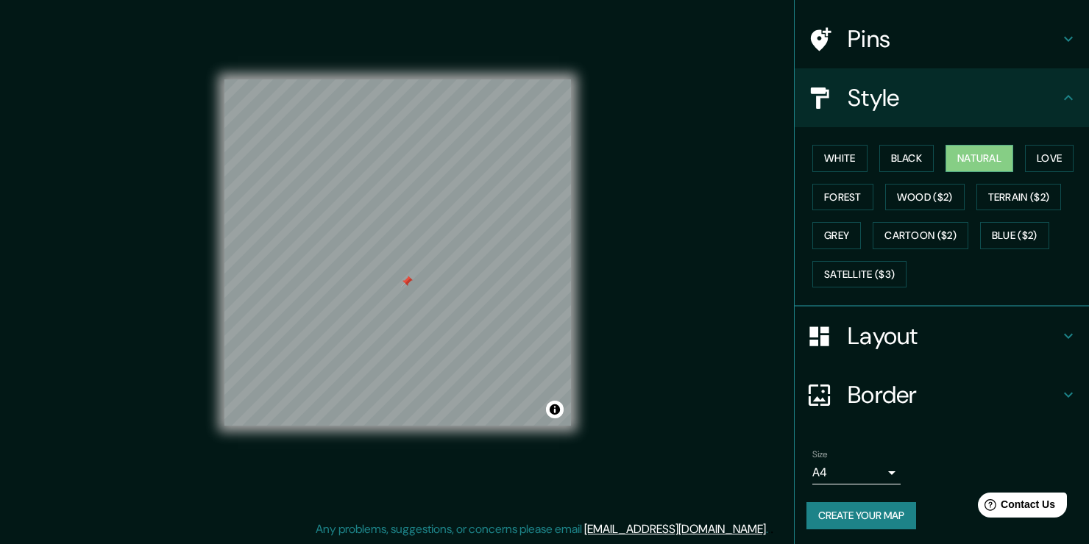
click at [895, 383] on h4 "Border" at bounding box center [953, 394] width 212 height 29
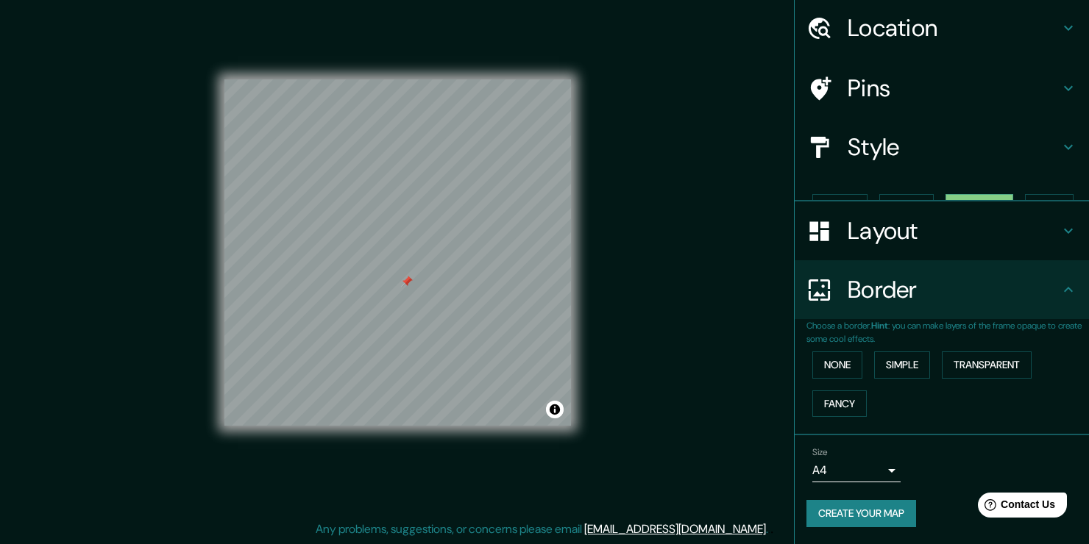
scroll to position [24, 0]
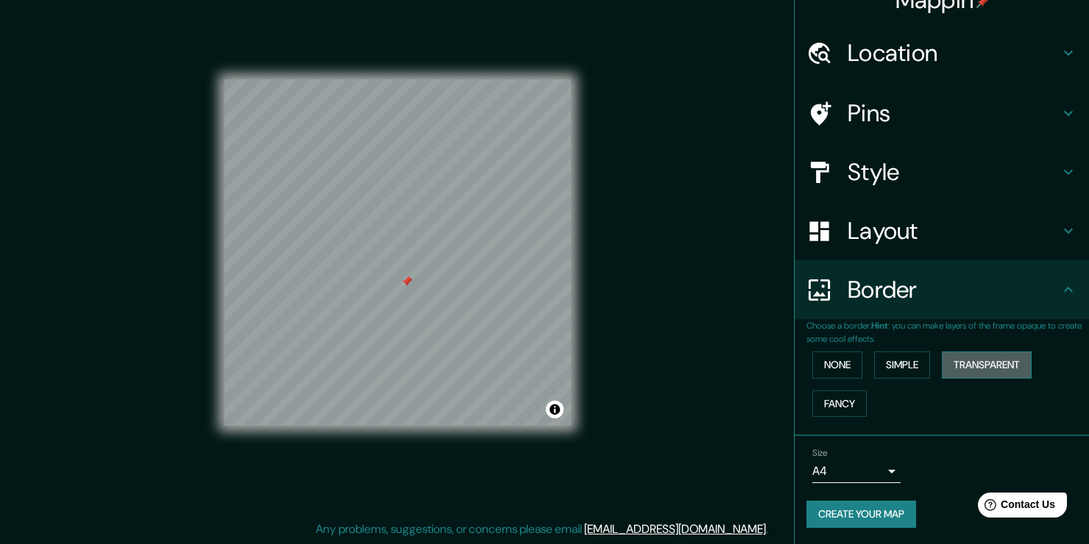
click at [973, 369] on button "Transparent" at bounding box center [987, 365] width 90 height 27
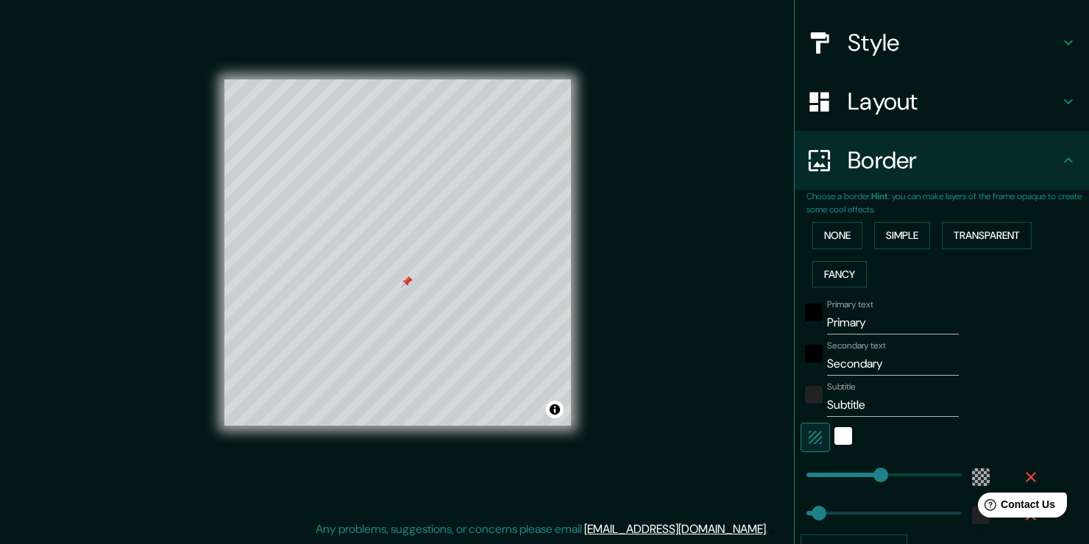
scroll to position [244, 0]
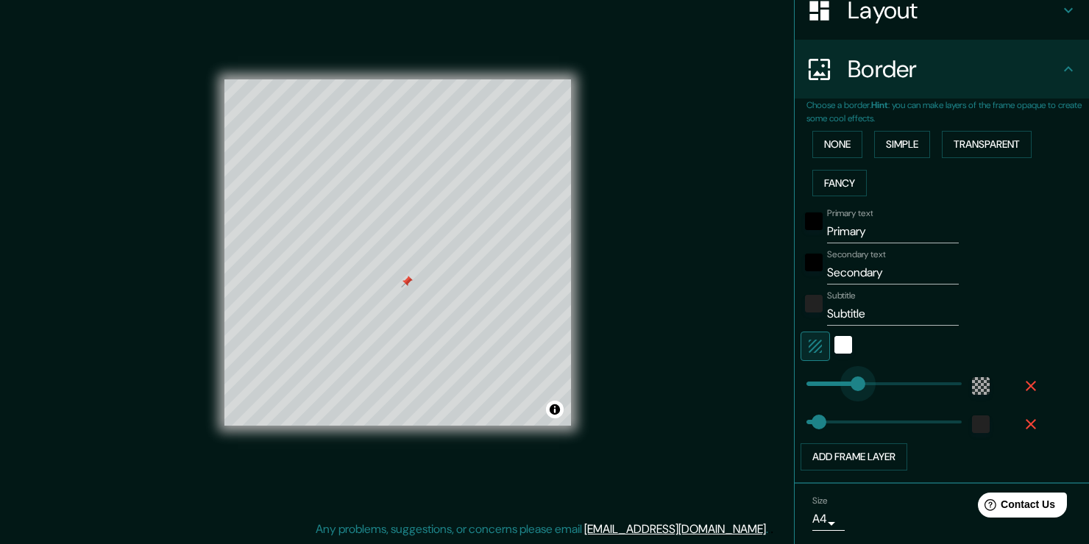
type input "146"
drag, startPoint x: 852, startPoint y: 383, endPoint x: 844, endPoint y: 383, distance: 8.1
type input "38"
type input "108"
type input "38"
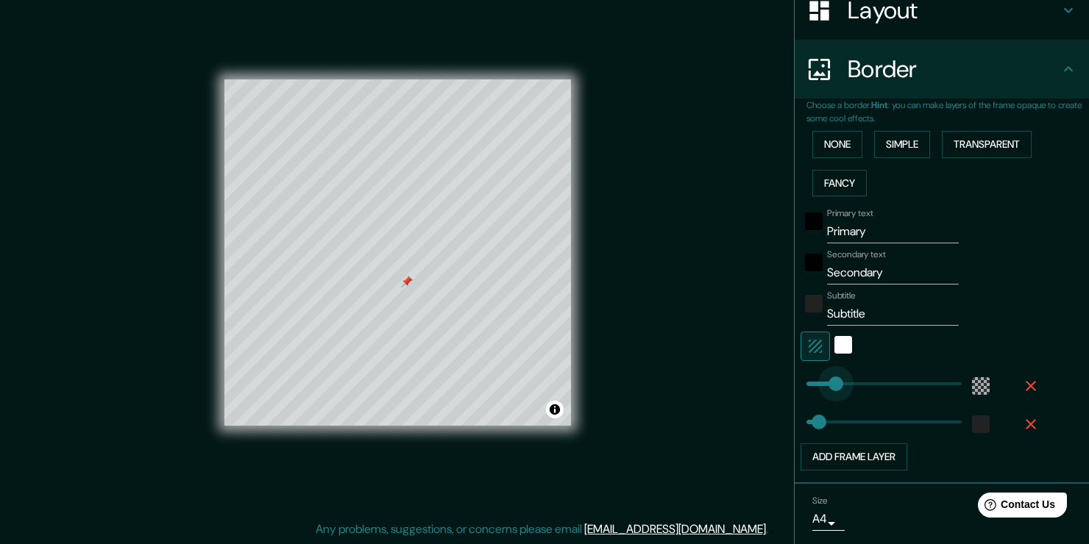
type input "77"
type input "38"
type input "52"
drag, startPoint x: 821, startPoint y: 383, endPoint x: 813, endPoint y: 385, distance: 8.2
type input "38"
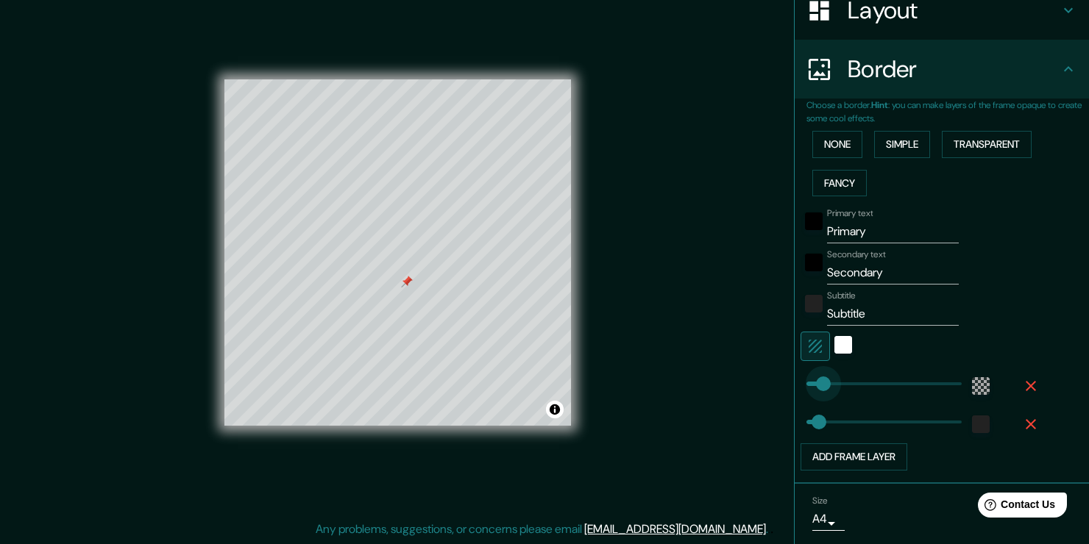
type input "32"
type input "38"
type input "0"
drag, startPoint x: 775, startPoint y: 391, endPoint x: 759, endPoint y: 397, distance: 17.2
type input "0"
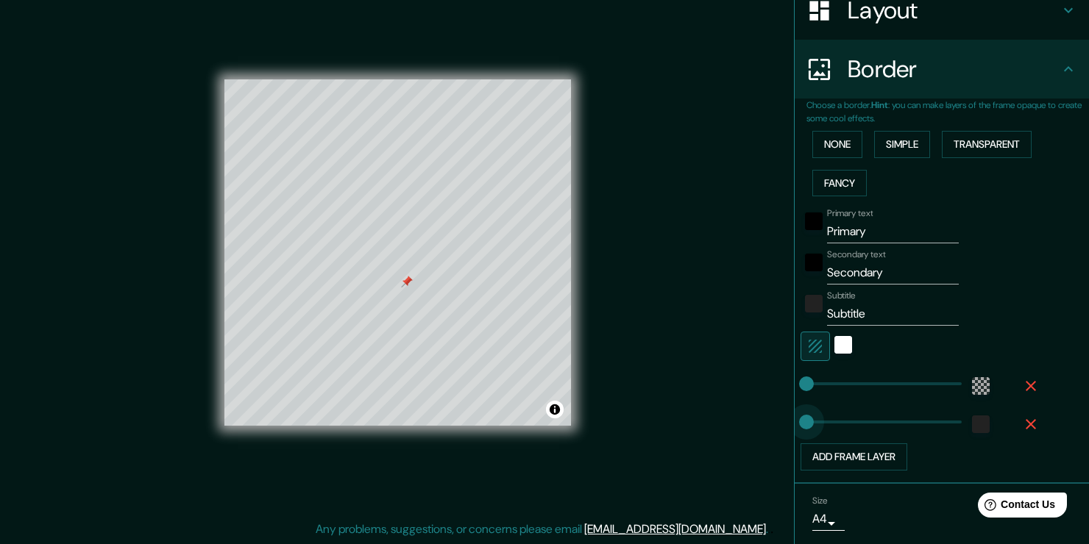
drag, startPoint x: 789, startPoint y: 425, endPoint x: 768, endPoint y: 429, distance: 20.9
click at [891, 227] on input "Primary" at bounding box center [893, 232] width 132 height 24
drag, startPoint x: 891, startPoint y: 227, endPoint x: 782, endPoint y: 244, distance: 110.2
click at [782, 244] on div "Mappin Location [STREET_ADDRESS][PERSON_NAME][PERSON_NAME] Pins Style Layout Bo…" at bounding box center [544, 264] width 1089 height 561
click at [850, 231] on input "Primary text" at bounding box center [893, 232] width 132 height 24
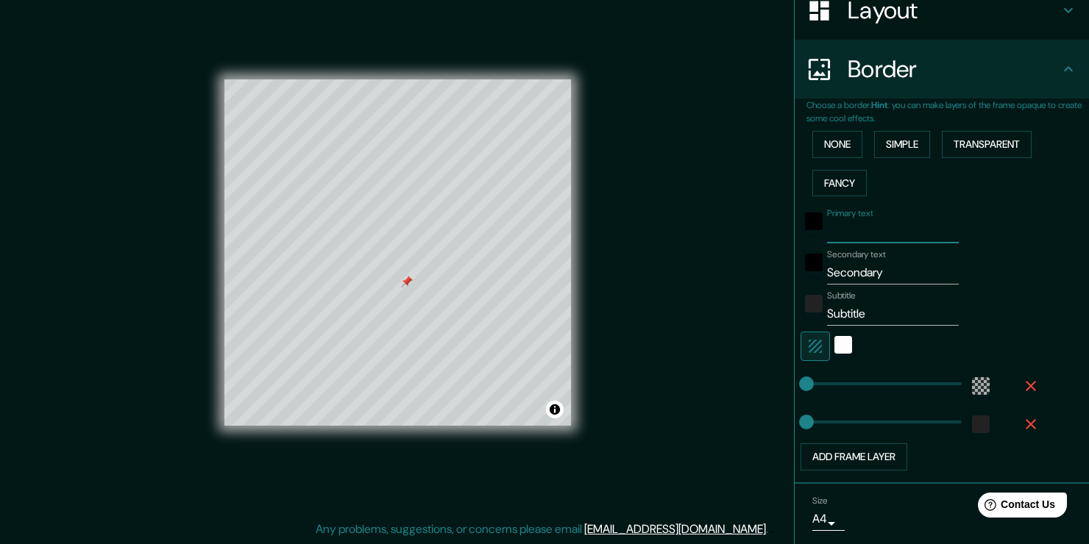
paste input "MERCED"
type input "MERCED"
click at [885, 274] on input "Secondary" at bounding box center [893, 273] width 132 height 24
drag, startPoint x: 899, startPoint y: 275, endPoint x: 641, endPoint y: 288, distance: 257.8
click at [654, 284] on div "Mappin Location [STREET_ADDRESS][PERSON_NAME][PERSON_NAME] Pins Style Layout Bo…" at bounding box center [544, 264] width 1089 height 561
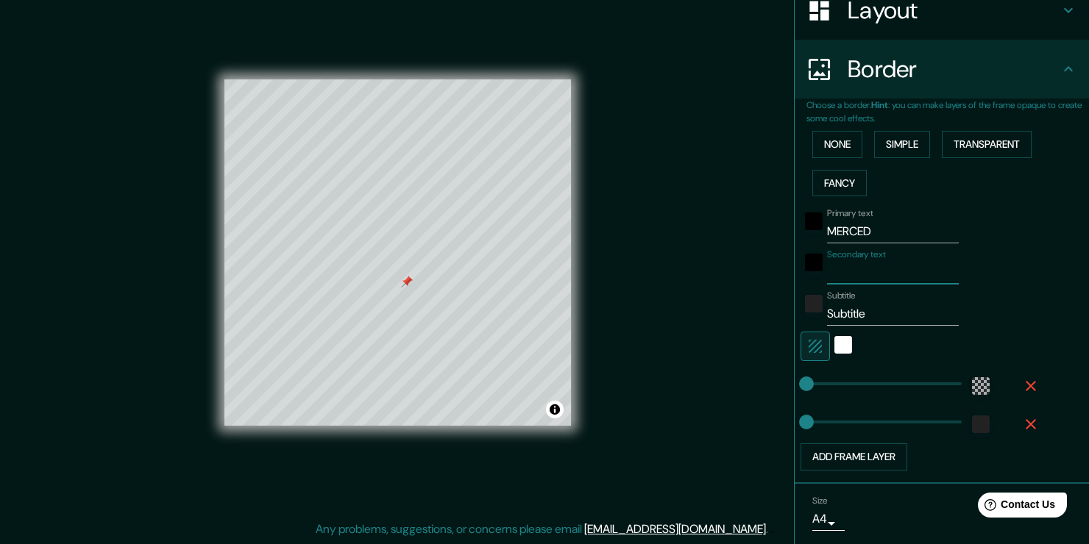
paste input "PARQUE FORESTAL"
type input "PARQUE FORESTAL"
click at [895, 319] on input "Subtitle" at bounding box center [893, 314] width 132 height 24
type input "S"
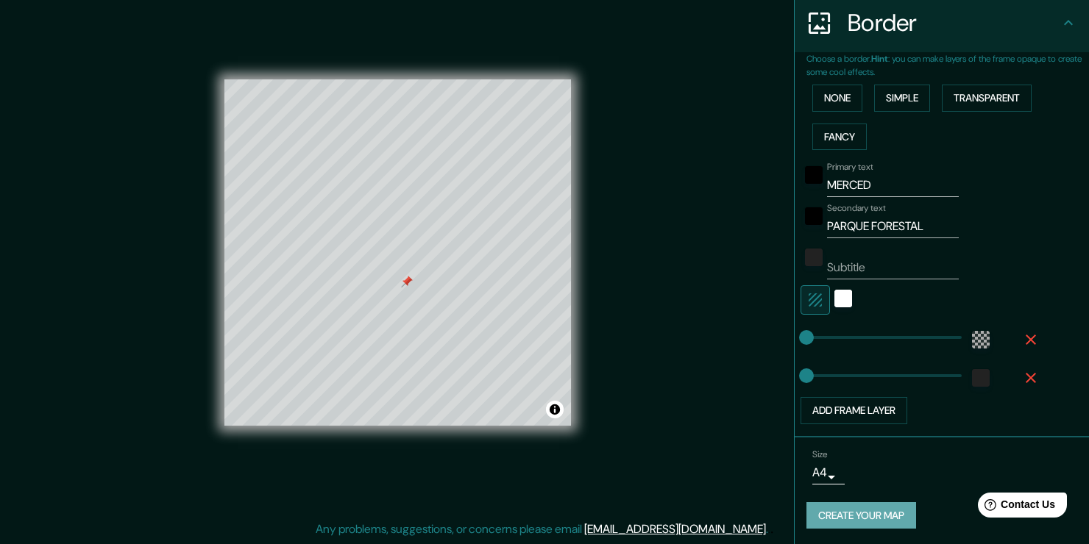
click at [839, 515] on button "Create your map" at bounding box center [861, 515] width 110 height 27
click at [823, 488] on div "Size A4 single" at bounding box center [941, 467] width 271 height 47
click at [821, 477] on body "Mappin Location [STREET_ADDRESS][PERSON_NAME][PERSON_NAME] Pins Style Layout Bo…" at bounding box center [544, 256] width 1089 height 544
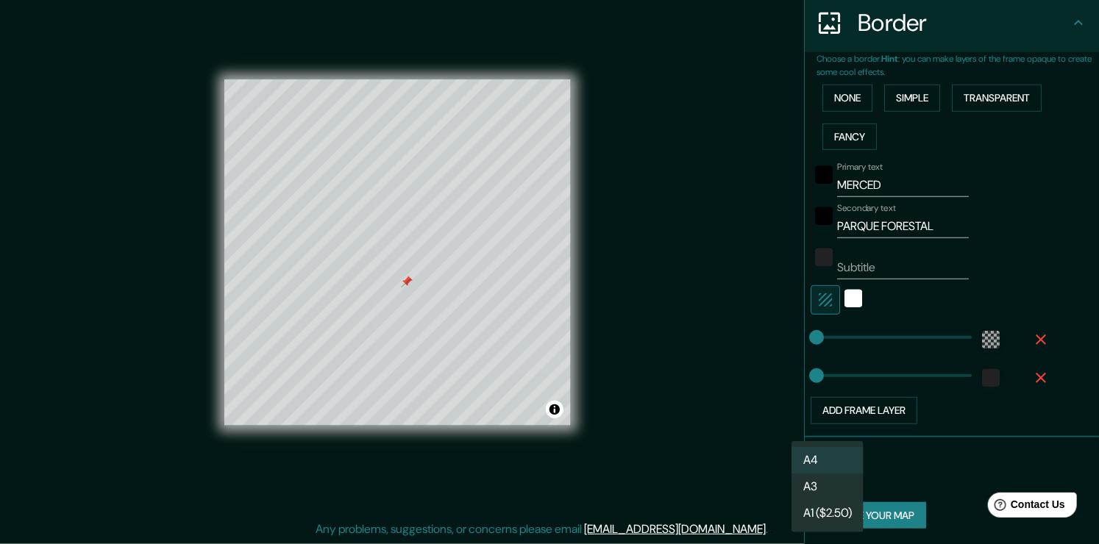
click at [828, 494] on li "A3" at bounding box center [828, 487] width 72 height 26
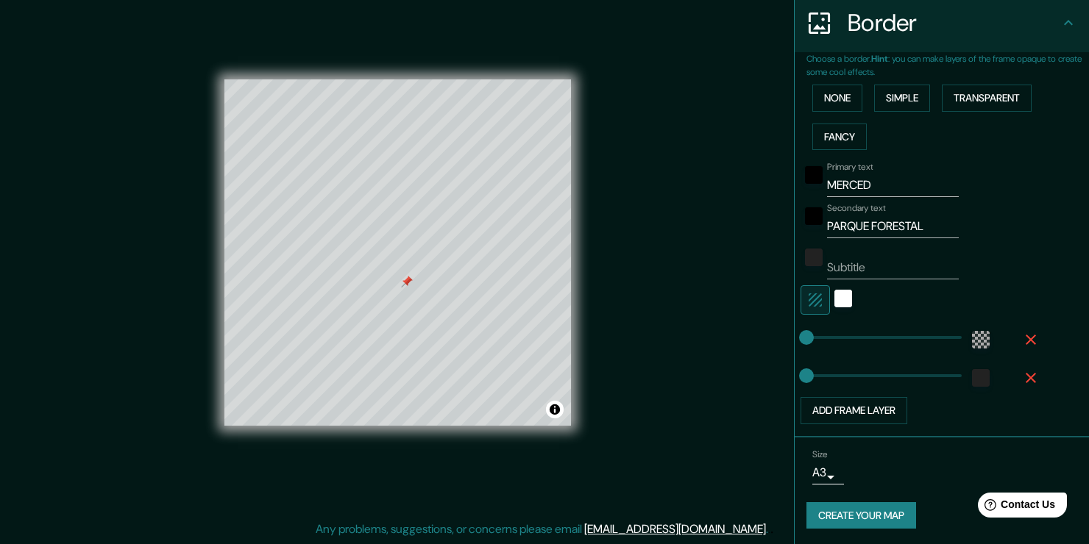
click at [853, 513] on button "Create your map" at bounding box center [861, 515] width 110 height 27
